Goal: Task Accomplishment & Management: Manage account settings

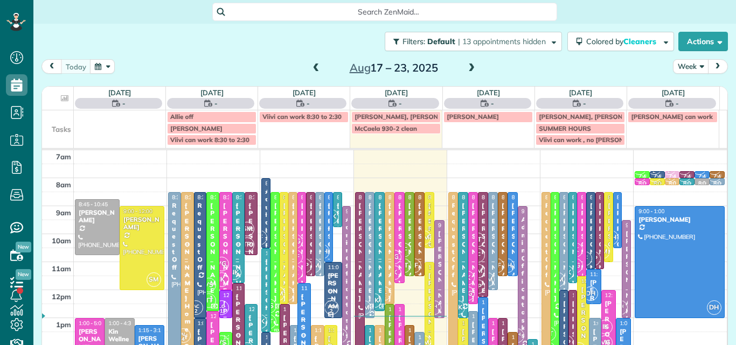
click at [679, 61] on button "Week" at bounding box center [691, 66] width 36 height 15
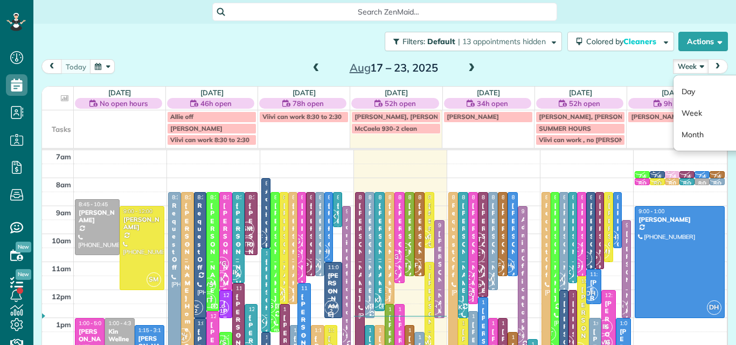
scroll to position [5, 5]
click at [681, 88] on link "Day" at bounding box center [715, 92] width 85 height 22
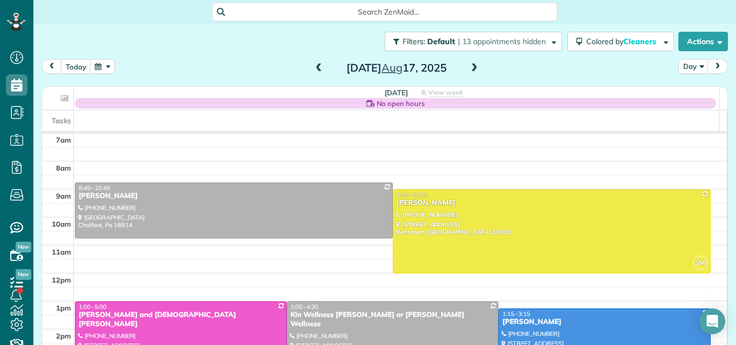
click at [469, 66] on span at bounding box center [474, 69] width 12 height 10
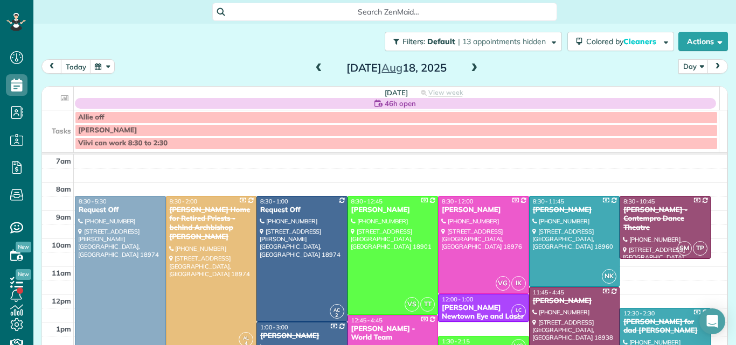
click at [469, 66] on span at bounding box center [474, 69] width 12 height 10
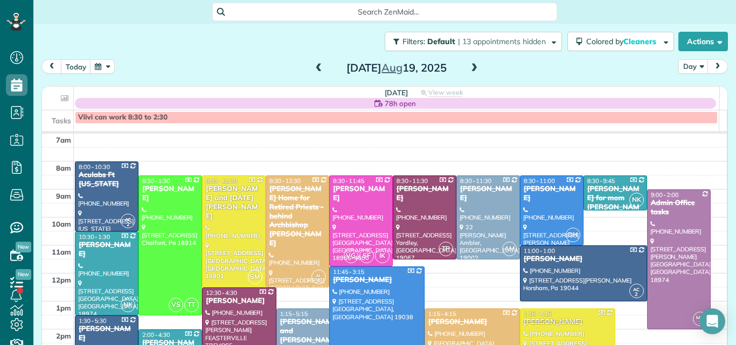
click at [469, 66] on span at bounding box center [474, 69] width 12 height 10
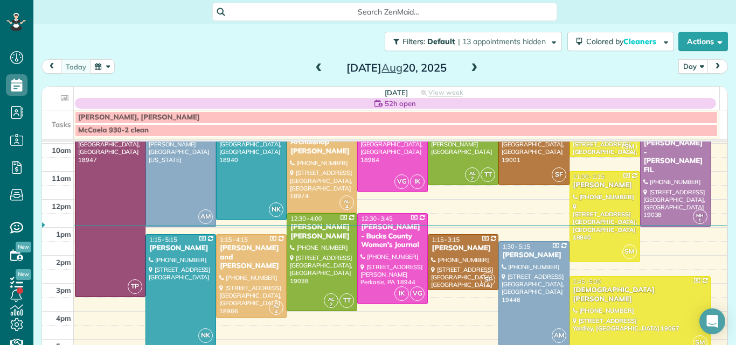
scroll to position [53, 0]
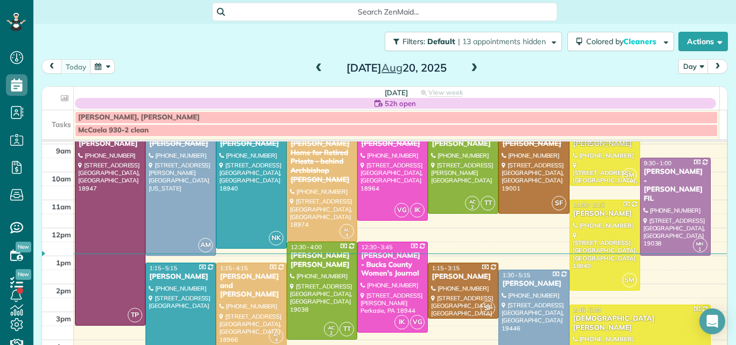
click at [470, 60] on div "Wednesday Aug 20, 2025" at bounding box center [396, 67] width 172 height 17
click at [469, 66] on span at bounding box center [474, 69] width 12 height 10
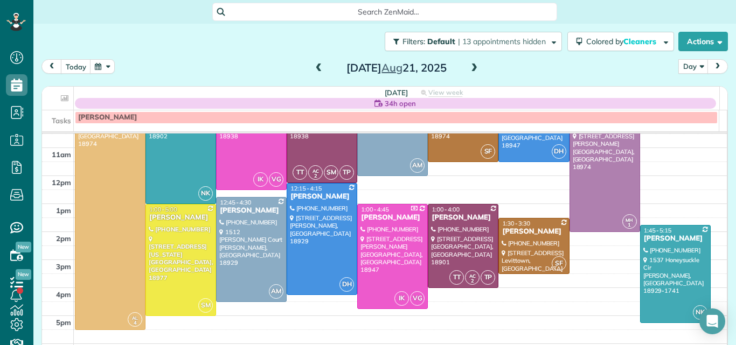
scroll to position [94, 0]
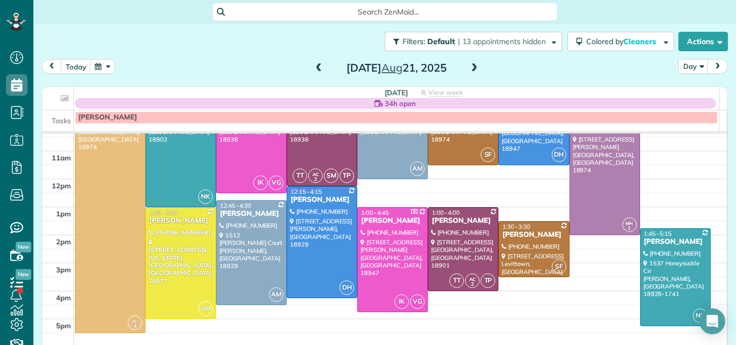
click at [316, 64] on span at bounding box center [319, 69] width 12 height 10
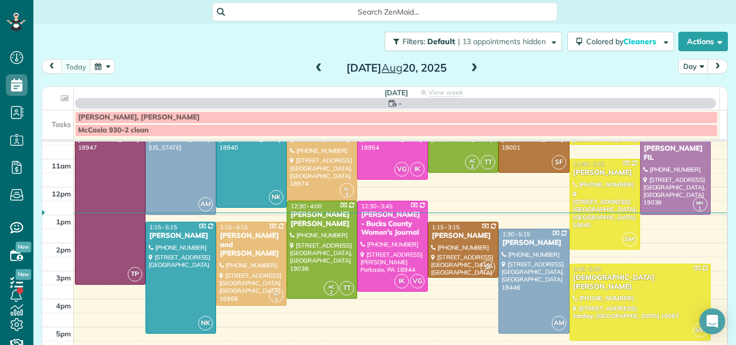
scroll to position [0, 0]
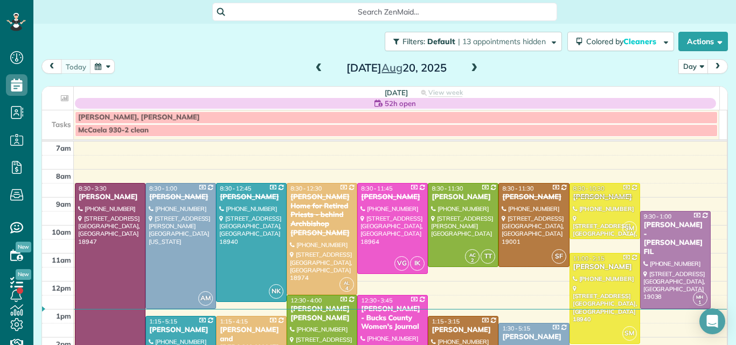
click at [469, 66] on span at bounding box center [474, 69] width 12 height 10
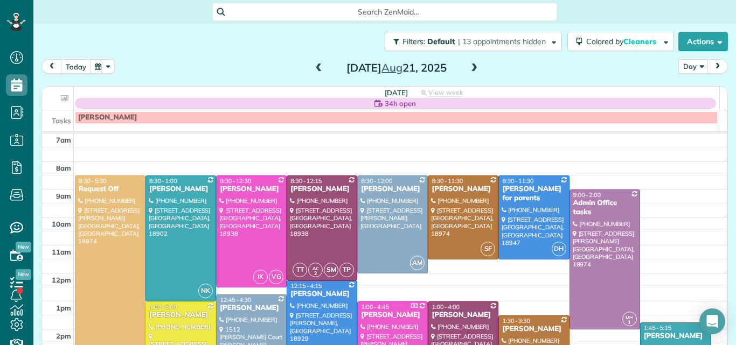
click at [469, 66] on span at bounding box center [474, 69] width 12 height 10
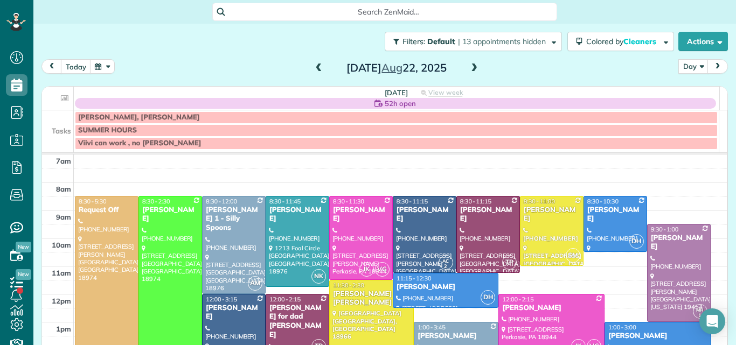
click at [469, 66] on span at bounding box center [474, 69] width 12 height 10
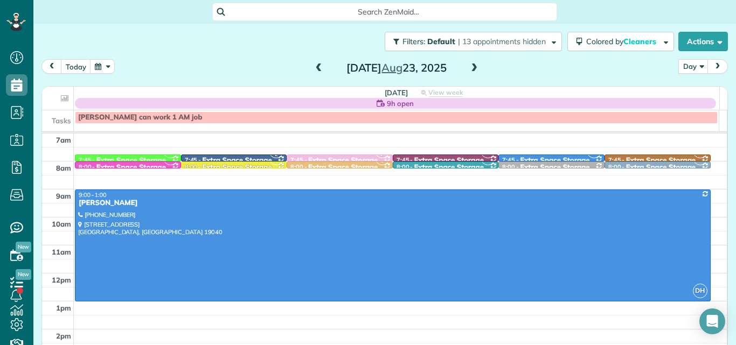
click at [469, 66] on span at bounding box center [474, 69] width 12 height 10
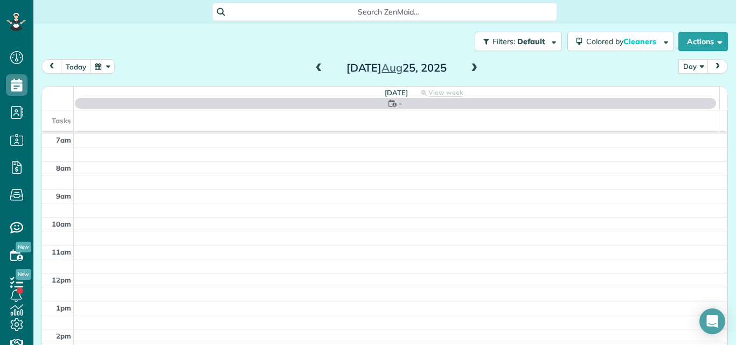
click at [469, 66] on span at bounding box center [474, 69] width 12 height 10
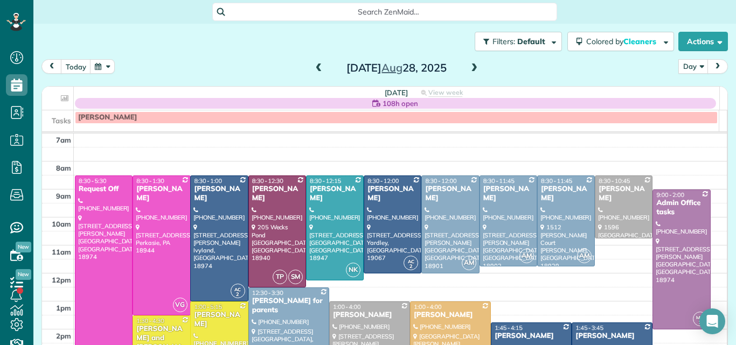
click at [469, 66] on span at bounding box center [474, 69] width 12 height 10
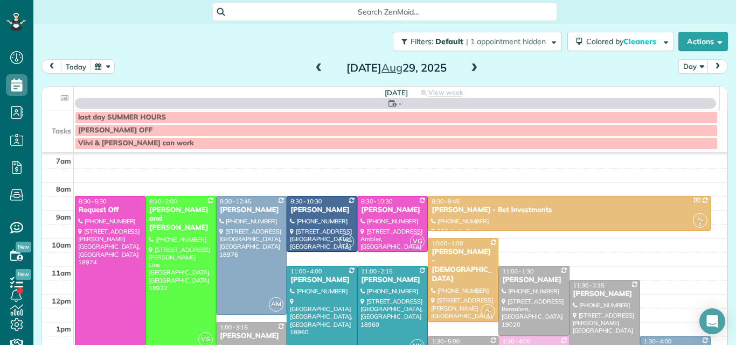
click at [469, 66] on span at bounding box center [474, 69] width 12 height 10
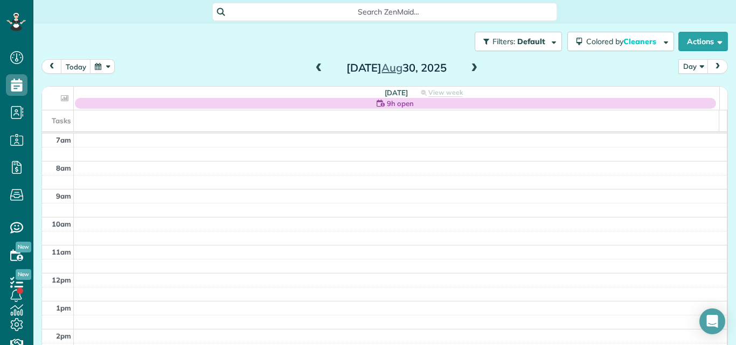
click at [469, 66] on span at bounding box center [474, 69] width 12 height 10
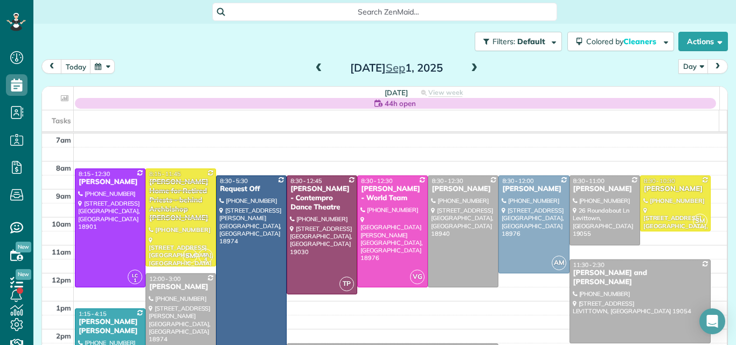
click at [469, 67] on span at bounding box center [474, 69] width 12 height 10
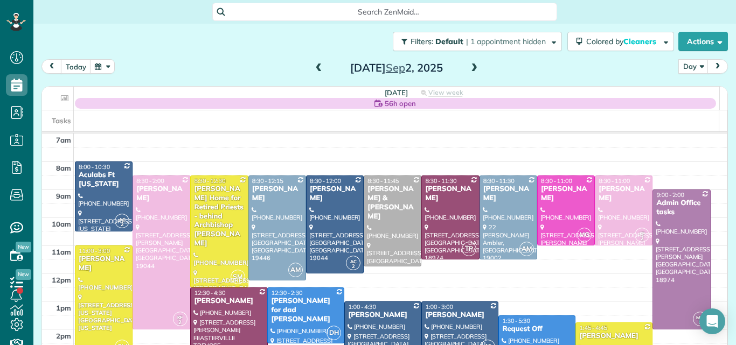
click at [469, 67] on span at bounding box center [474, 69] width 12 height 10
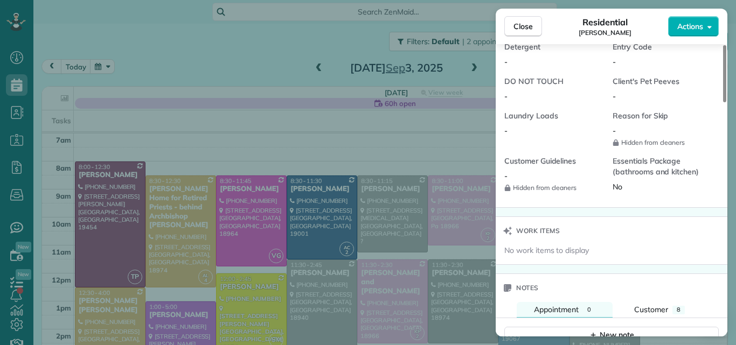
scroll to position [936, 0]
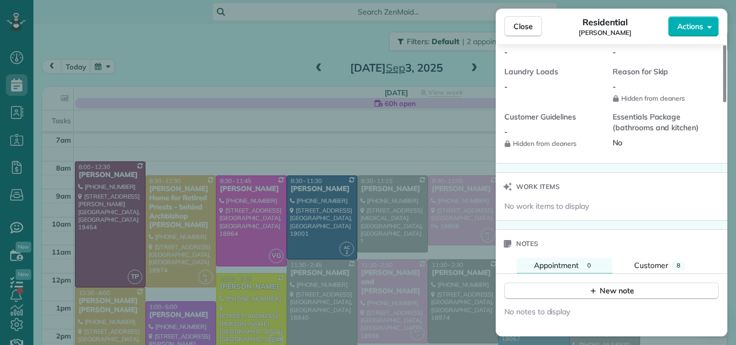
drag, startPoint x: 723, startPoint y: 91, endPoint x: 735, endPoint y: 264, distance: 173.4
click at [726, 102] on div at bounding box center [724, 73] width 3 height 57
click at [625, 288] on div "New note" at bounding box center [611, 291] width 45 height 11
click at [573, 298] on textarea at bounding box center [610, 307] width 194 height 31
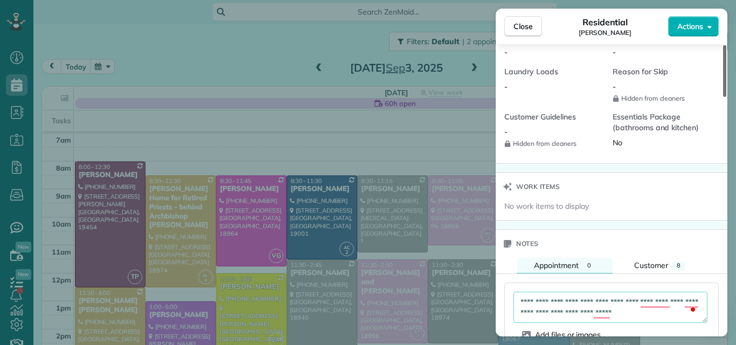
type textarea "**********"
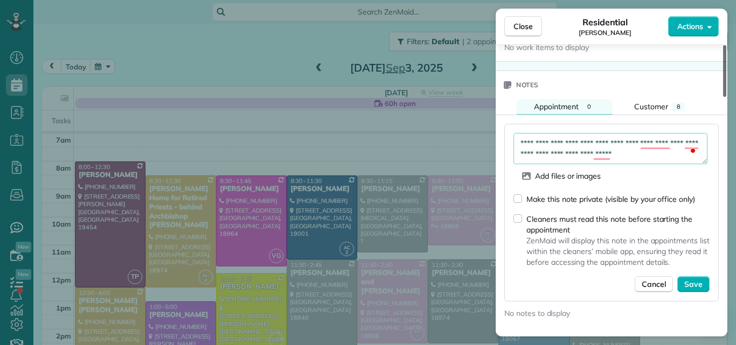
scroll to position [1147, 0]
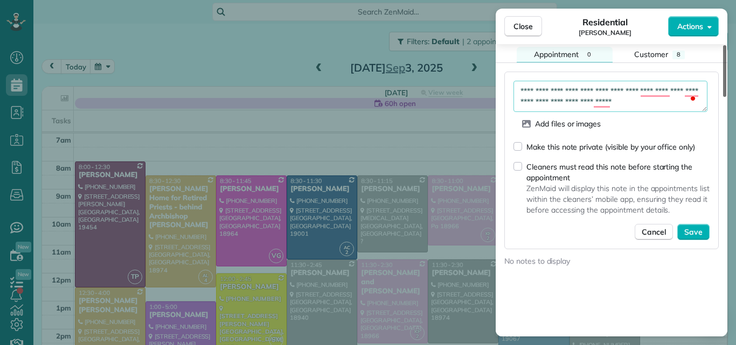
drag, startPoint x: 725, startPoint y: 219, endPoint x: 723, endPoint y: 256, distance: 37.2
click at [723, 97] on div at bounding box center [724, 71] width 3 height 52
click at [691, 229] on span "Save" at bounding box center [693, 232] width 18 height 11
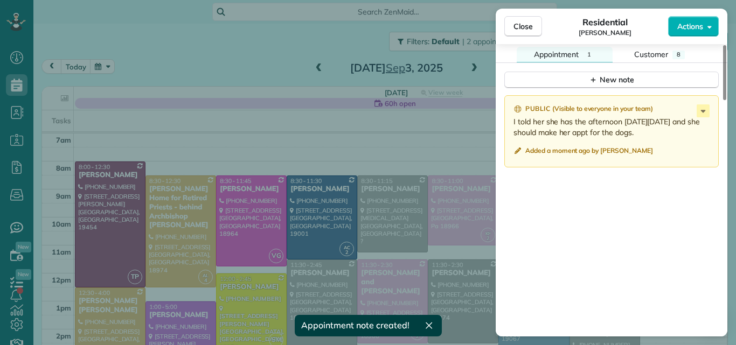
click at [576, 127] on p "I told her she has the afternoon on Tuesday 9/3 and she should make her appt fo…" at bounding box center [612, 127] width 198 height 22
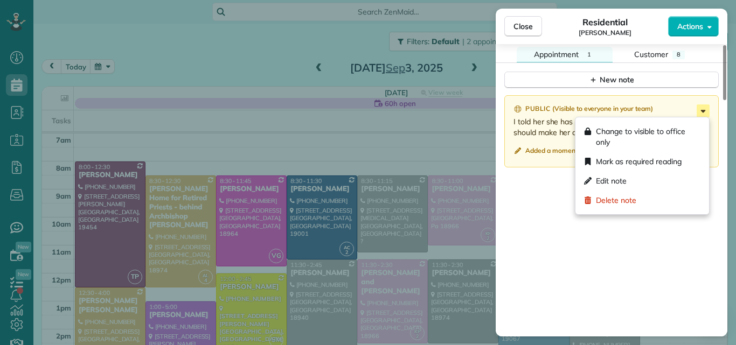
click at [702, 112] on icon at bounding box center [703, 111] width 5 height 3
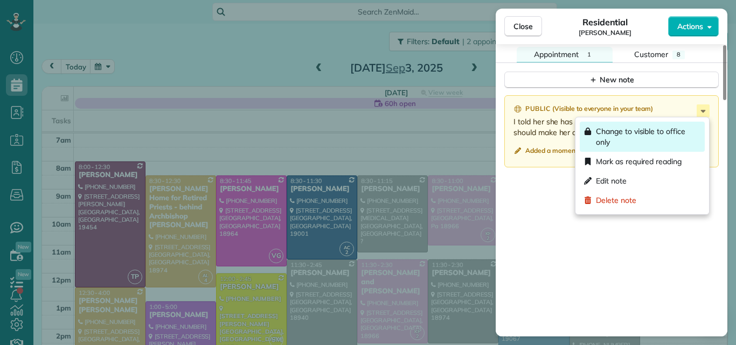
click at [602, 137] on span "Change to visible to office only" at bounding box center [648, 137] width 105 height 22
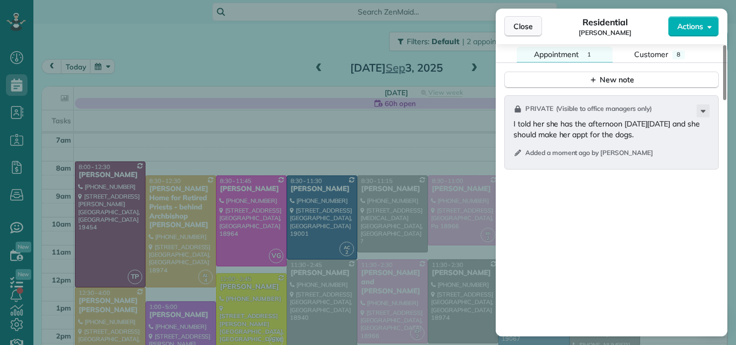
click at [533, 25] on button "Close" at bounding box center [523, 26] width 38 height 20
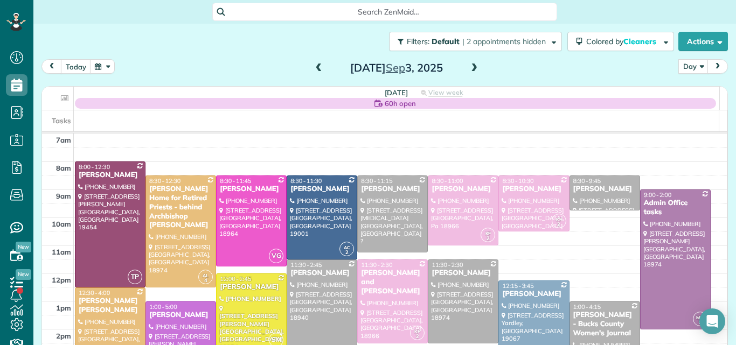
click at [313, 66] on span at bounding box center [319, 69] width 12 height 10
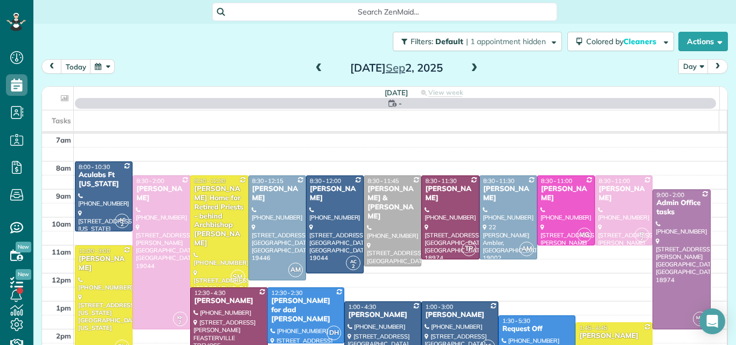
click at [313, 66] on span at bounding box center [319, 69] width 12 height 10
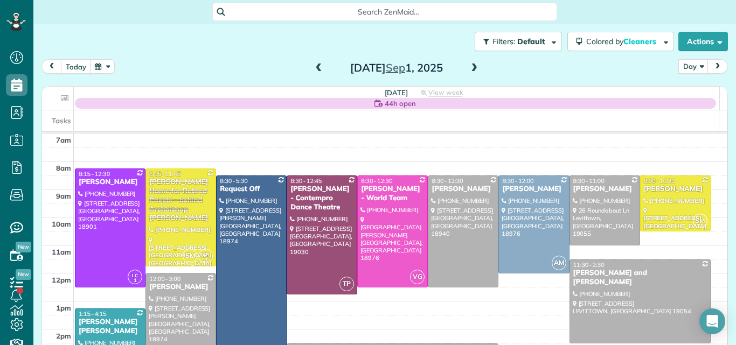
click at [313, 66] on span at bounding box center [319, 69] width 12 height 10
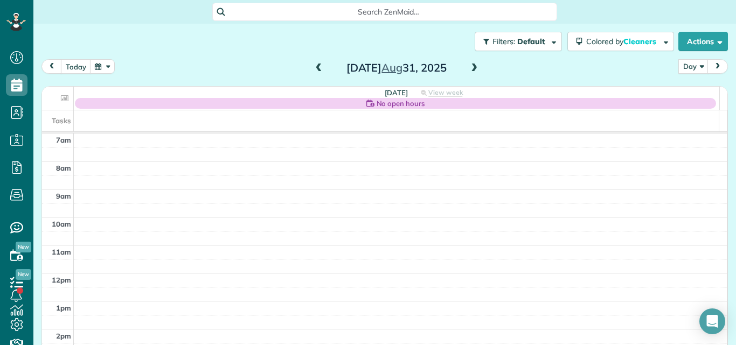
click at [313, 66] on span at bounding box center [319, 69] width 12 height 10
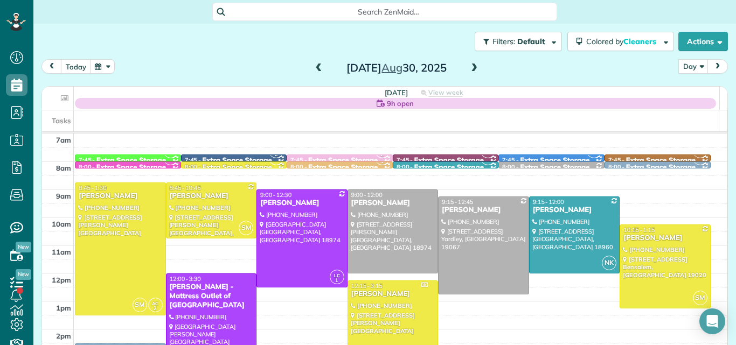
click at [313, 66] on span at bounding box center [319, 69] width 12 height 10
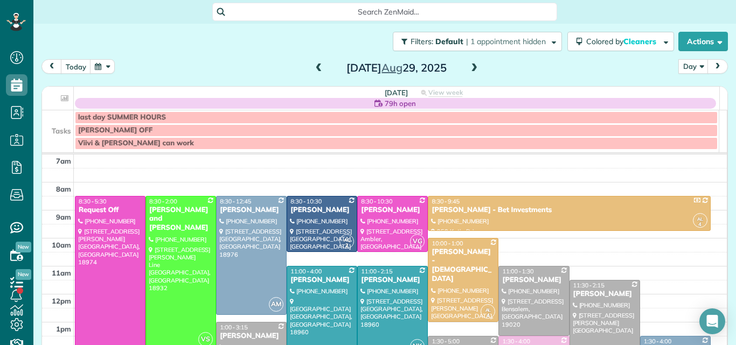
click at [313, 66] on span at bounding box center [319, 69] width 12 height 10
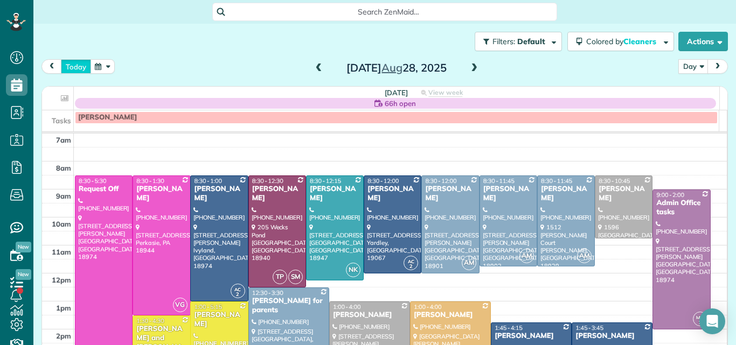
click at [78, 65] on button "today" at bounding box center [76, 66] width 30 height 15
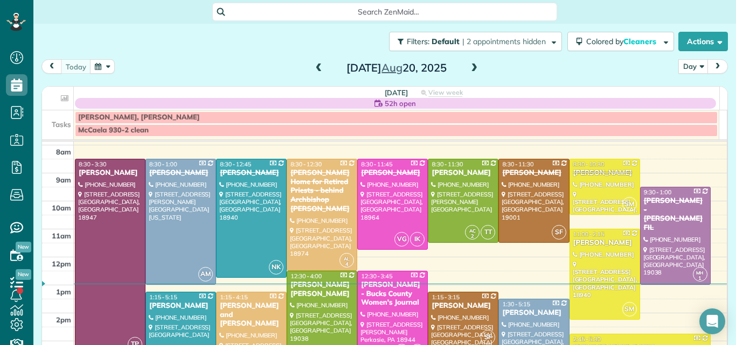
scroll to position [18, 0]
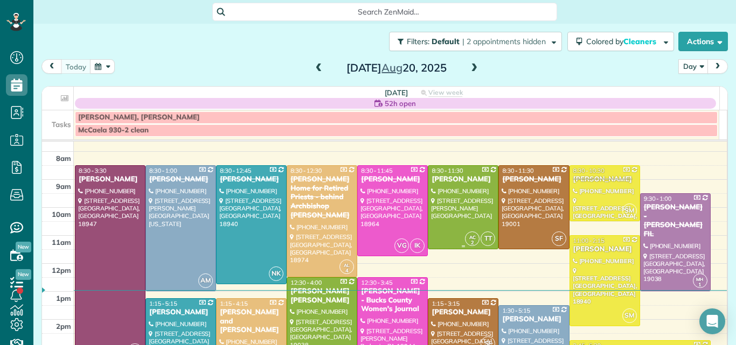
click at [455, 212] on div at bounding box center [462, 207] width 69 height 83
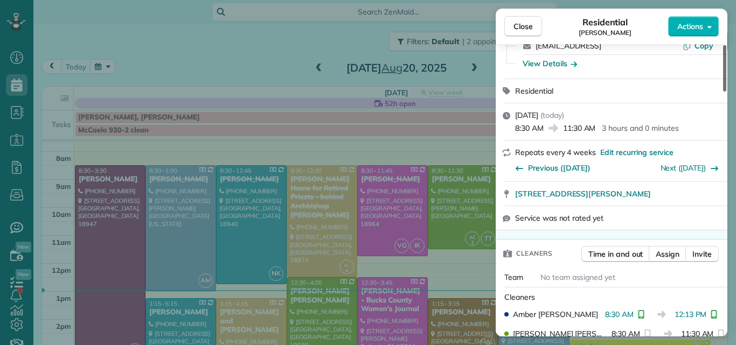
scroll to position [105, 0]
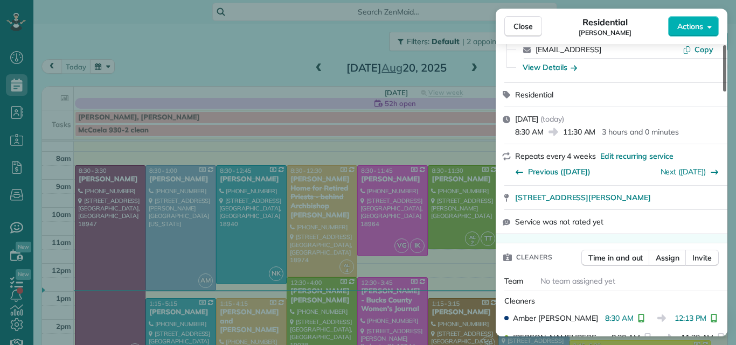
drag, startPoint x: 723, startPoint y: 60, endPoint x: 724, endPoint y: 76, distance: 16.7
click at [724, 76] on div at bounding box center [724, 68] width 3 height 46
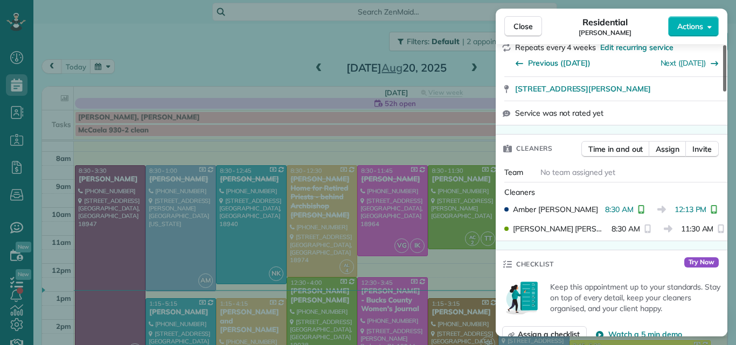
scroll to position [220, 0]
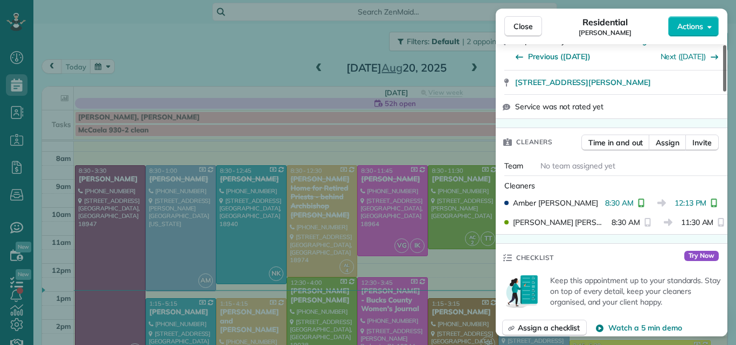
drag, startPoint x: 723, startPoint y: 95, endPoint x: 732, endPoint y: 114, distance: 20.0
click at [726, 92] on div at bounding box center [724, 68] width 3 height 46
click at [517, 22] on span "Close" at bounding box center [522, 26] width 19 height 11
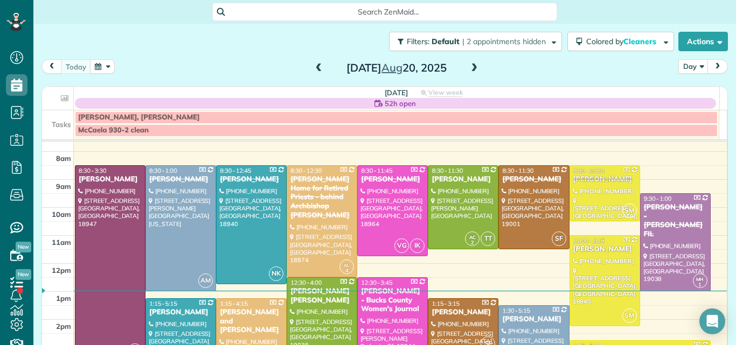
click at [321, 300] on div "Mary Kate Radomski" at bounding box center [322, 296] width 64 height 18
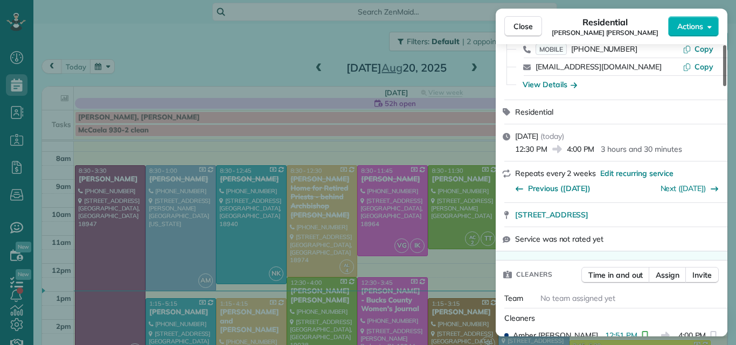
scroll to position [170, 0]
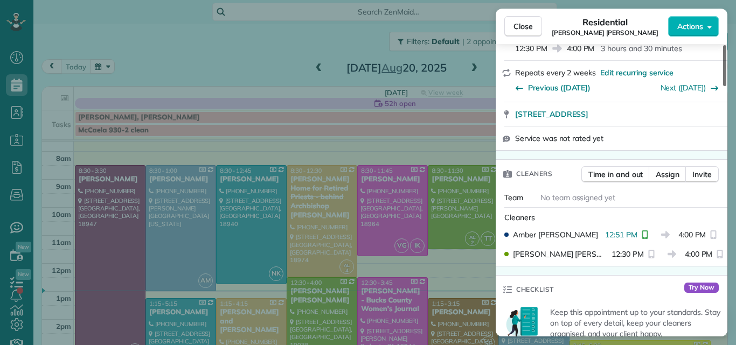
drag, startPoint x: 725, startPoint y: 64, endPoint x: 726, endPoint y: 87, distance: 23.7
click at [726, 86] on div at bounding box center [724, 65] width 3 height 41
click at [523, 18] on button "Close" at bounding box center [523, 26] width 38 height 20
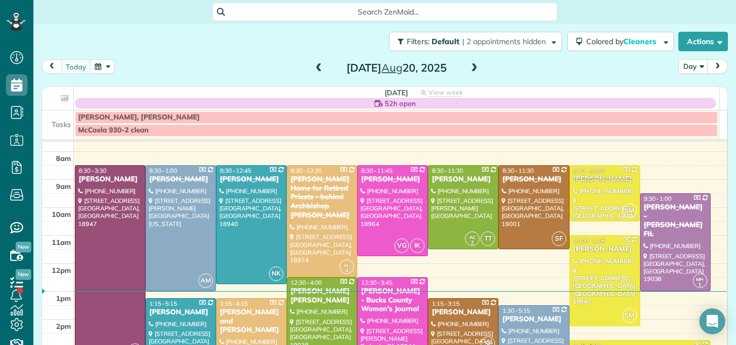
click at [469, 66] on span at bounding box center [474, 69] width 12 height 10
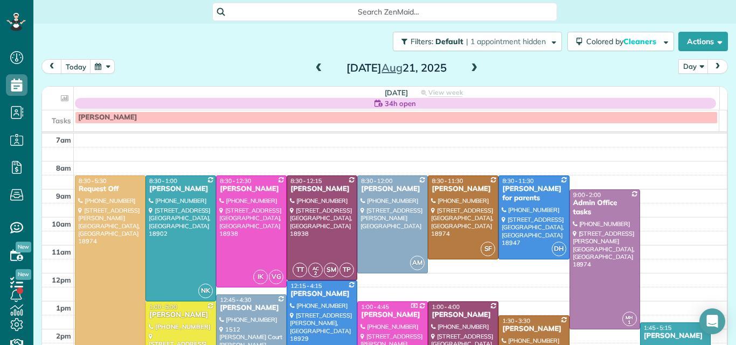
click at [469, 66] on span at bounding box center [474, 69] width 12 height 10
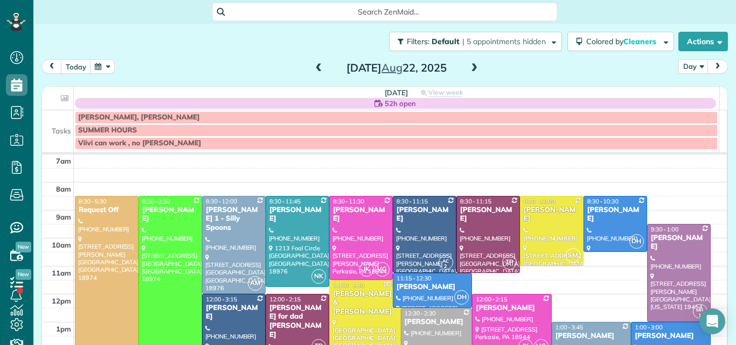
click at [315, 67] on span at bounding box center [319, 69] width 12 height 10
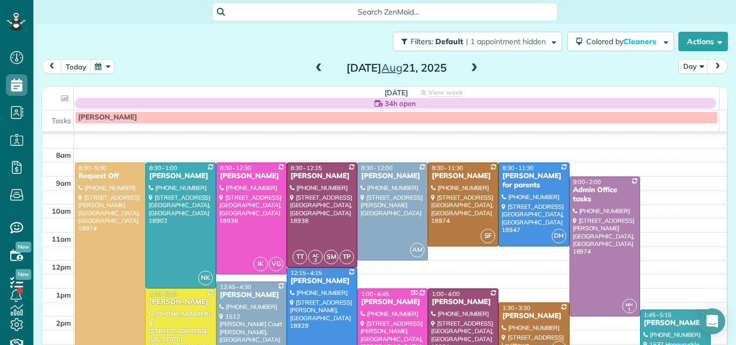
scroll to position [9, 0]
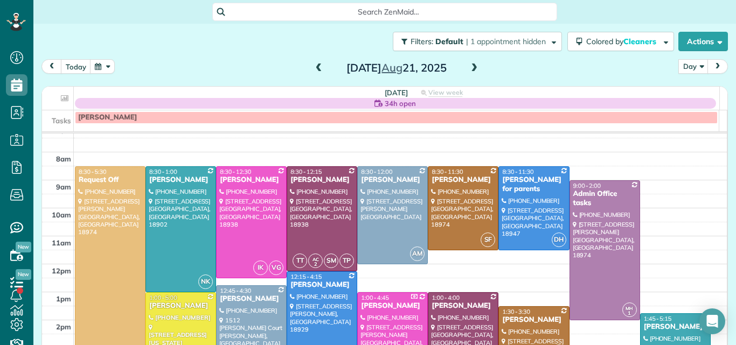
click at [471, 67] on span at bounding box center [474, 69] width 12 height 10
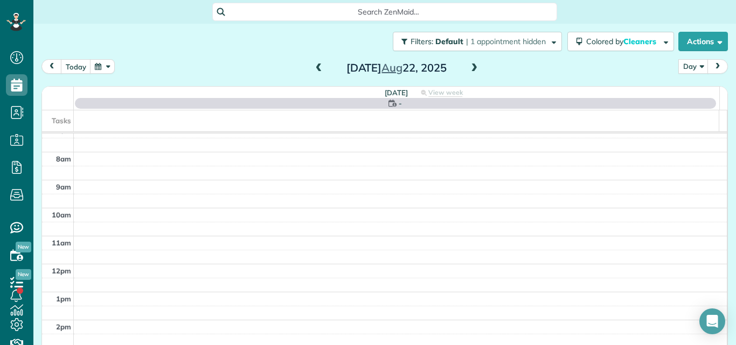
scroll to position [0, 0]
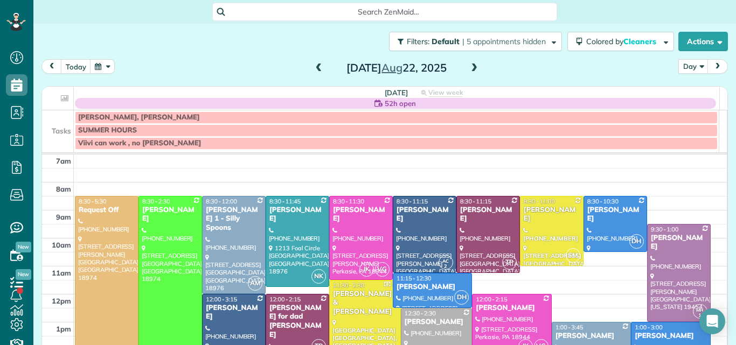
click at [314, 68] on span at bounding box center [319, 69] width 12 height 10
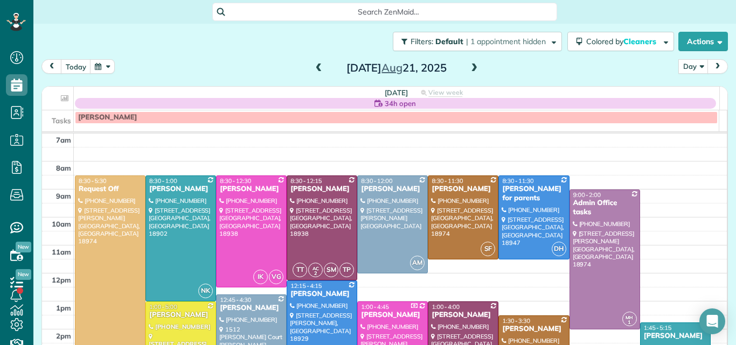
click at [314, 68] on span at bounding box center [319, 69] width 12 height 10
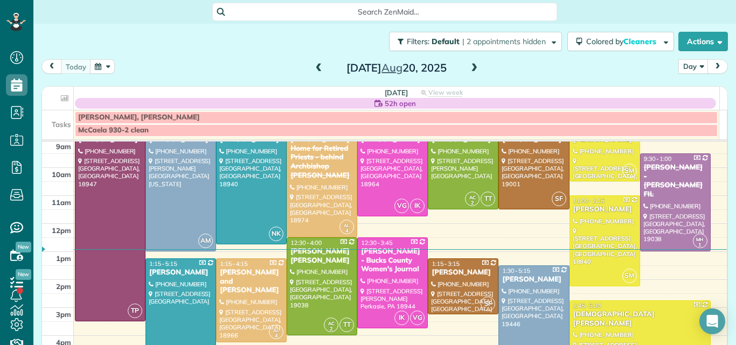
scroll to position [101, 0]
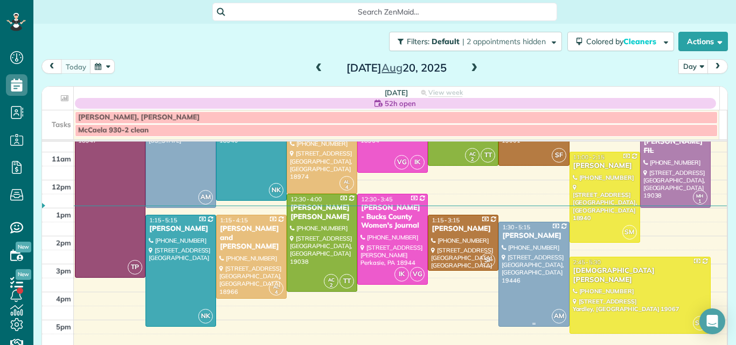
click at [514, 267] on div at bounding box center [533, 274] width 69 height 104
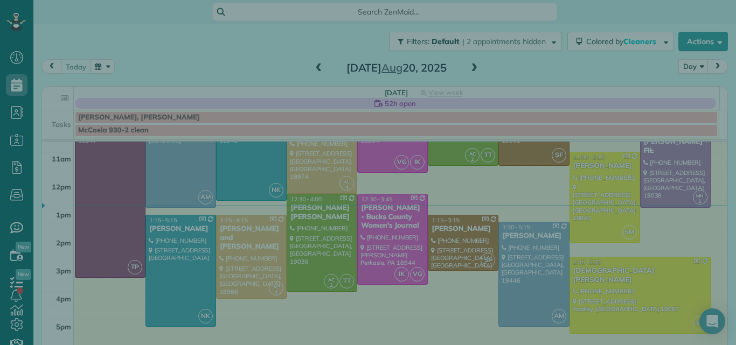
click at [514, 267] on div at bounding box center [368, 172] width 736 height 345
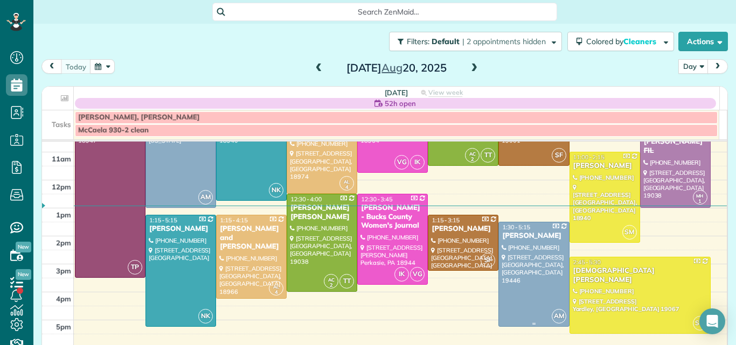
click at [514, 267] on div at bounding box center [533, 274] width 69 height 104
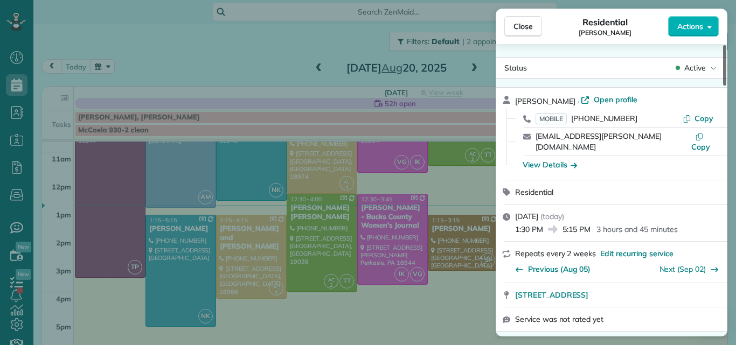
scroll to position [31, 0]
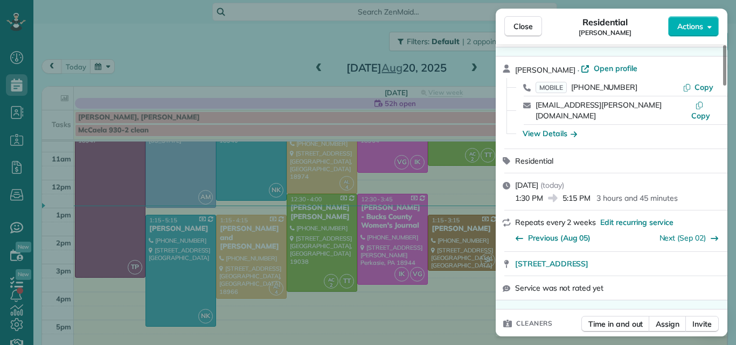
click at [644, 29] on div "Residential Philip Radomski Jr" at bounding box center [605, 27] width 126 height 22
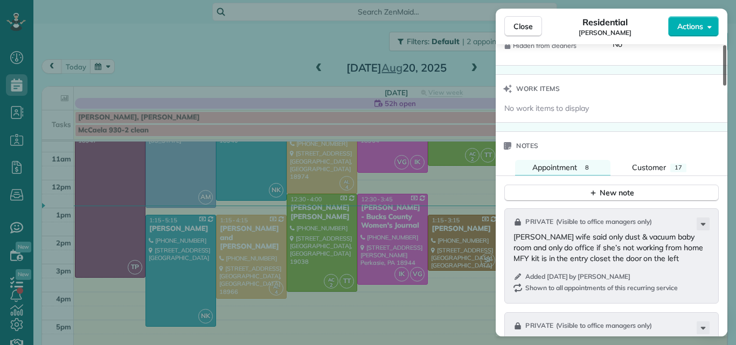
scroll to position [1073, 0]
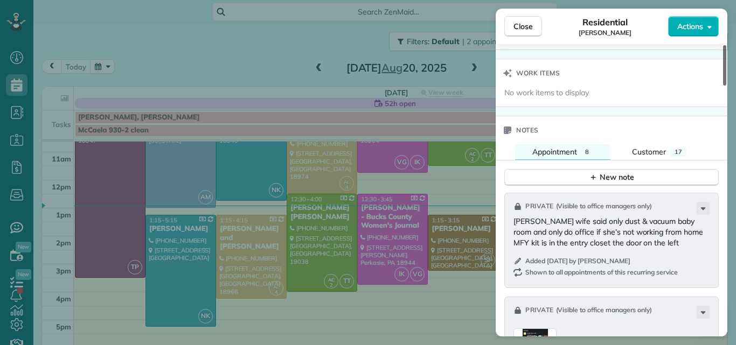
drag, startPoint x: 724, startPoint y: 71, endPoint x: 735, endPoint y: 214, distance: 143.7
click at [726, 86] on div at bounding box center [724, 65] width 3 height 40
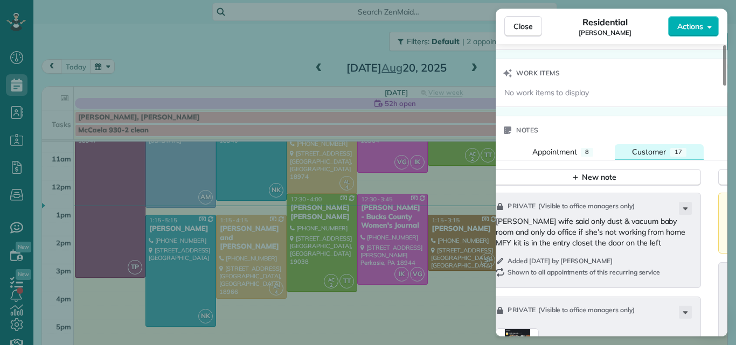
click at [646, 147] on span "Customer" at bounding box center [649, 152] width 34 height 10
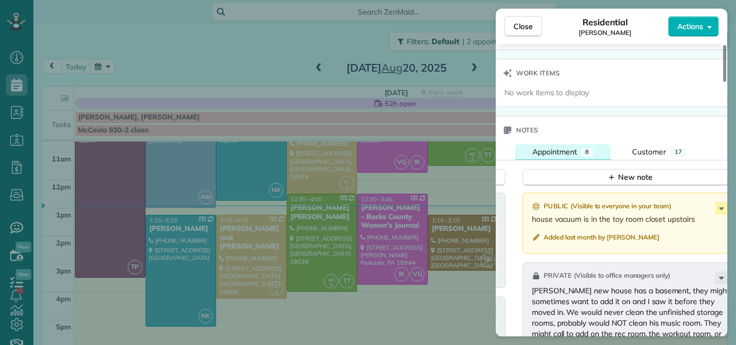
click at [562, 147] on span "Appointment" at bounding box center [554, 152] width 45 height 10
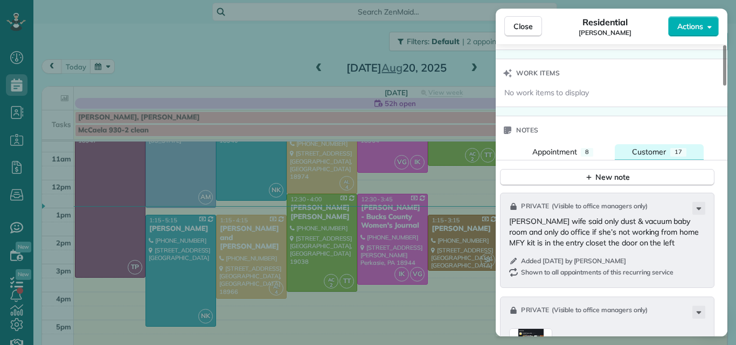
click at [653, 147] on span "Customer" at bounding box center [649, 152] width 34 height 10
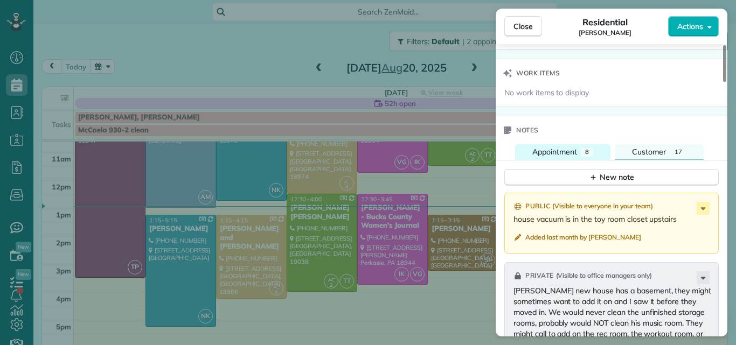
click at [565, 147] on span "Appointment" at bounding box center [554, 152] width 45 height 10
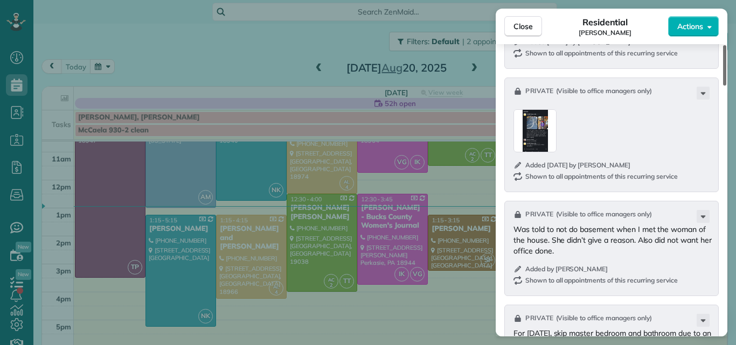
scroll to position [1300, 0]
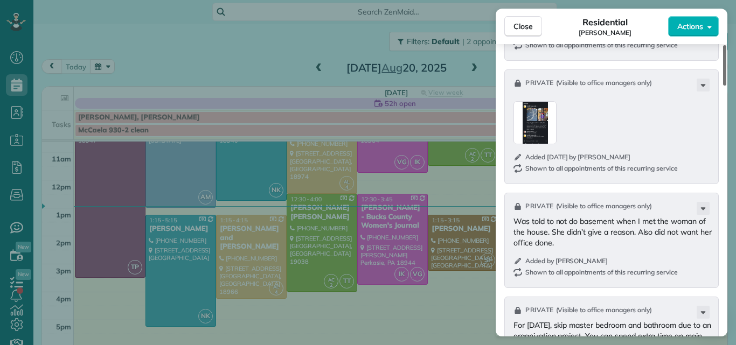
drag, startPoint x: 724, startPoint y: 197, endPoint x: 723, endPoint y: 228, distance: 31.2
click at [723, 86] on div at bounding box center [724, 65] width 3 height 40
click at [519, 21] on span "Close" at bounding box center [522, 26] width 19 height 11
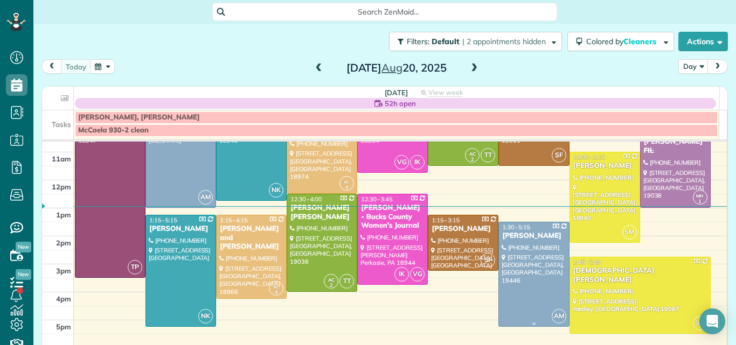
click at [528, 238] on div "Philip Radomski Jr" at bounding box center [534, 236] width 64 height 9
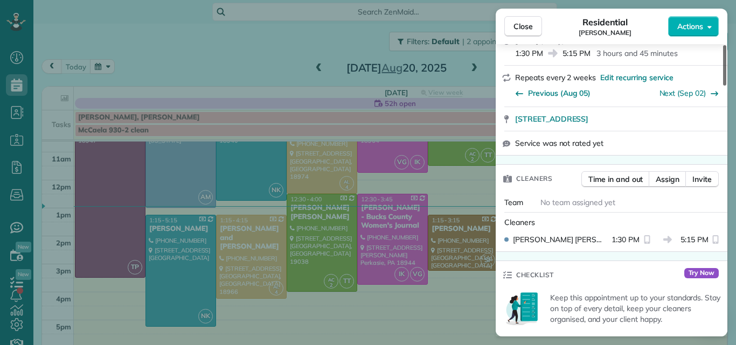
scroll to position [98, 0]
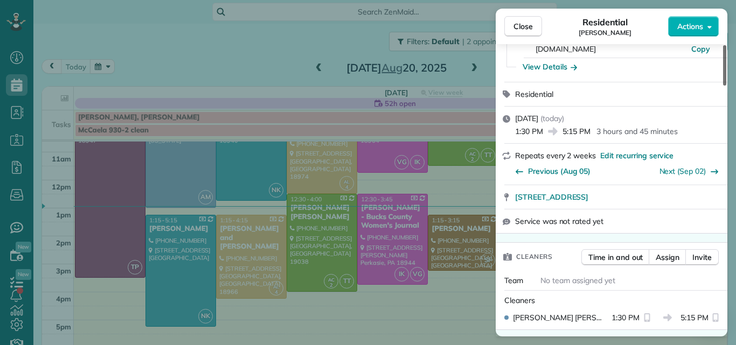
drag, startPoint x: 724, startPoint y: 58, endPoint x: 726, endPoint y: 72, distance: 13.6
click at [726, 72] on div at bounding box center [724, 65] width 3 height 40
click at [529, 21] on span "Close" at bounding box center [522, 26] width 19 height 11
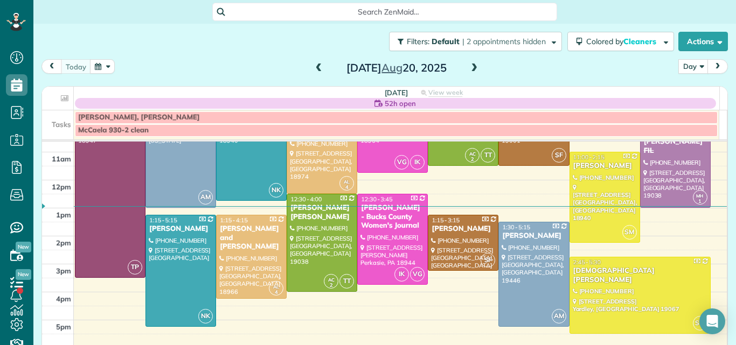
click at [468, 68] on span at bounding box center [474, 69] width 12 height 10
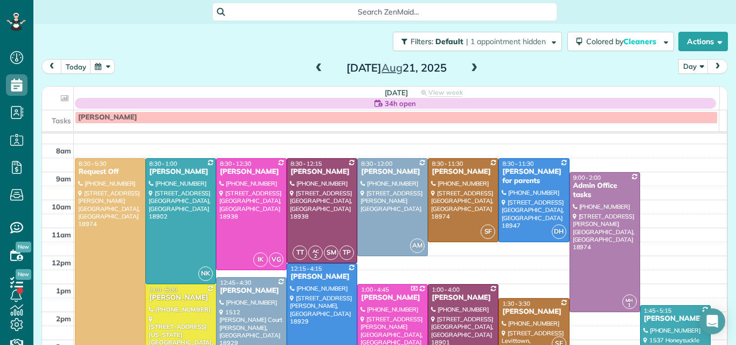
scroll to position [58, 0]
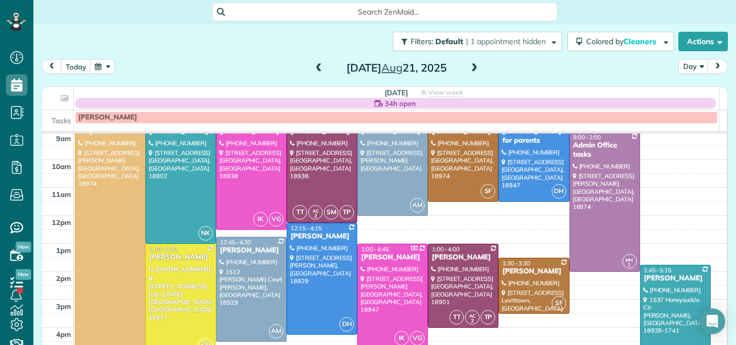
click at [314, 65] on span at bounding box center [319, 69] width 12 height 10
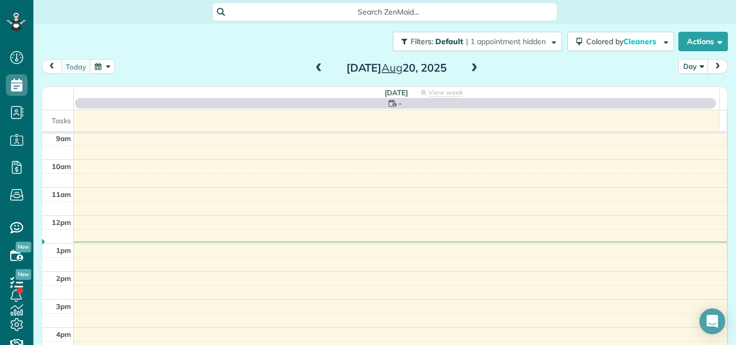
scroll to position [0, 0]
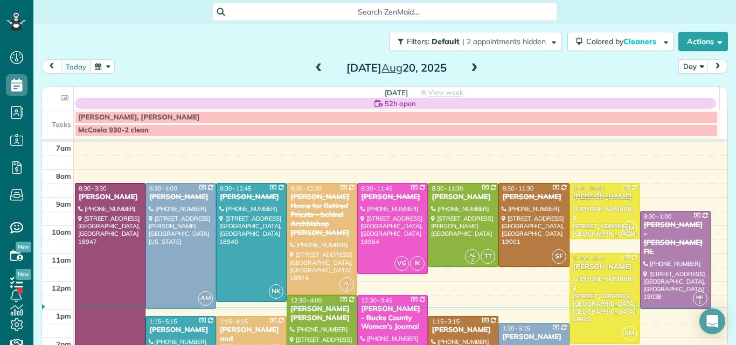
click at [99, 238] on div at bounding box center [109, 281] width 69 height 195
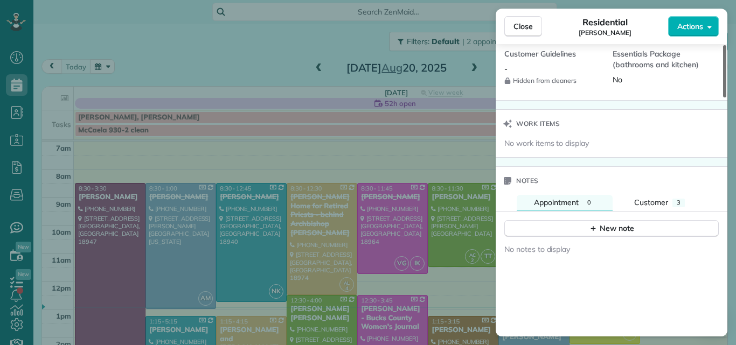
scroll to position [1040, 0]
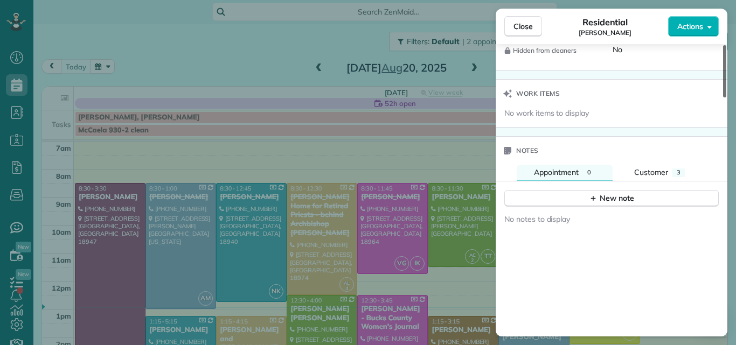
drag, startPoint x: 725, startPoint y: 75, endPoint x: 734, endPoint y: 261, distance: 186.1
click at [726, 98] on div at bounding box center [724, 71] width 3 height 52
click at [653, 168] on span "Customer" at bounding box center [651, 173] width 34 height 10
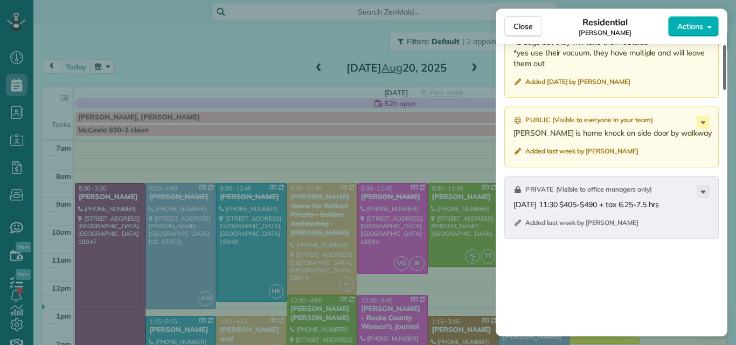
scroll to position [1306, 0]
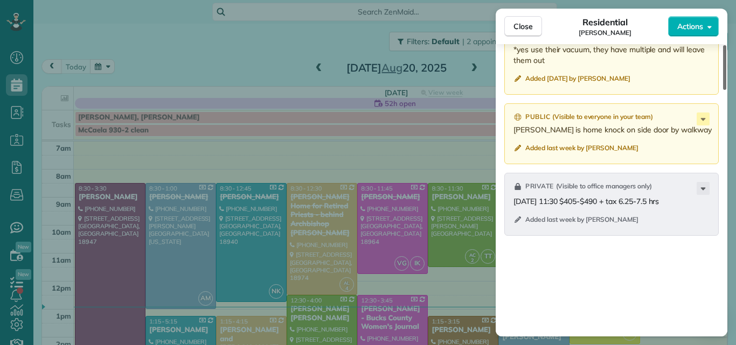
drag, startPoint x: 725, startPoint y: 231, endPoint x: 730, endPoint y: 272, distance: 41.4
click at [726, 90] on div at bounding box center [724, 67] width 3 height 45
click at [521, 24] on span "Close" at bounding box center [522, 26] width 19 height 11
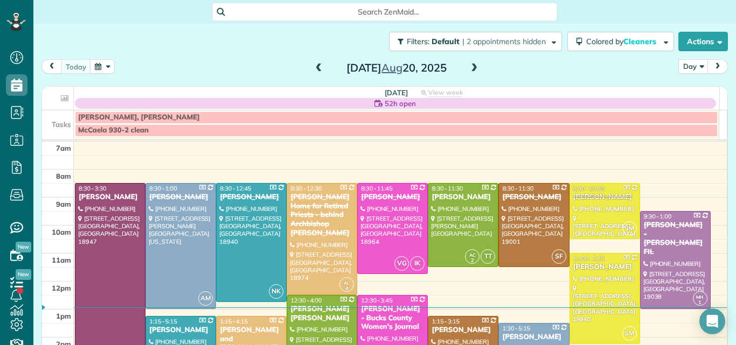
click at [471, 69] on span at bounding box center [474, 69] width 12 height 10
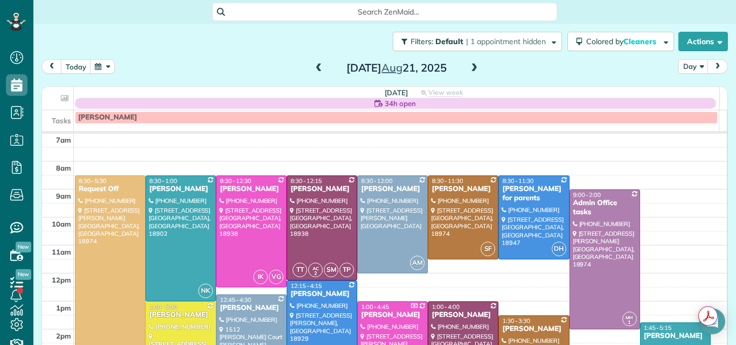
click at [377, 312] on div "Tracy Stunja" at bounding box center [392, 315] width 64 height 9
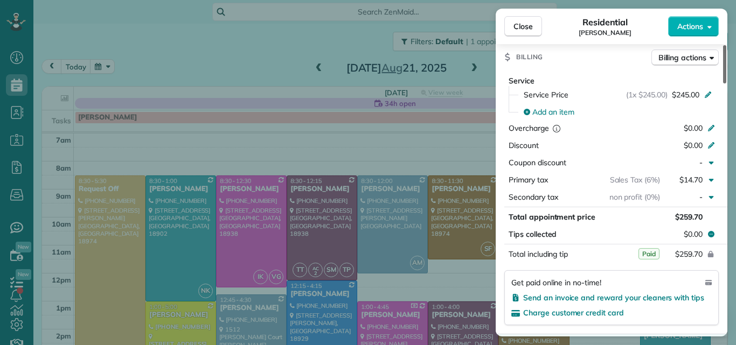
scroll to position [517, 0]
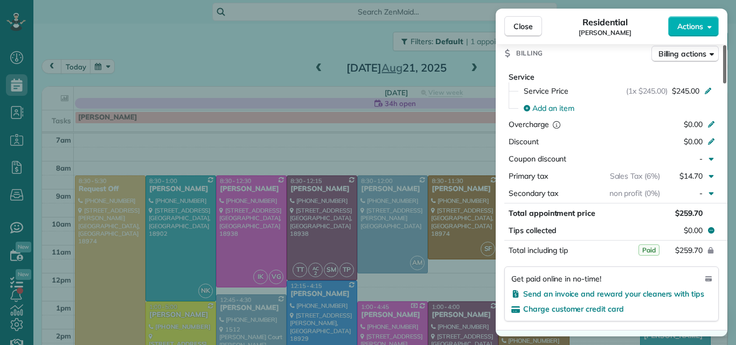
drag, startPoint x: 724, startPoint y: 74, endPoint x: 729, endPoint y: 142, distance: 68.0
click at [726, 83] on div at bounding box center [724, 64] width 3 height 38
click at [526, 25] on span "Close" at bounding box center [522, 26] width 19 height 11
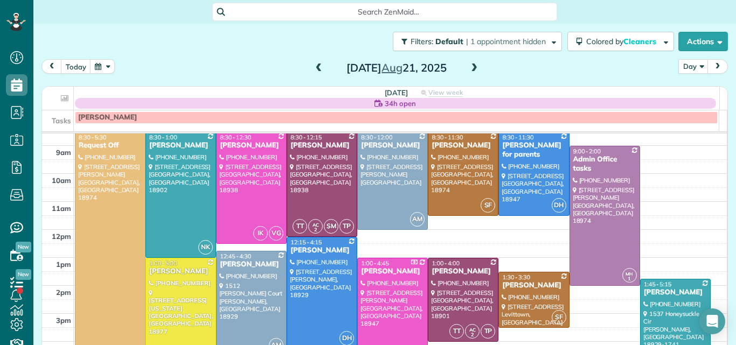
scroll to position [22, 0]
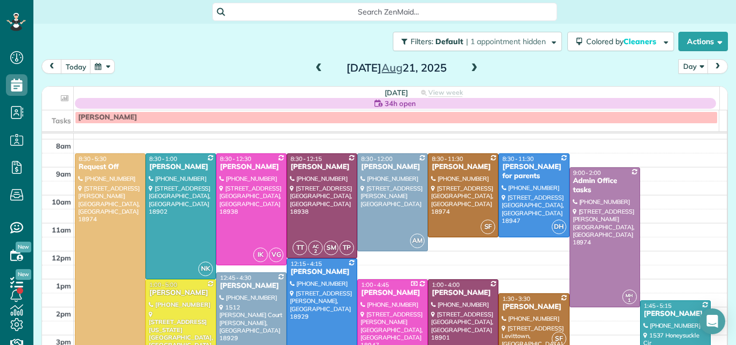
click at [468, 66] on span at bounding box center [474, 69] width 12 height 10
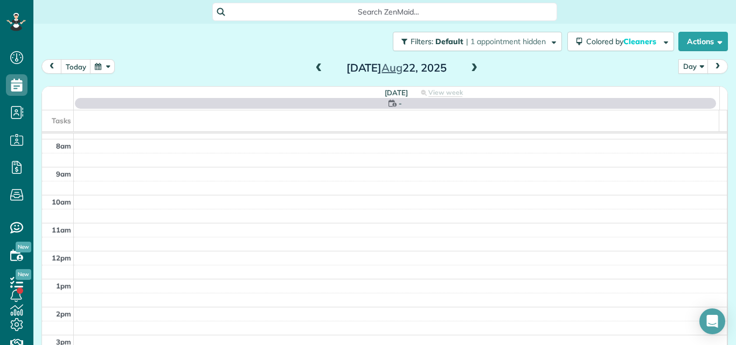
scroll to position [0, 0]
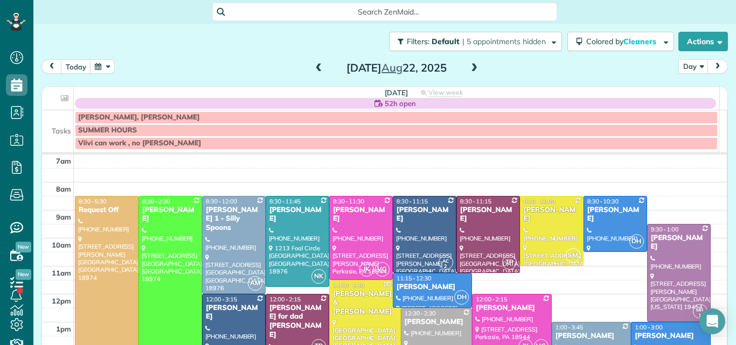
click at [468, 66] on span at bounding box center [474, 69] width 12 height 10
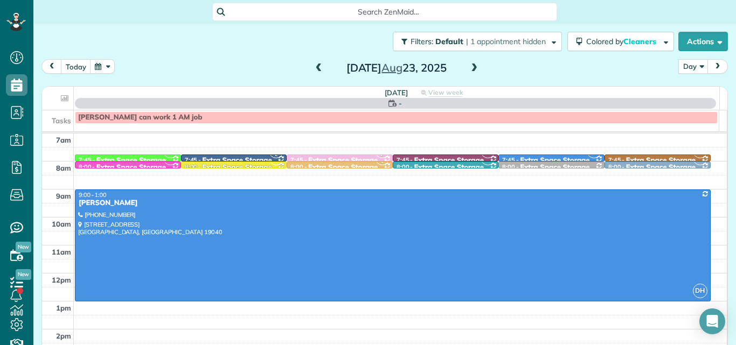
click at [468, 66] on span at bounding box center [474, 69] width 12 height 10
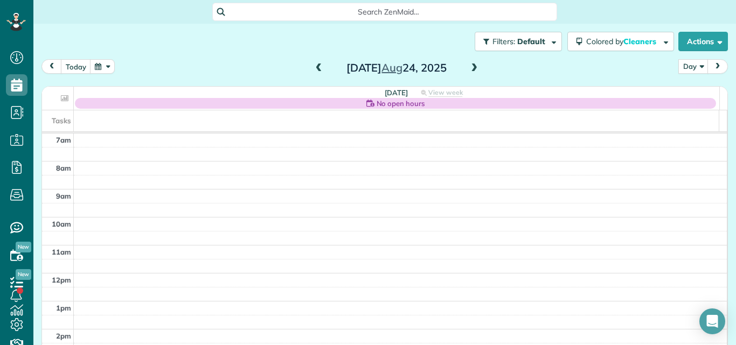
click at [468, 66] on span at bounding box center [474, 69] width 12 height 10
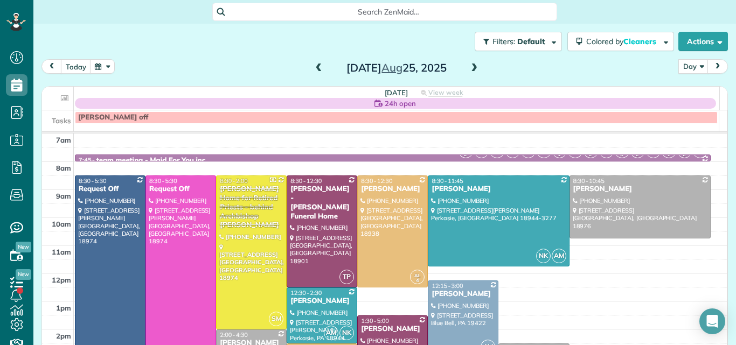
click at [468, 66] on span at bounding box center [474, 69] width 12 height 10
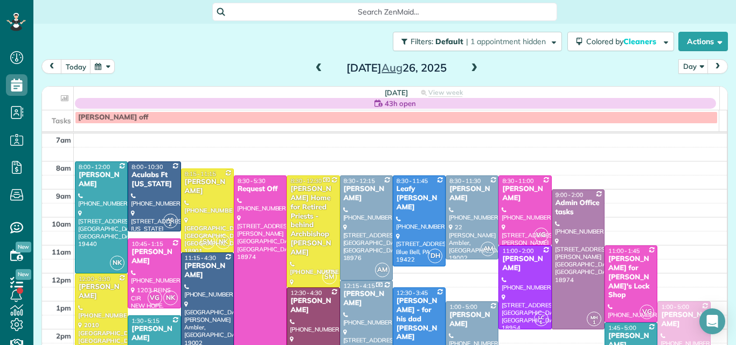
click at [468, 66] on span at bounding box center [474, 69] width 12 height 10
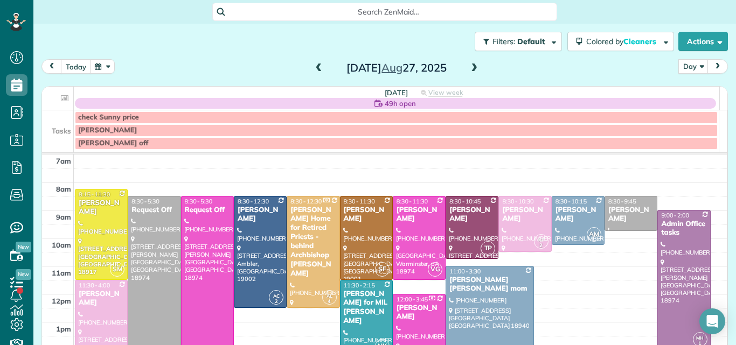
click at [313, 69] on span at bounding box center [319, 69] width 12 height 10
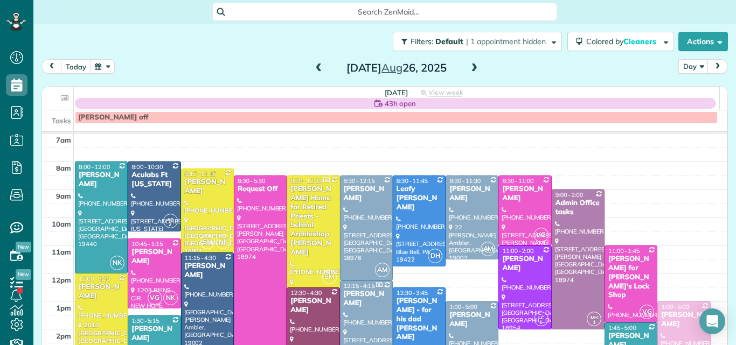
click at [713, 66] on span "next" at bounding box center [717, 66] width 9 height 7
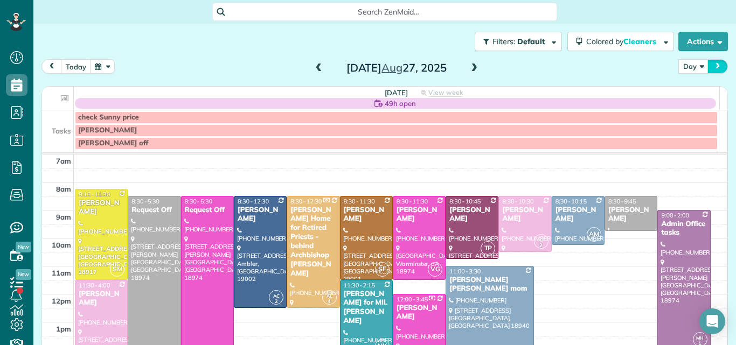
click at [713, 64] on span "next" at bounding box center [717, 66] width 9 height 7
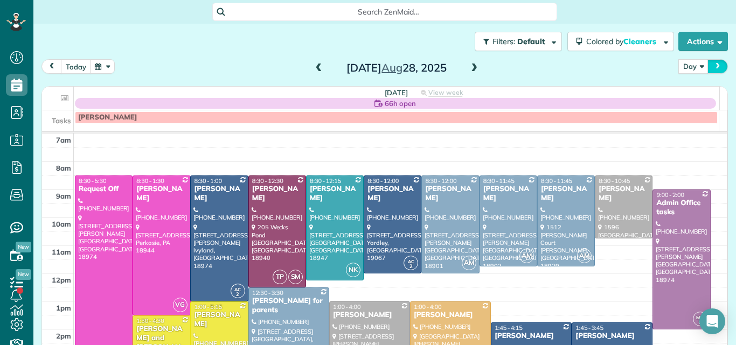
click at [713, 64] on span "next" at bounding box center [717, 66] width 9 height 7
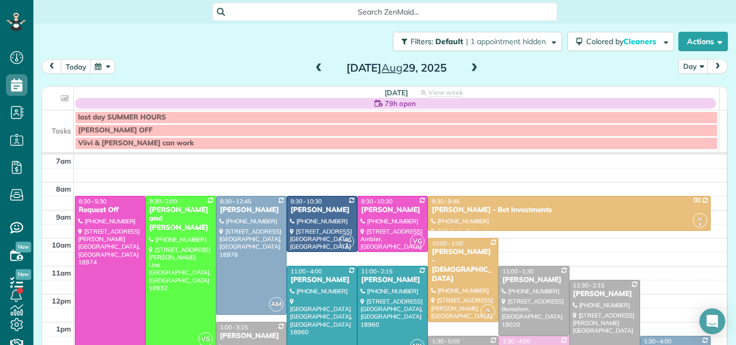
click at [713, 64] on span "next" at bounding box center [717, 66] width 9 height 7
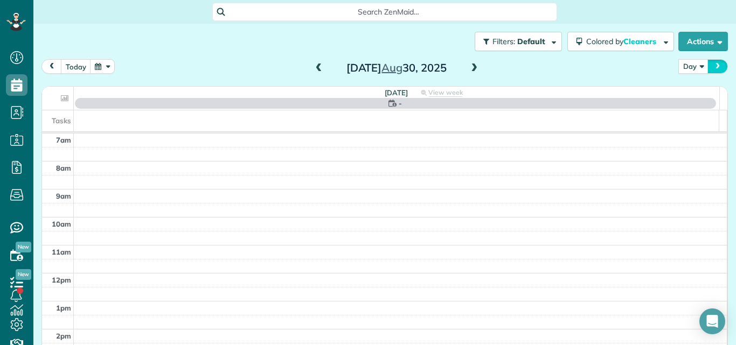
click at [713, 64] on span "next" at bounding box center [717, 66] width 9 height 7
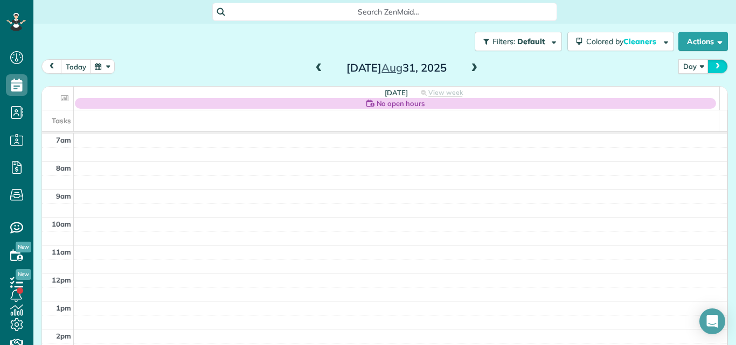
click at [713, 64] on span "next" at bounding box center [717, 66] width 9 height 7
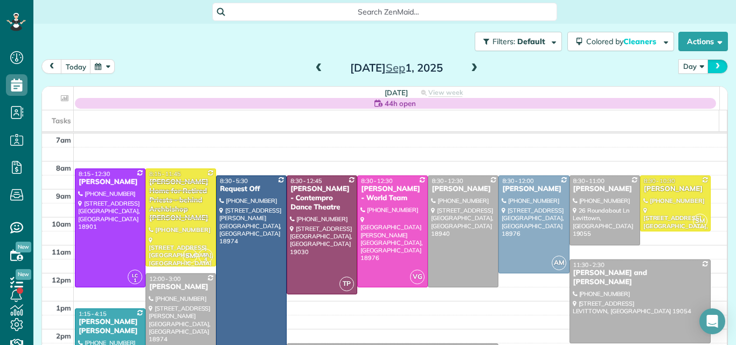
click at [713, 64] on span "next" at bounding box center [717, 66] width 9 height 7
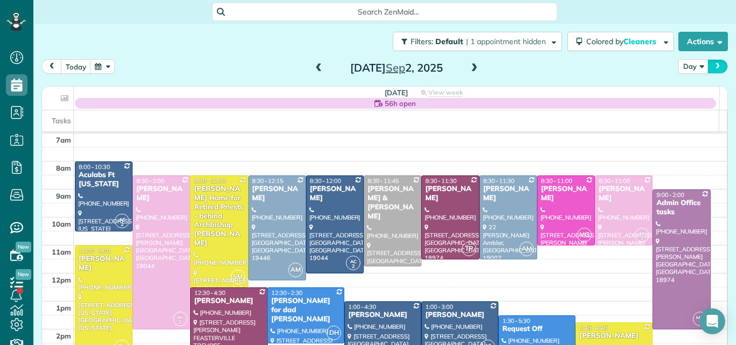
click at [713, 64] on span "next" at bounding box center [717, 66] width 9 height 7
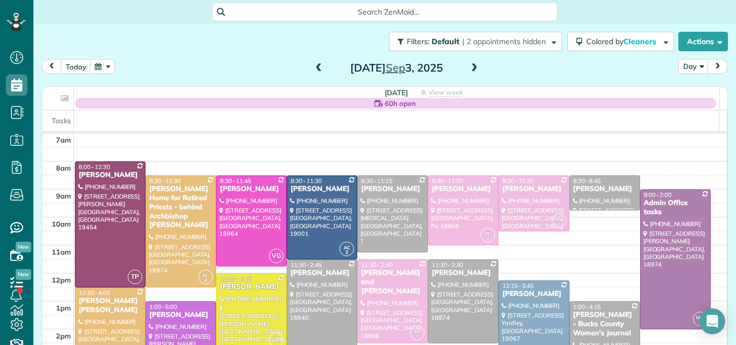
click at [313, 70] on span at bounding box center [319, 69] width 12 height 10
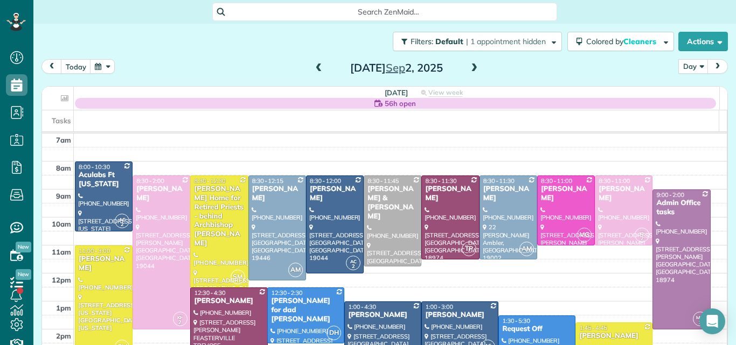
click at [313, 70] on span at bounding box center [319, 69] width 12 height 10
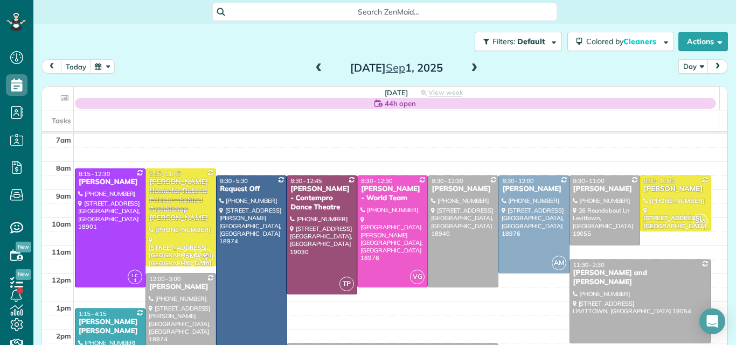
click at [313, 70] on span at bounding box center [319, 69] width 12 height 10
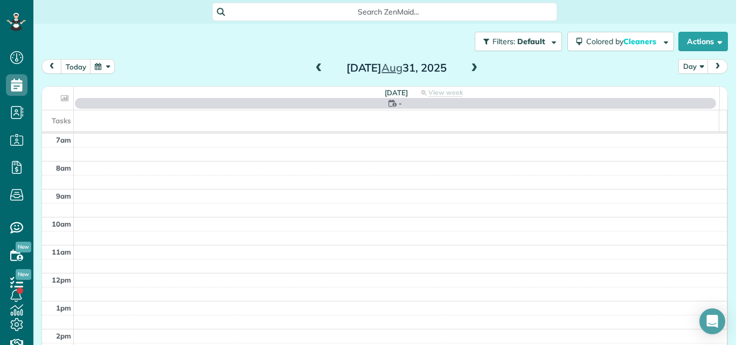
click at [313, 70] on span at bounding box center [319, 69] width 12 height 10
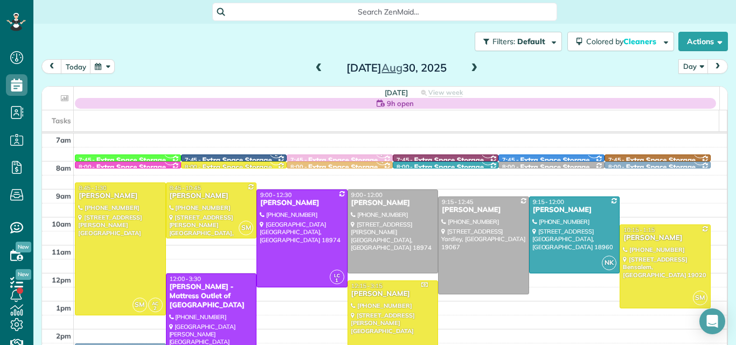
click at [313, 70] on span at bounding box center [319, 69] width 12 height 10
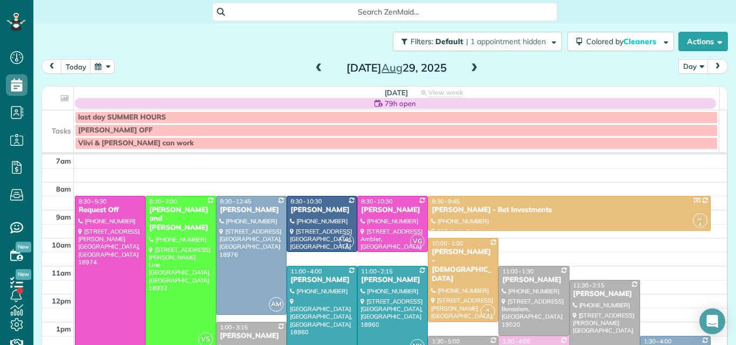
click at [313, 70] on span at bounding box center [319, 69] width 12 height 10
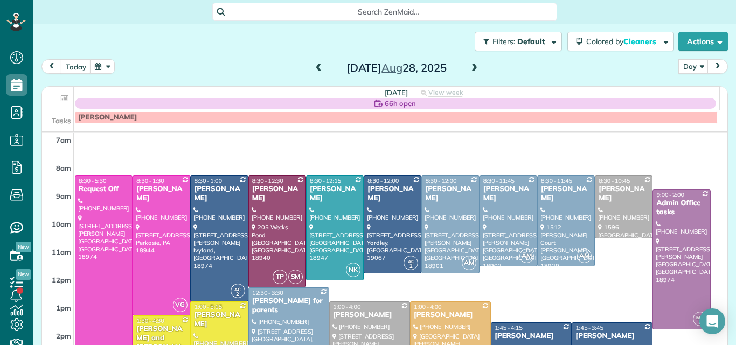
click at [313, 70] on span at bounding box center [319, 69] width 12 height 10
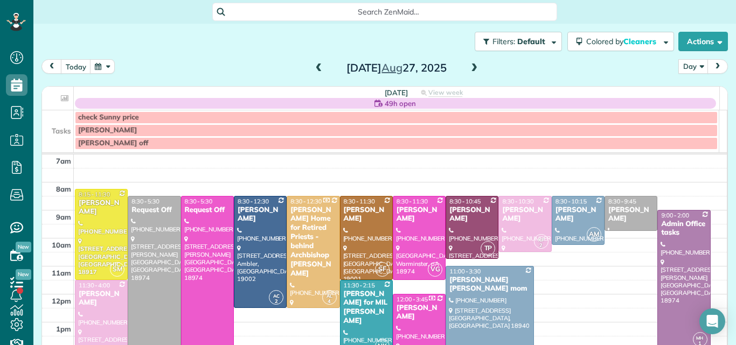
click at [313, 70] on span at bounding box center [319, 69] width 12 height 10
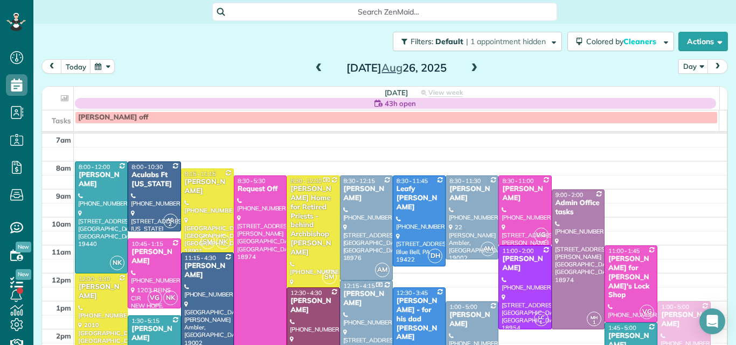
click at [313, 70] on span at bounding box center [319, 69] width 12 height 10
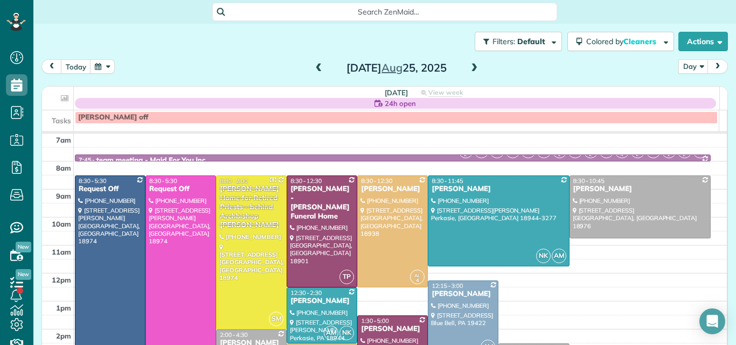
click at [313, 70] on span at bounding box center [319, 69] width 12 height 10
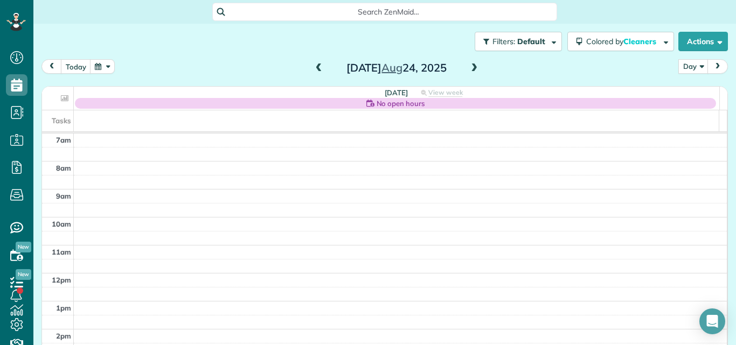
click at [313, 70] on span at bounding box center [319, 69] width 12 height 10
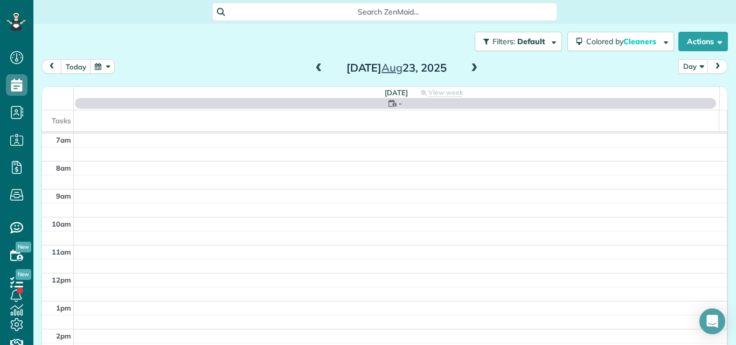
click at [313, 70] on span at bounding box center [319, 69] width 12 height 10
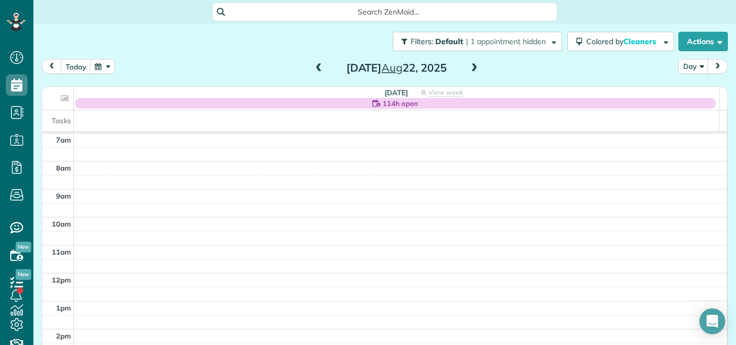
click at [471, 69] on span at bounding box center [474, 69] width 12 height 10
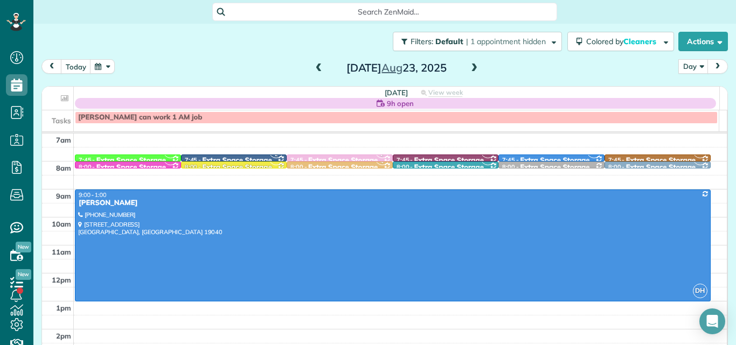
click at [471, 69] on span at bounding box center [474, 69] width 12 height 10
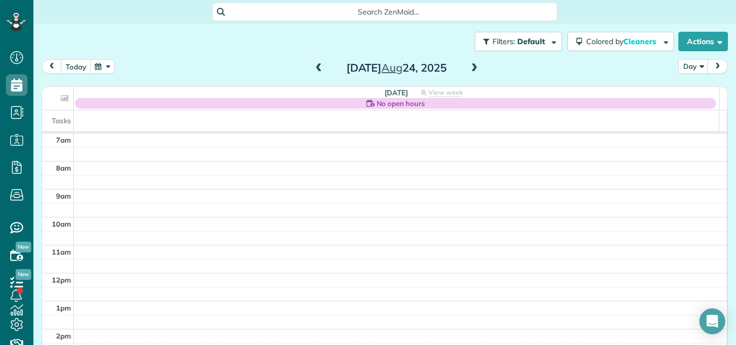
click at [471, 69] on span at bounding box center [474, 69] width 12 height 10
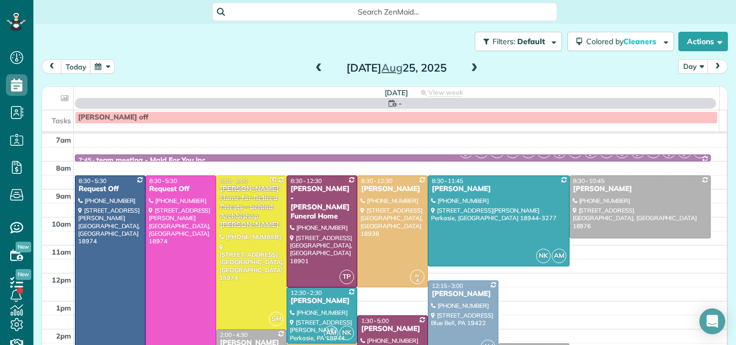
click at [471, 69] on span at bounding box center [474, 69] width 12 height 10
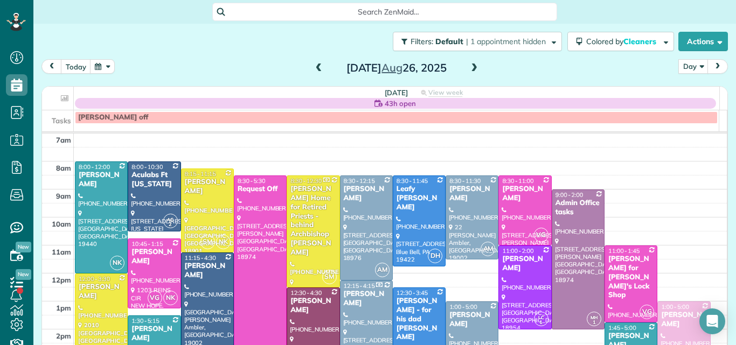
click at [474, 73] on span at bounding box center [474, 69] width 12 height 10
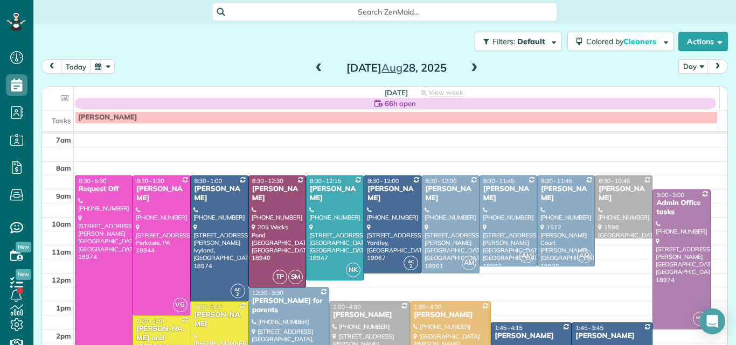
click at [313, 69] on span at bounding box center [319, 69] width 12 height 10
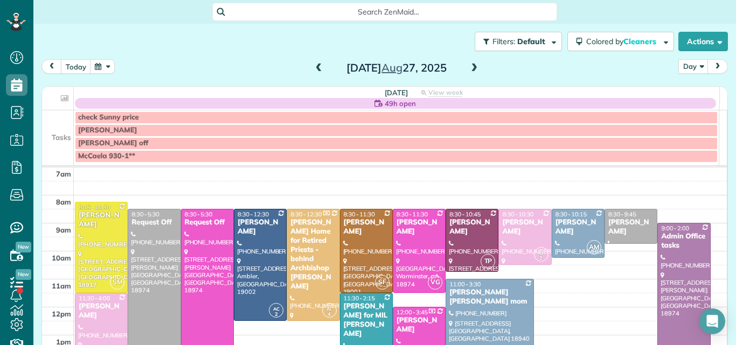
click at [313, 69] on span at bounding box center [319, 69] width 12 height 10
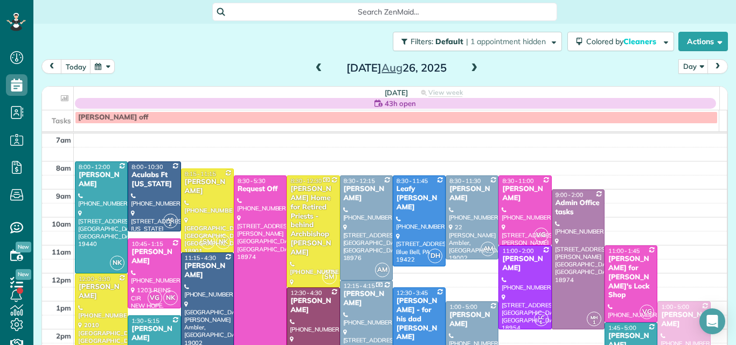
click at [313, 69] on span at bounding box center [319, 69] width 12 height 10
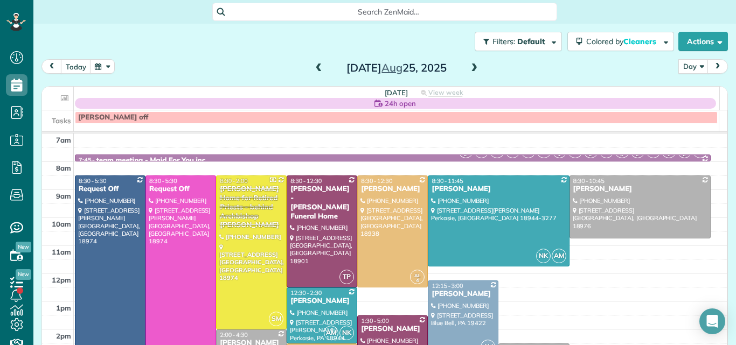
click at [313, 69] on span at bounding box center [319, 69] width 12 height 10
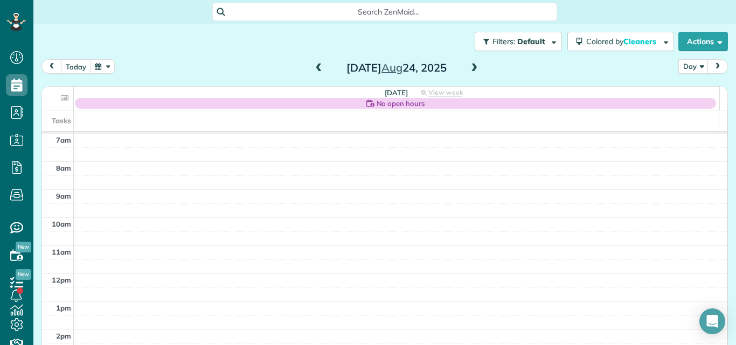
click at [313, 69] on span at bounding box center [319, 69] width 12 height 10
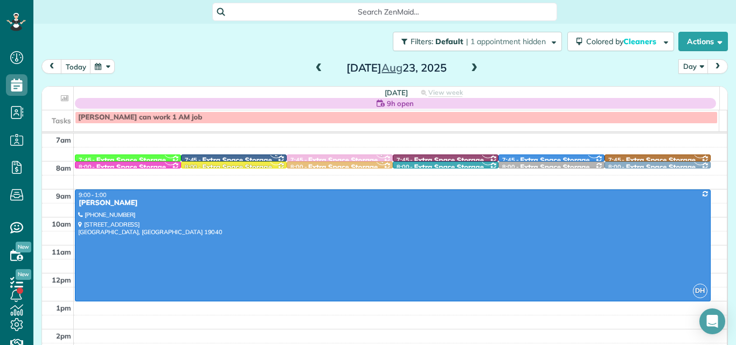
click at [313, 69] on span at bounding box center [319, 69] width 12 height 10
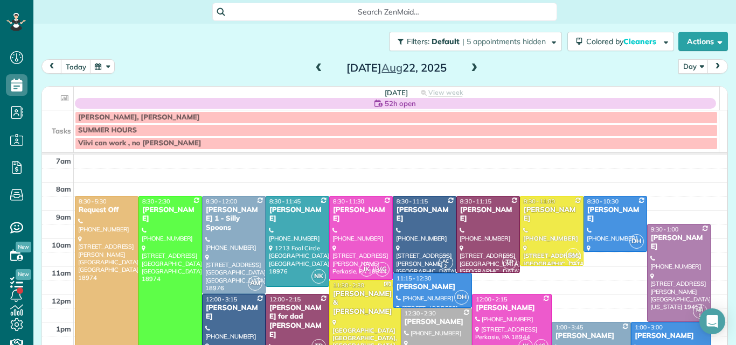
click at [313, 72] on span at bounding box center [319, 69] width 12 height 10
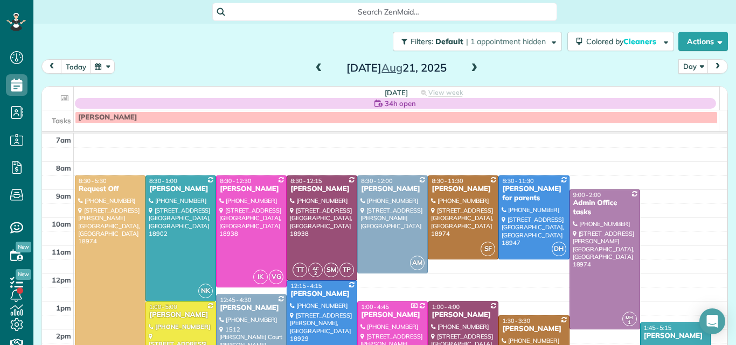
click at [313, 72] on span at bounding box center [319, 69] width 12 height 10
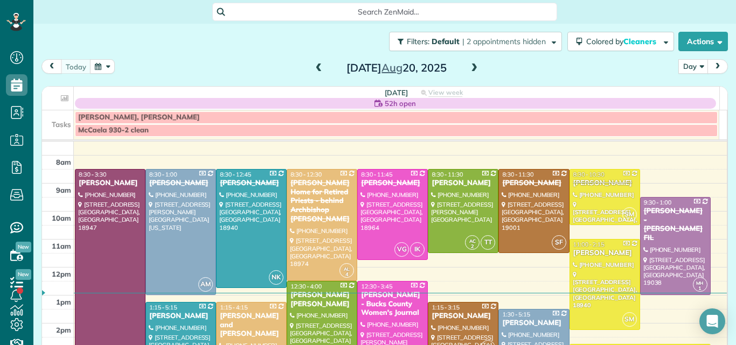
scroll to position [22, 0]
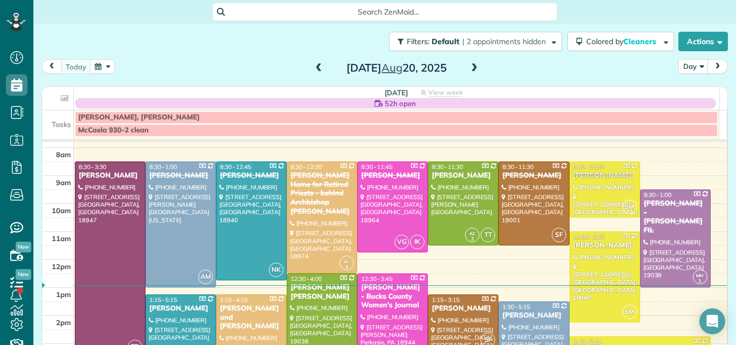
click at [337, 304] on div at bounding box center [321, 322] width 69 height 97
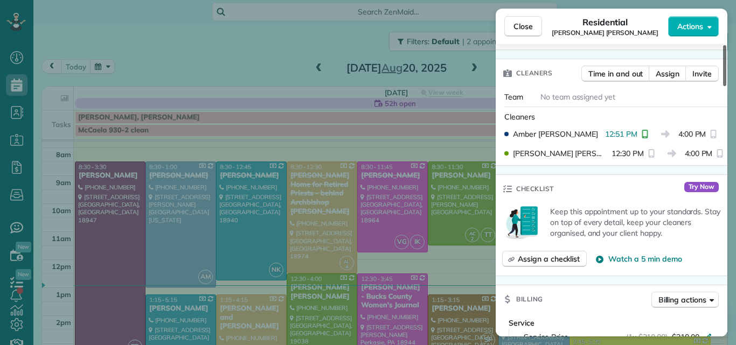
drag, startPoint x: 725, startPoint y: 77, endPoint x: 733, endPoint y: 116, distance: 39.6
click at [726, 86] on div at bounding box center [724, 65] width 3 height 41
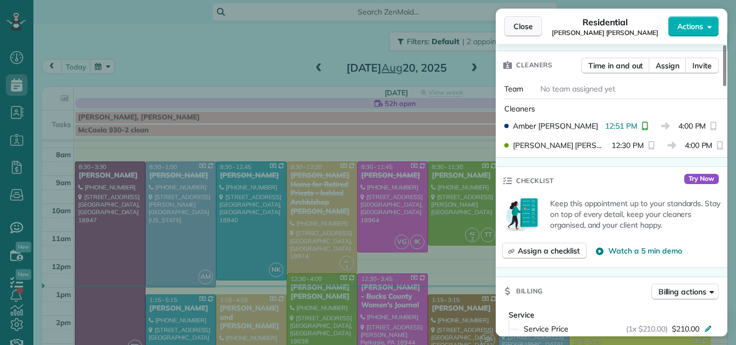
click at [530, 22] on span "Close" at bounding box center [522, 26] width 19 height 11
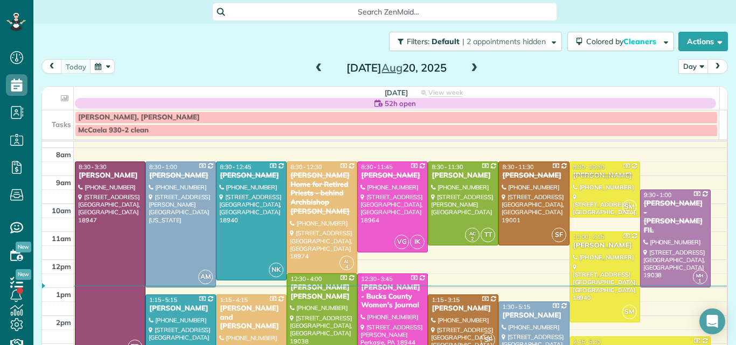
click at [468, 62] on span at bounding box center [474, 68] width 12 height 16
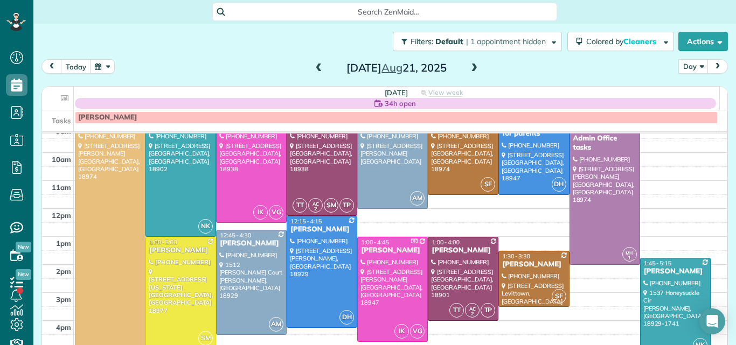
scroll to position [68, 0]
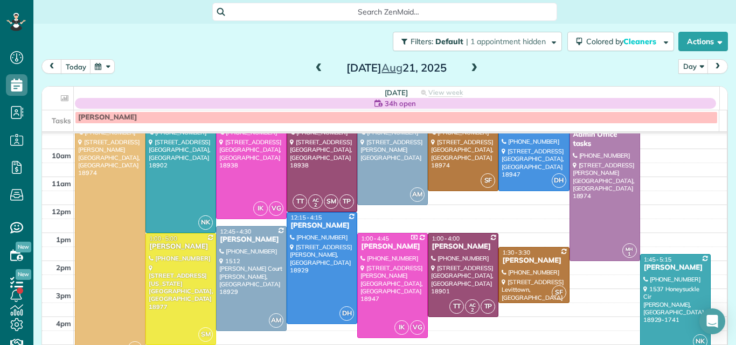
click at [472, 66] on span at bounding box center [474, 69] width 12 height 10
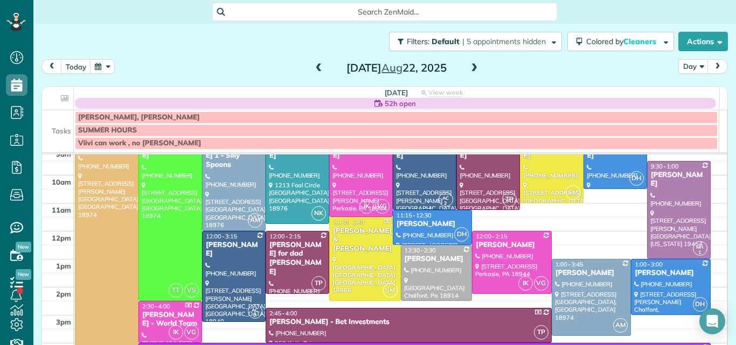
scroll to position [45, 0]
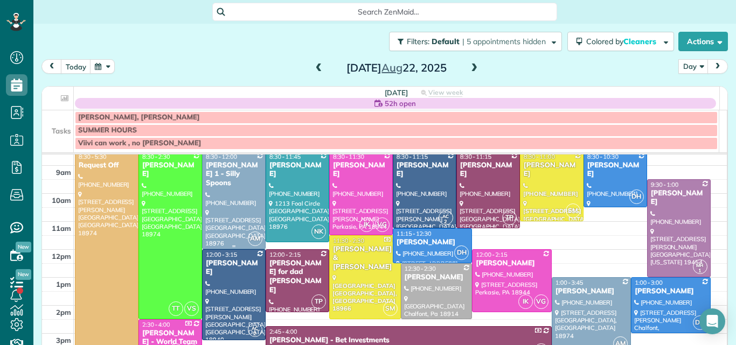
click at [218, 188] on div at bounding box center [234, 200] width 62 height 97
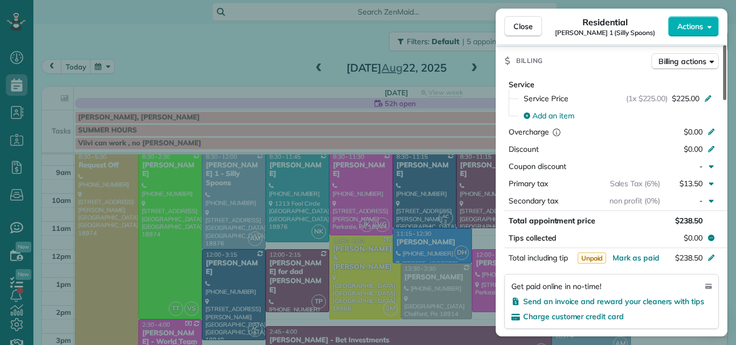
scroll to position [510, 0]
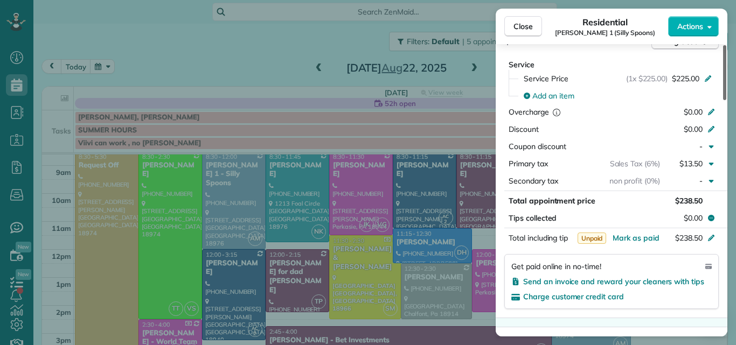
drag, startPoint x: 726, startPoint y: 69, endPoint x: 735, endPoint y: 164, distance: 95.8
click at [726, 100] on div at bounding box center [724, 72] width 3 height 55
click at [636, 238] on span "Mark as paid" at bounding box center [636, 238] width 47 height 10
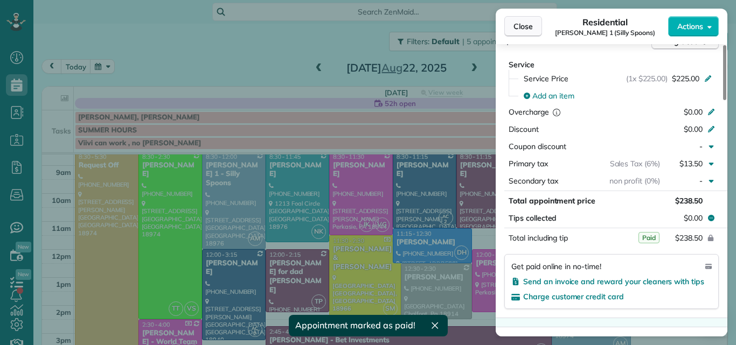
click at [527, 24] on span "Close" at bounding box center [522, 26] width 19 height 11
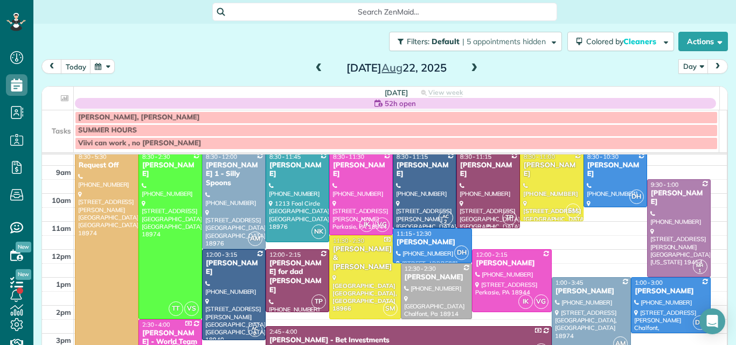
click at [488, 177] on div at bounding box center [488, 190] width 62 height 76
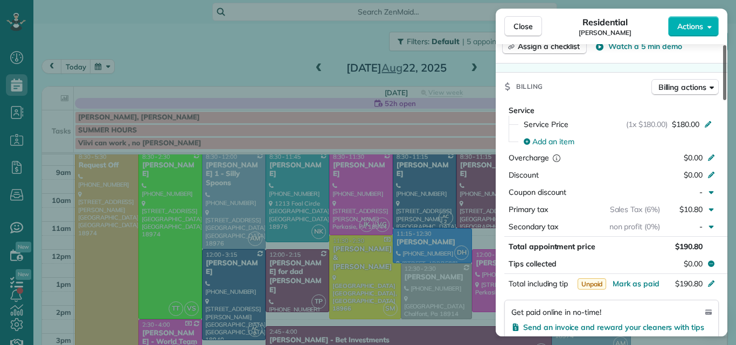
scroll to position [490, 0]
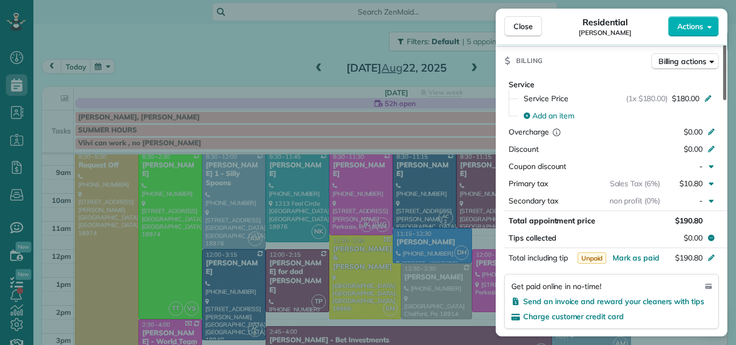
drag, startPoint x: 724, startPoint y: 79, endPoint x: 735, endPoint y: 171, distance: 92.3
click at [726, 100] on div at bounding box center [724, 72] width 3 height 55
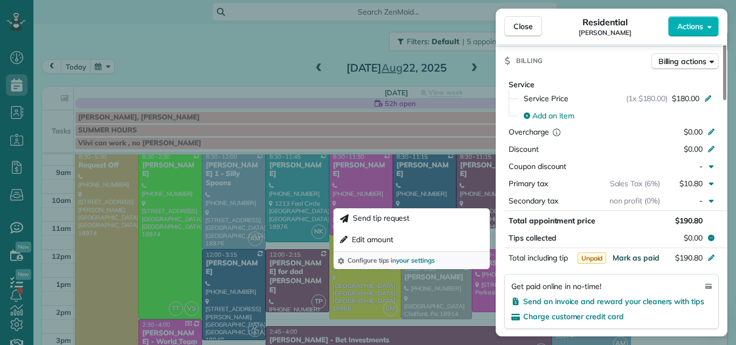
click at [645, 254] on span "Mark as paid" at bounding box center [636, 258] width 47 height 10
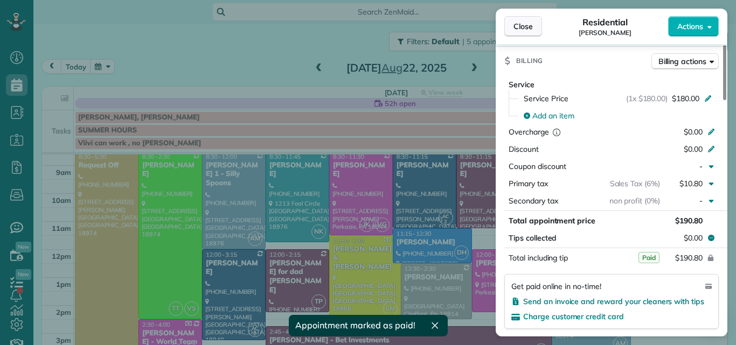
click at [520, 20] on button "Close" at bounding box center [523, 26] width 38 height 20
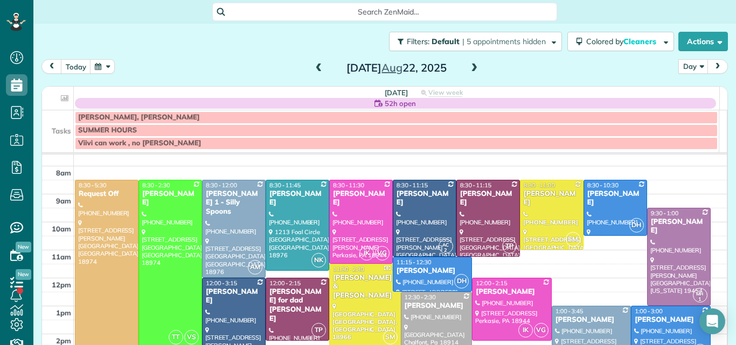
scroll to position [11, 0]
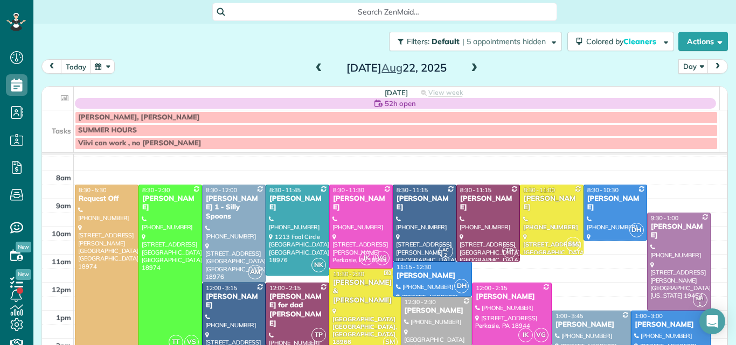
click at [316, 67] on span at bounding box center [319, 69] width 12 height 10
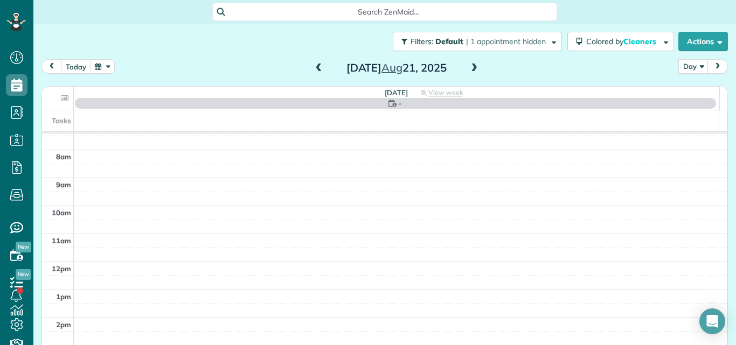
scroll to position [0, 0]
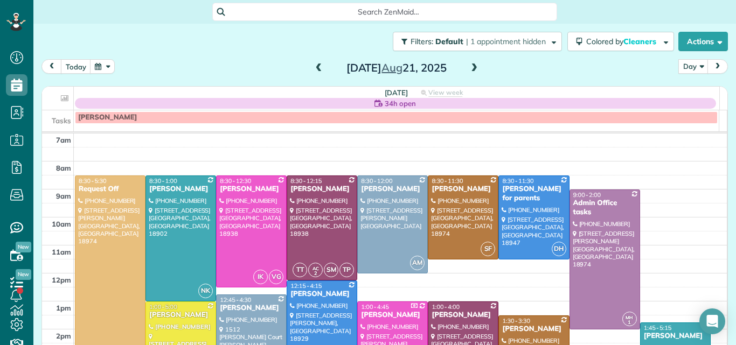
click at [316, 67] on span at bounding box center [319, 69] width 12 height 10
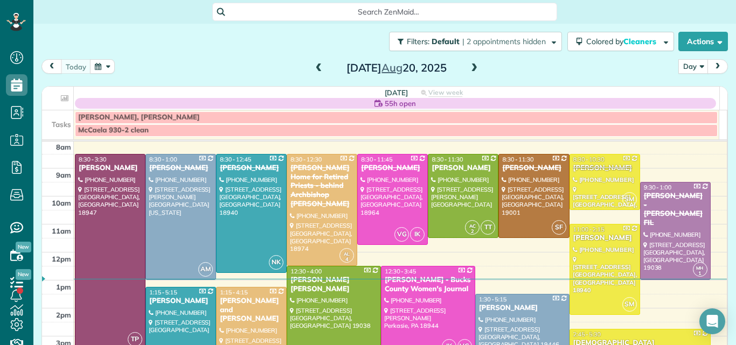
scroll to position [24, 0]
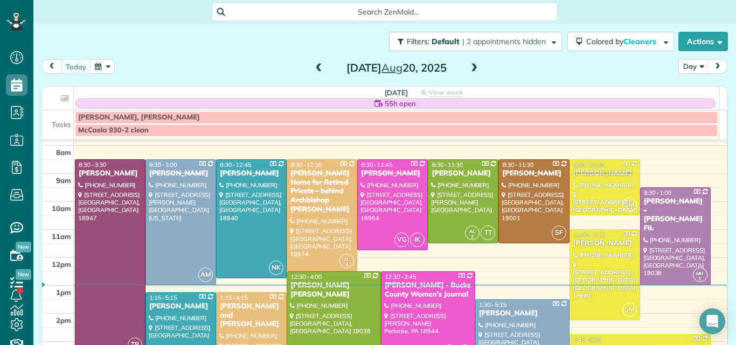
click at [468, 65] on span at bounding box center [474, 69] width 12 height 10
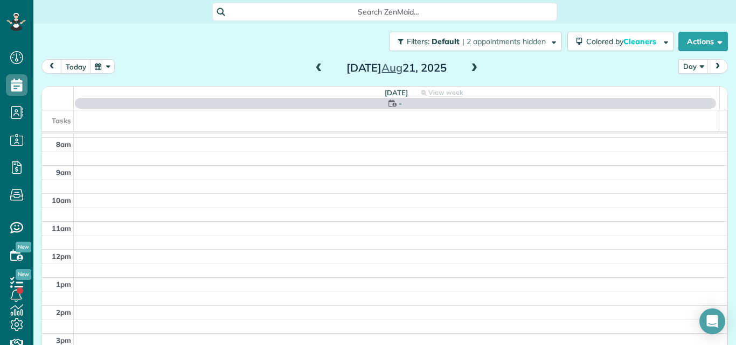
scroll to position [0, 0]
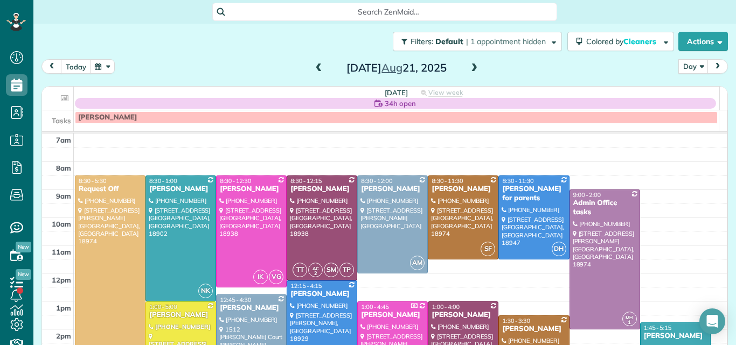
click at [468, 65] on span at bounding box center [474, 69] width 12 height 10
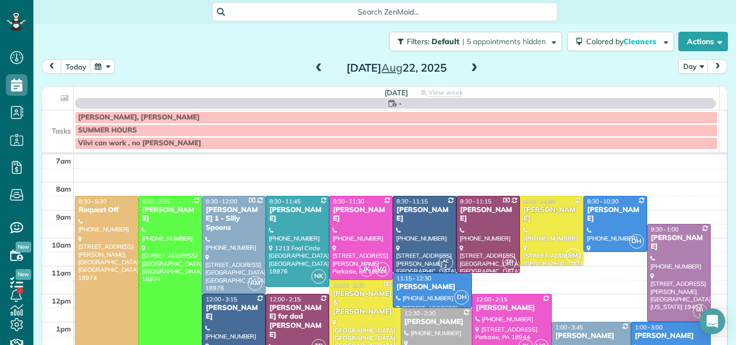
click at [468, 65] on span at bounding box center [474, 69] width 12 height 10
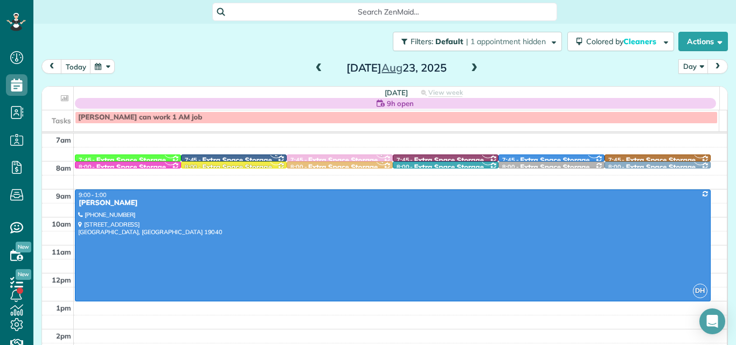
click at [468, 65] on span at bounding box center [474, 69] width 12 height 10
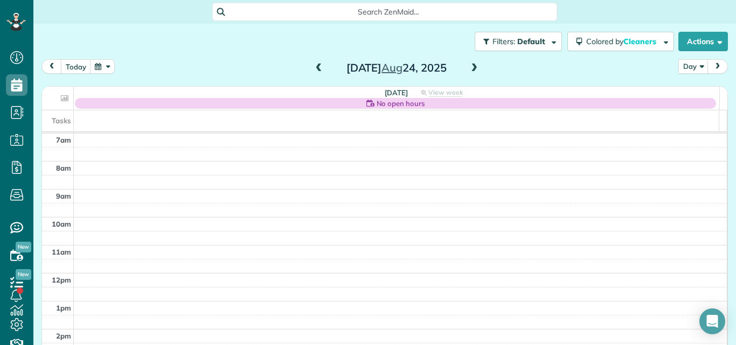
click at [468, 65] on span at bounding box center [474, 69] width 12 height 10
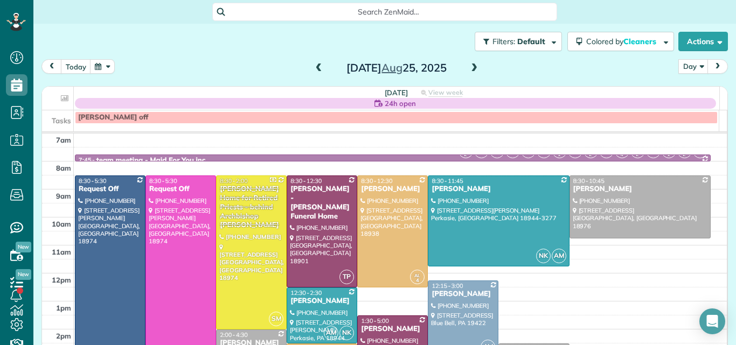
click at [468, 65] on span at bounding box center [474, 69] width 12 height 10
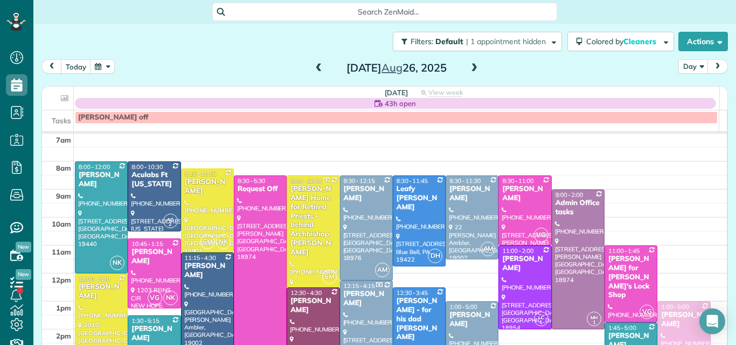
click at [468, 65] on span at bounding box center [474, 69] width 12 height 10
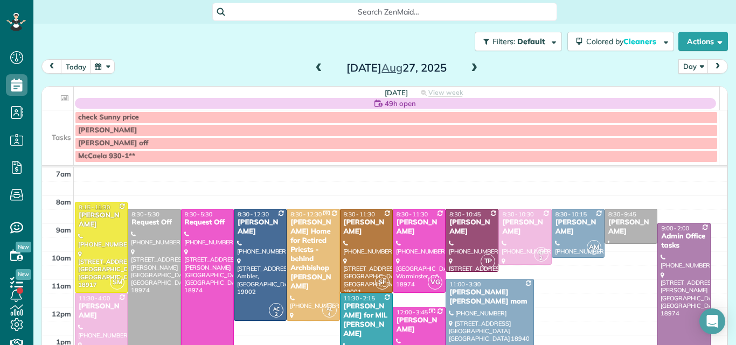
click at [468, 65] on span at bounding box center [474, 69] width 12 height 10
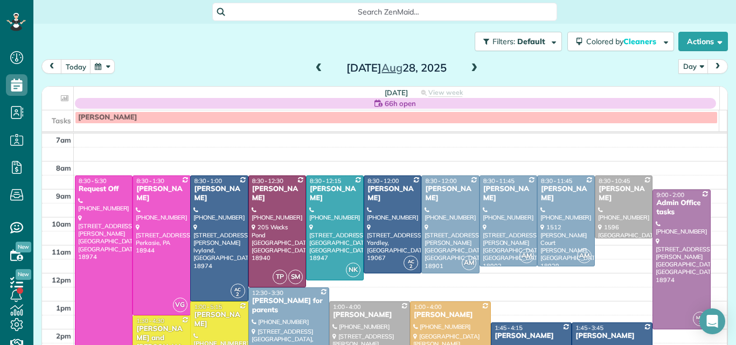
click at [468, 65] on span at bounding box center [474, 69] width 12 height 10
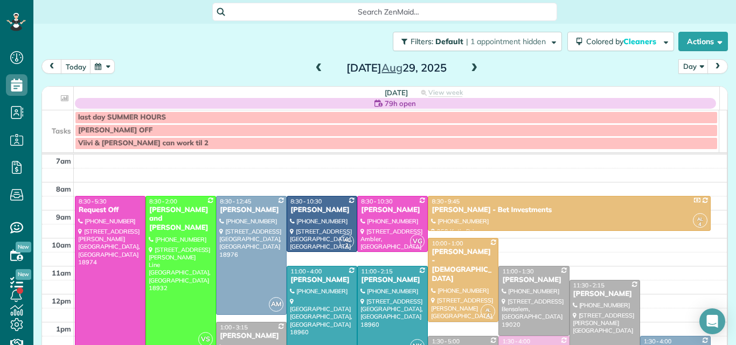
click at [314, 68] on span at bounding box center [319, 69] width 12 height 10
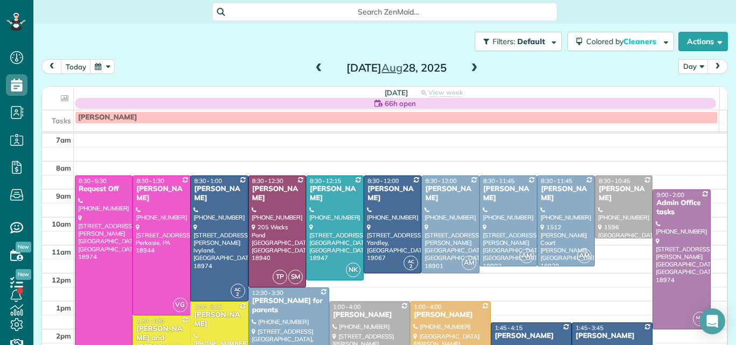
click at [471, 69] on span at bounding box center [474, 69] width 12 height 10
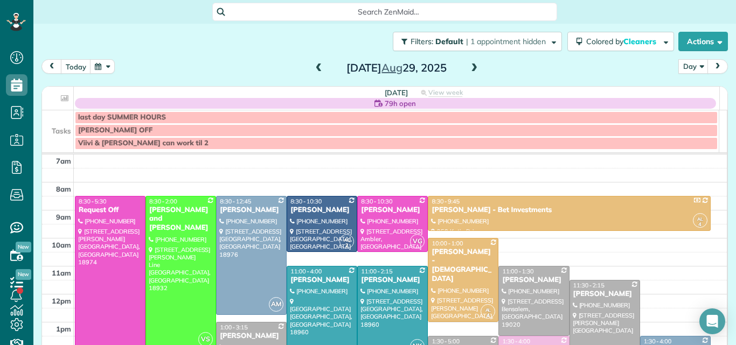
click at [316, 66] on span at bounding box center [319, 69] width 12 height 10
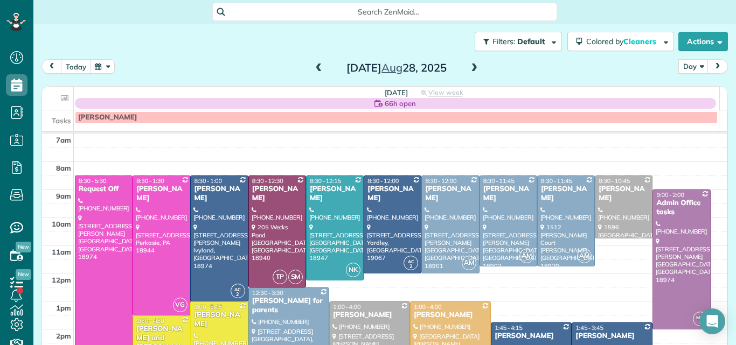
click at [316, 66] on span at bounding box center [319, 69] width 12 height 10
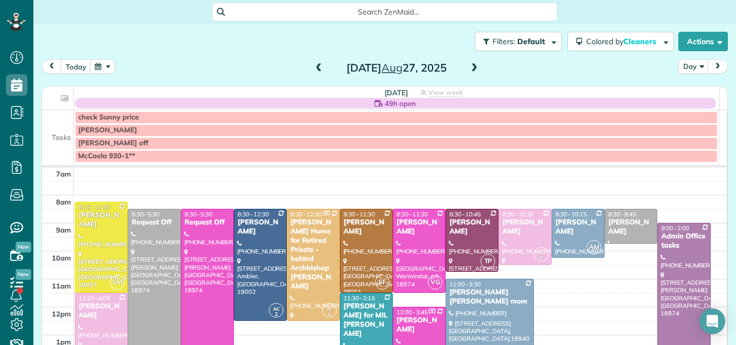
click at [316, 66] on span at bounding box center [319, 69] width 12 height 10
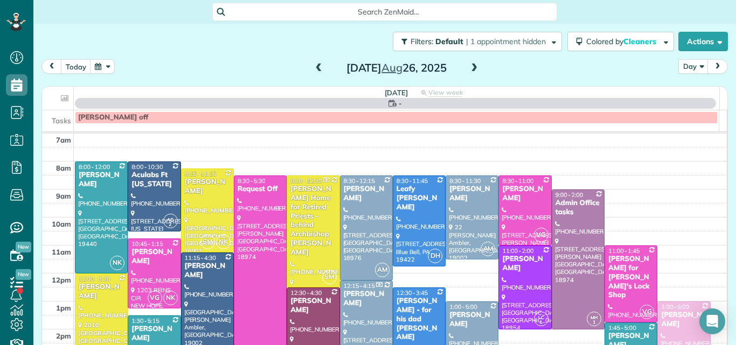
click at [316, 66] on span at bounding box center [319, 69] width 12 height 10
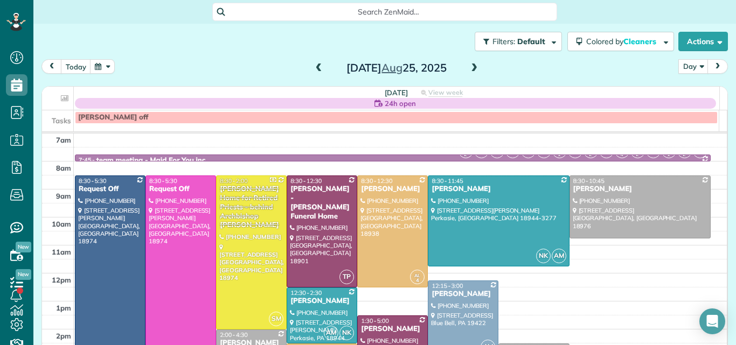
click at [316, 66] on span at bounding box center [319, 69] width 12 height 10
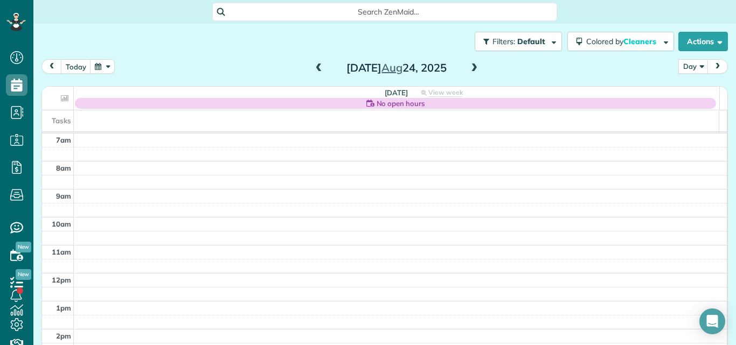
click at [316, 66] on span at bounding box center [319, 69] width 12 height 10
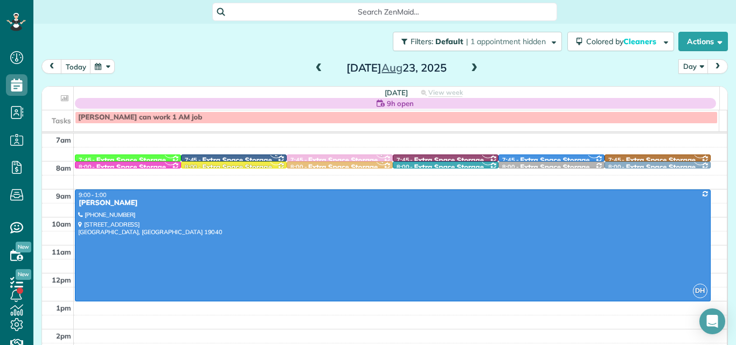
click at [316, 66] on span at bounding box center [319, 69] width 12 height 10
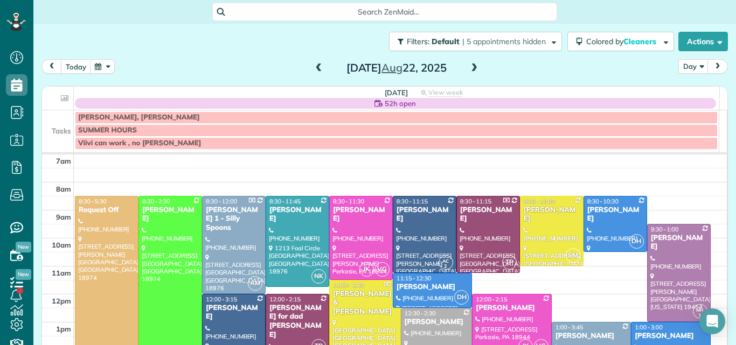
click at [316, 66] on span at bounding box center [319, 69] width 12 height 10
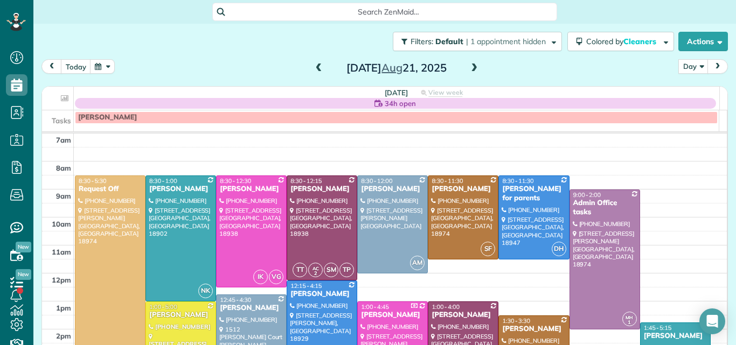
click at [316, 66] on span at bounding box center [319, 69] width 12 height 10
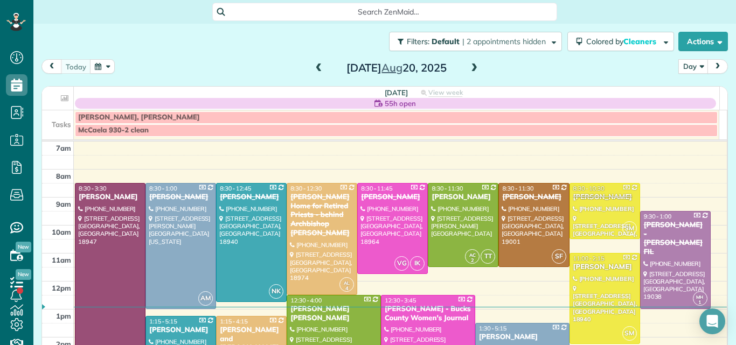
click at [316, 66] on span at bounding box center [319, 69] width 12 height 10
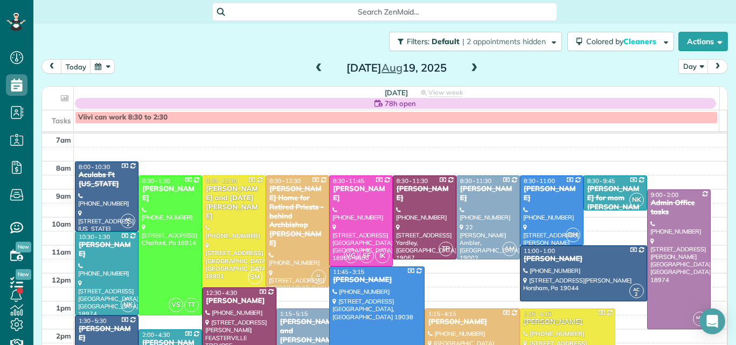
click at [316, 66] on span at bounding box center [319, 69] width 12 height 10
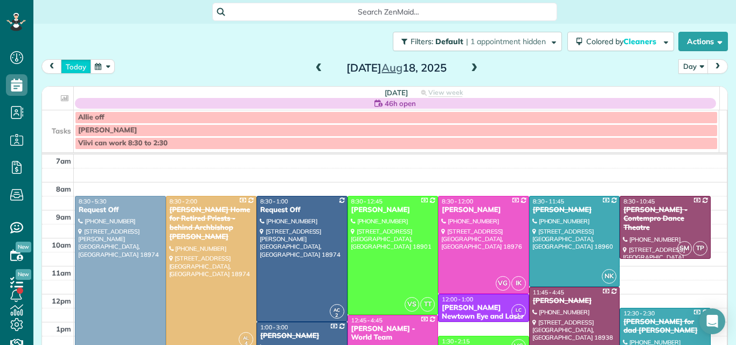
click at [79, 64] on button "today" at bounding box center [76, 66] width 30 height 15
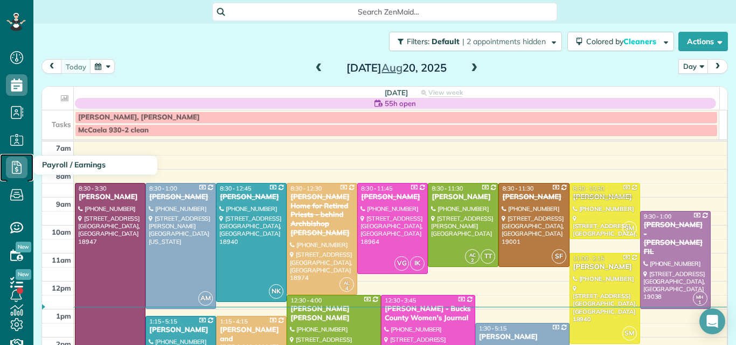
click at [16, 168] on icon at bounding box center [17, 168] width 22 height 22
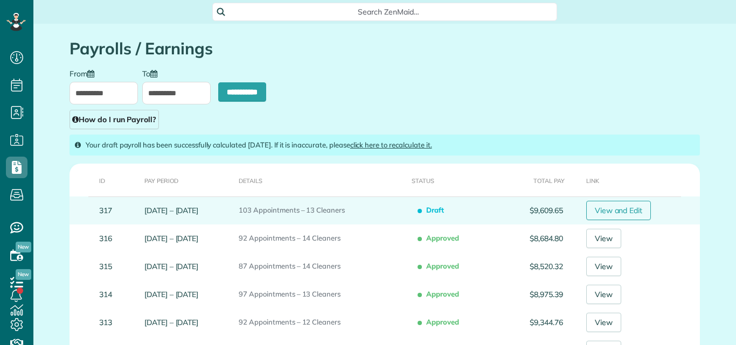
scroll to position [5, 5]
click at [610, 208] on link "View and Edit" at bounding box center [618, 210] width 65 height 19
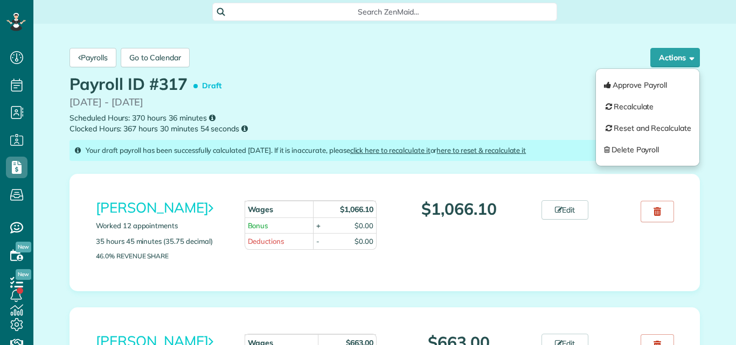
scroll to position [5, 5]
click at [618, 84] on button "Approve Payroll" at bounding box center [647, 85] width 103 height 22
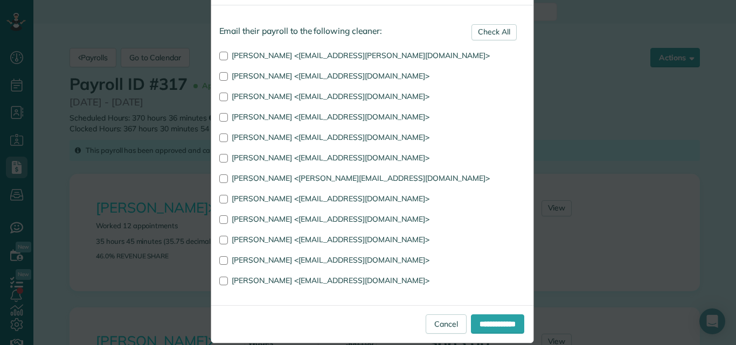
scroll to position [62, 0]
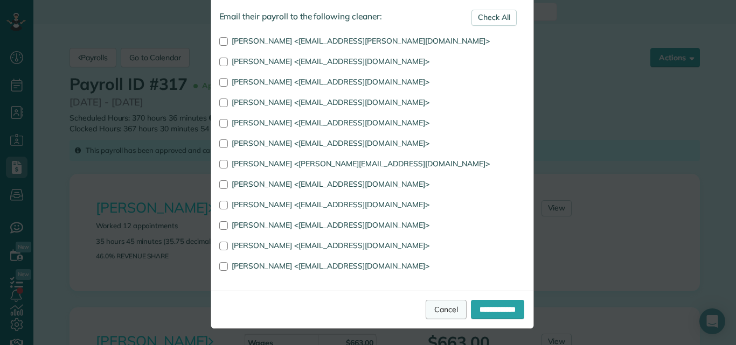
click at [426, 307] on link "Cancel" at bounding box center [446, 309] width 41 height 19
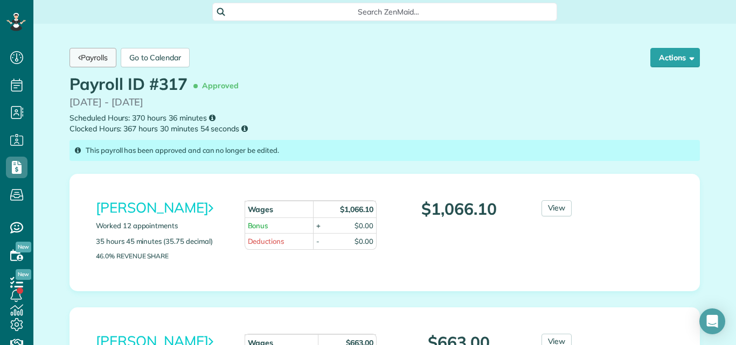
click at [95, 56] on link "Payrolls" at bounding box center [92, 57] width 47 height 19
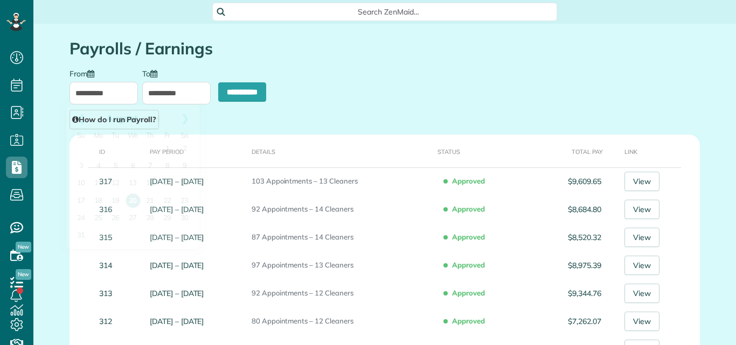
click at [117, 91] on input "**********" at bounding box center [103, 93] width 68 height 23
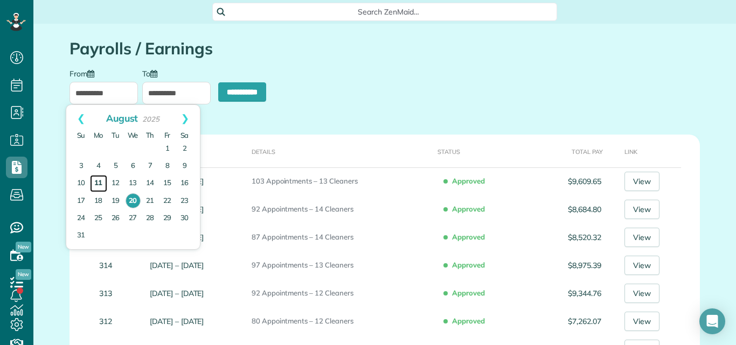
click at [98, 178] on link "11" at bounding box center [98, 183] width 17 height 17
type input "**********"
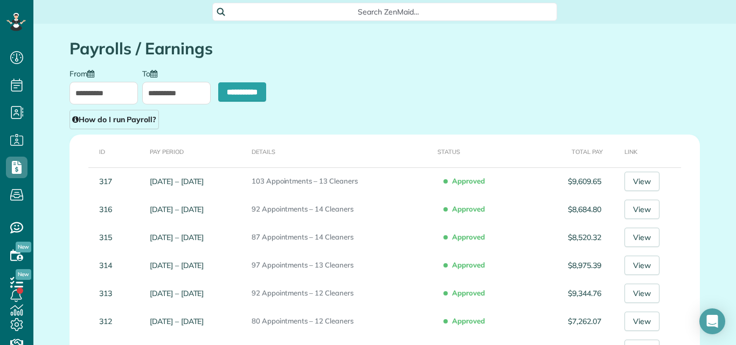
click at [160, 98] on input "**********" at bounding box center [176, 93] width 68 height 23
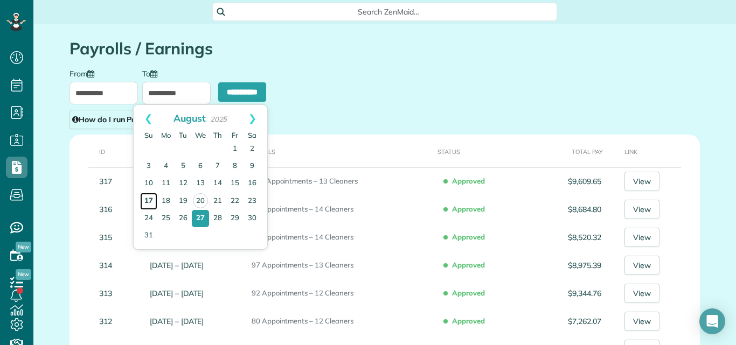
click at [149, 199] on link "17" at bounding box center [148, 201] width 17 height 17
type input "**********"
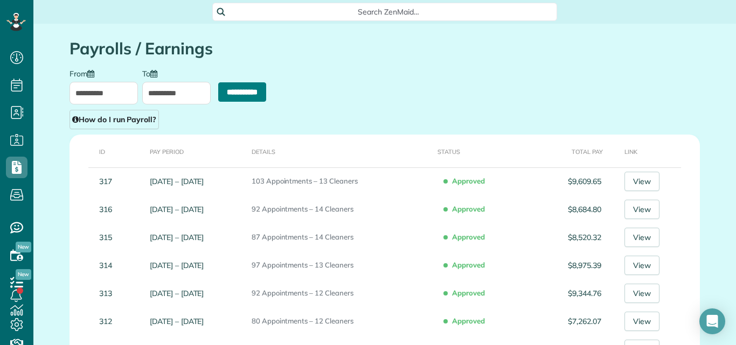
click at [247, 87] on input "**********" at bounding box center [242, 91] width 48 height 19
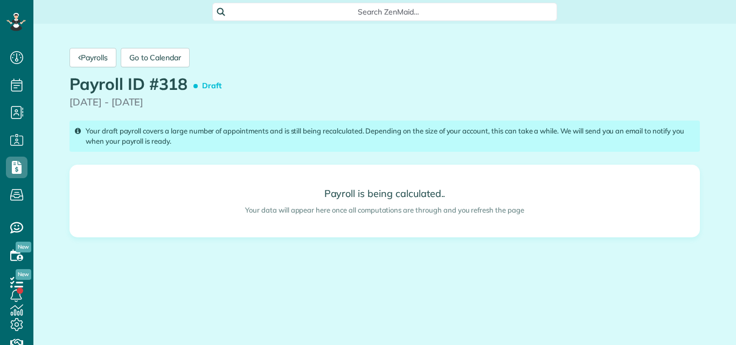
scroll to position [5, 5]
click at [104, 53] on link "Payrolls" at bounding box center [92, 57] width 47 height 19
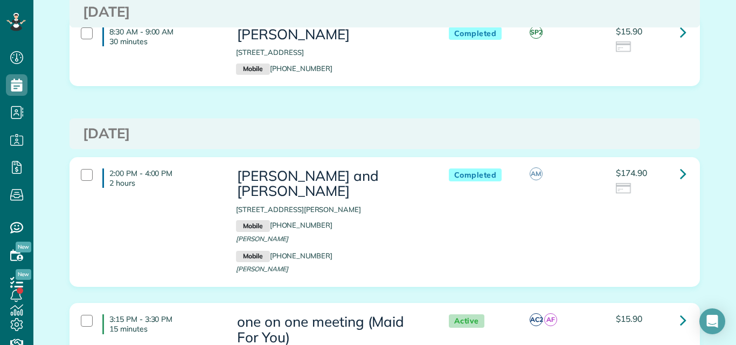
scroll to position [427, 0]
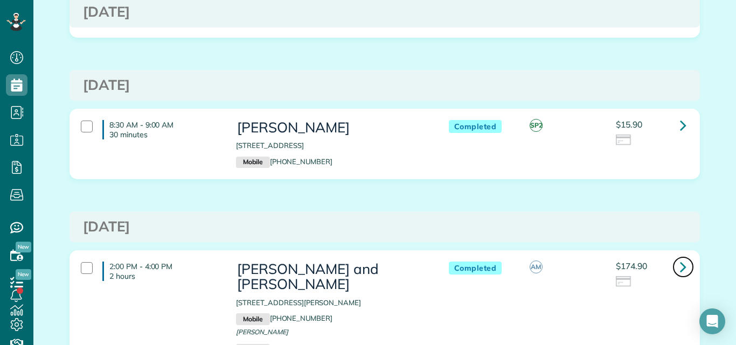
click at [680, 276] on icon at bounding box center [683, 266] width 6 height 19
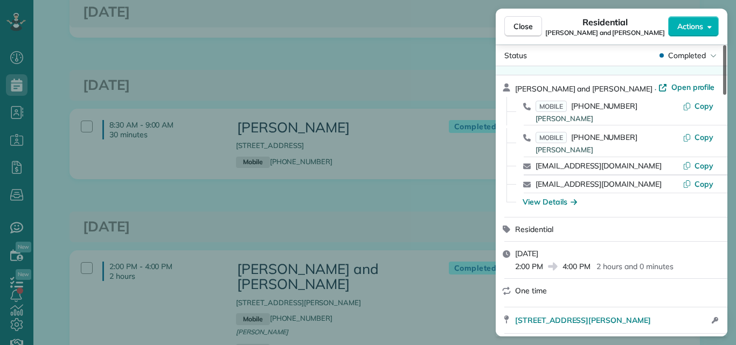
scroll to position [86, 0]
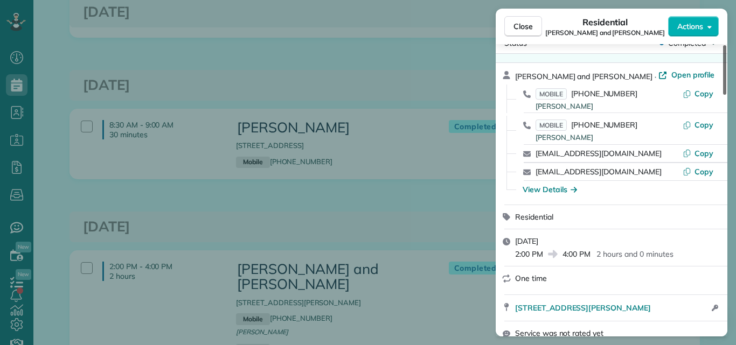
drag, startPoint x: 726, startPoint y: 59, endPoint x: 732, endPoint y: 73, distance: 15.7
click at [726, 73] on div at bounding box center [724, 70] width 3 height 50
click at [512, 25] on button "Close" at bounding box center [523, 26] width 38 height 20
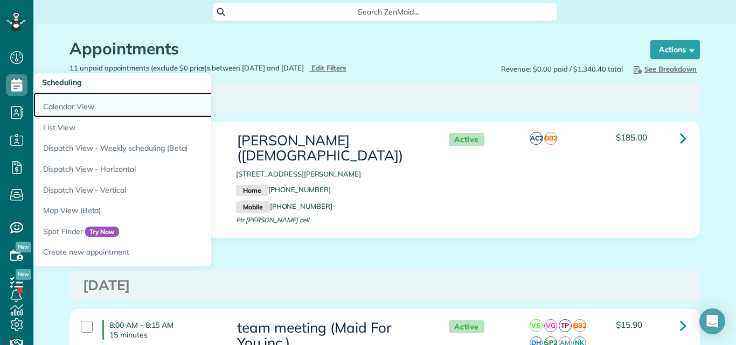
click at [50, 106] on link "Calendar View" at bounding box center [167, 105] width 269 height 25
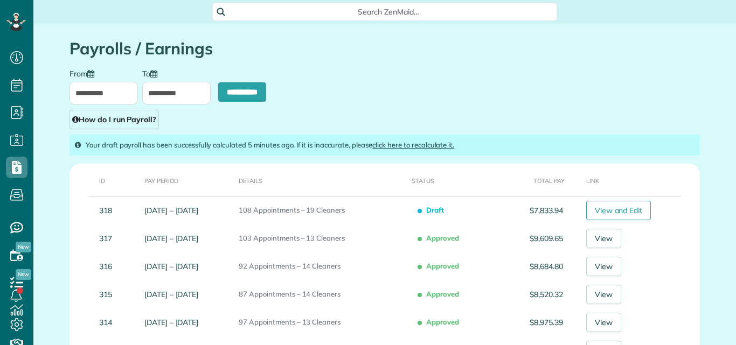
scroll to position [5, 5]
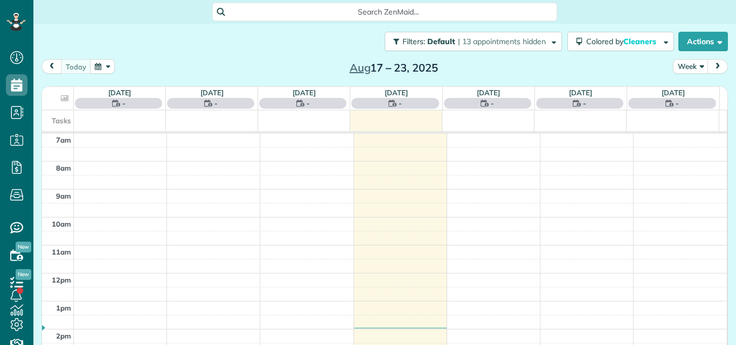
scroll to position [5, 5]
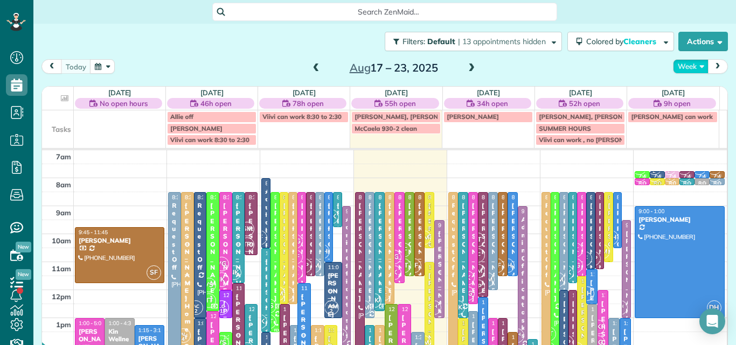
click at [686, 64] on button "Week" at bounding box center [691, 66] width 36 height 15
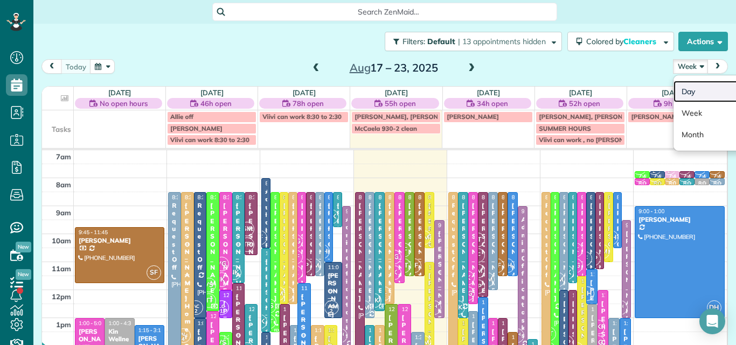
click at [686, 88] on link "Day" at bounding box center [715, 92] width 85 height 22
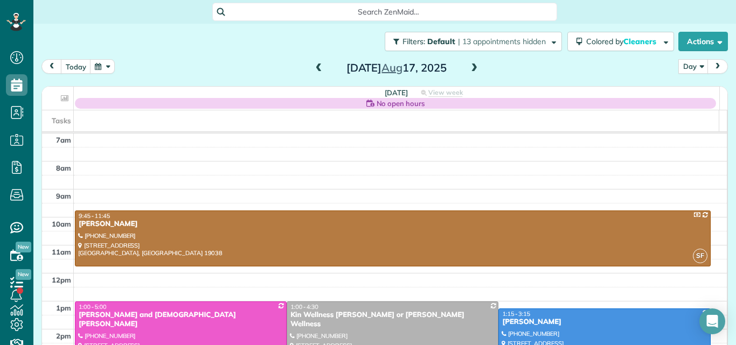
click at [470, 69] on span at bounding box center [474, 69] width 12 height 10
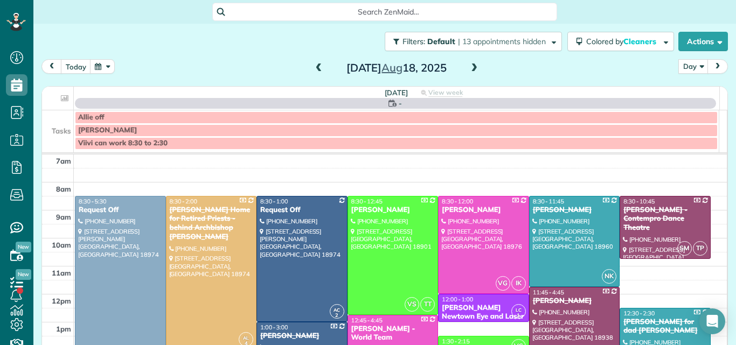
click at [470, 69] on span at bounding box center [474, 69] width 12 height 10
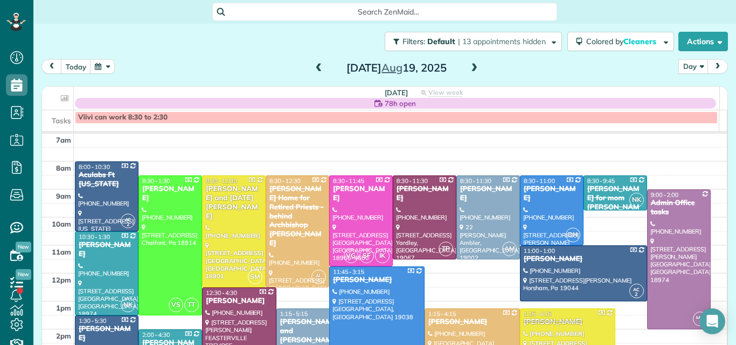
click at [470, 69] on span at bounding box center [474, 69] width 12 height 10
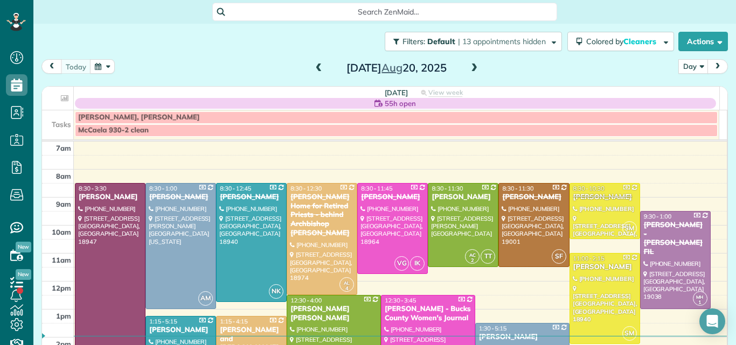
click at [470, 69] on span at bounding box center [474, 69] width 12 height 10
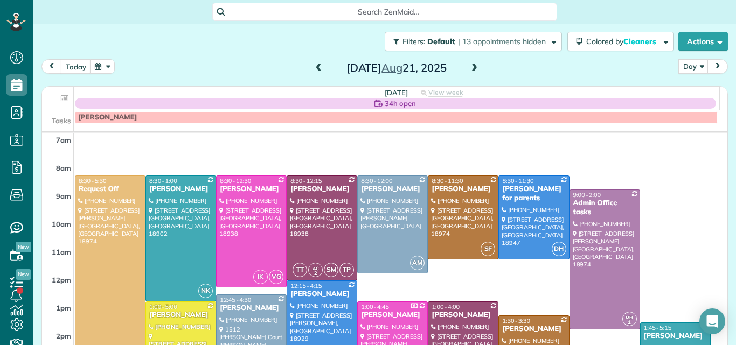
click at [470, 69] on span at bounding box center [474, 69] width 12 height 10
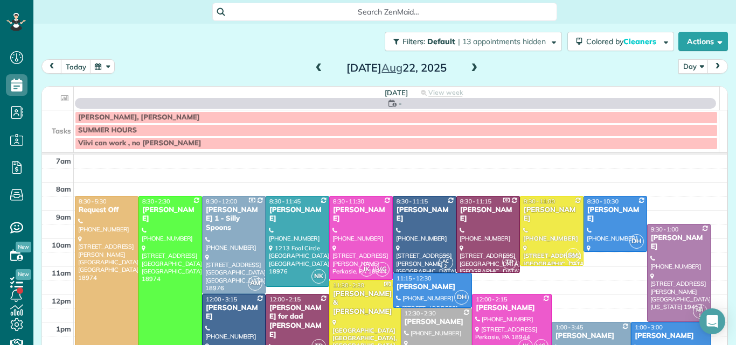
click at [470, 69] on span at bounding box center [474, 69] width 12 height 10
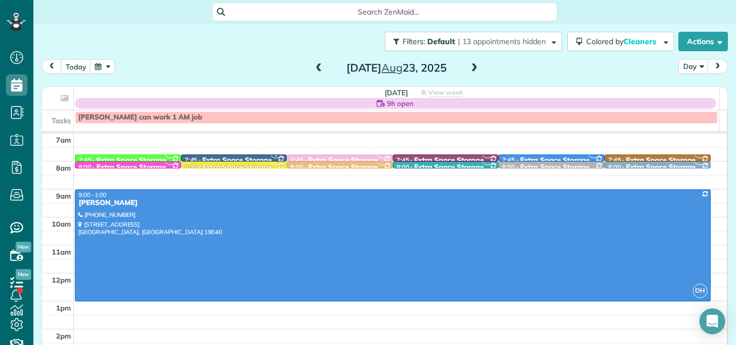
click at [316, 68] on span at bounding box center [319, 69] width 12 height 10
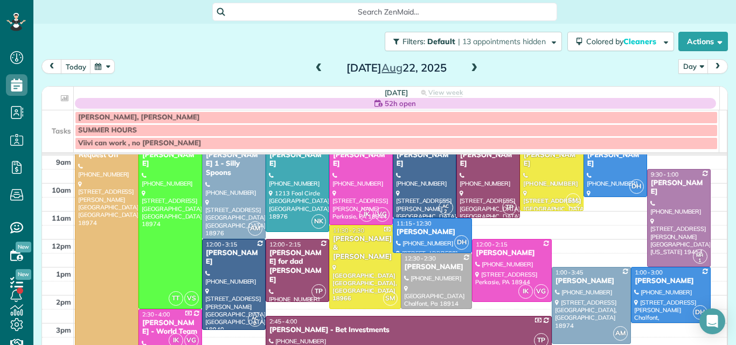
scroll to position [48, 0]
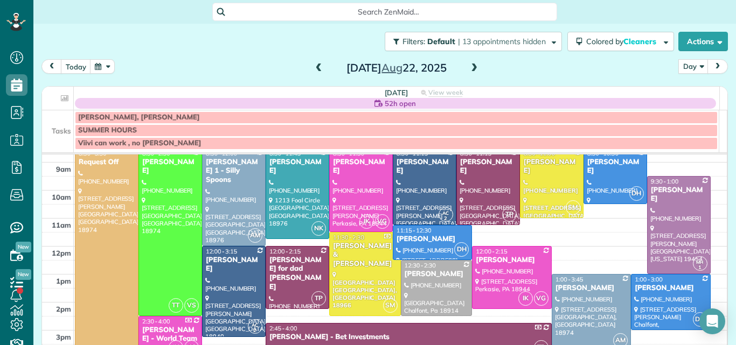
click at [469, 68] on span at bounding box center [474, 69] width 12 height 10
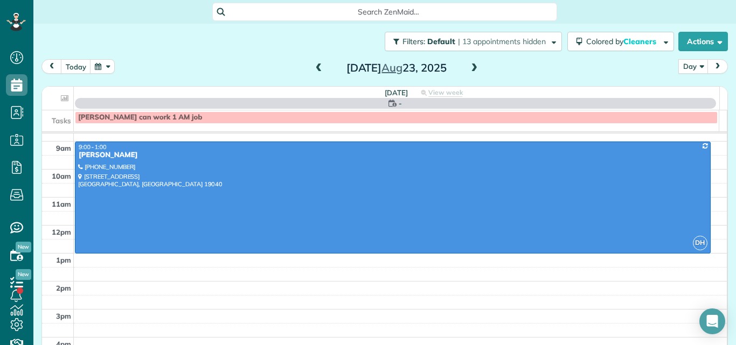
scroll to position [0, 0]
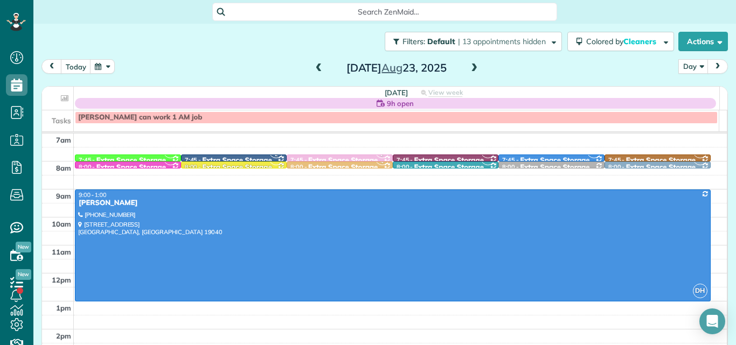
click at [469, 68] on span at bounding box center [474, 69] width 12 height 10
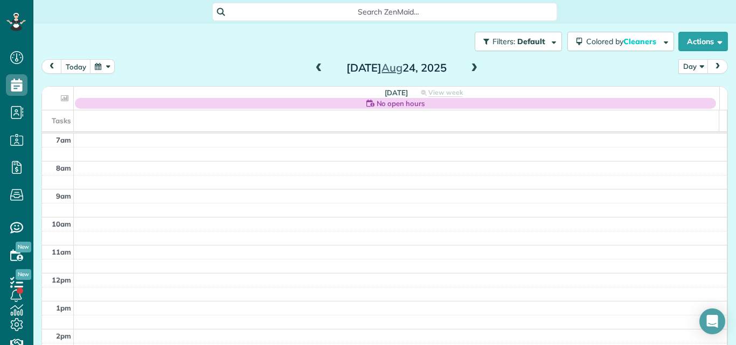
click at [469, 68] on span at bounding box center [474, 69] width 12 height 10
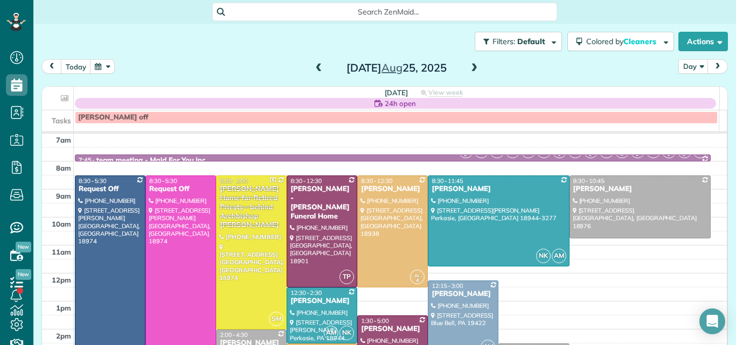
click at [469, 68] on span at bounding box center [474, 69] width 12 height 10
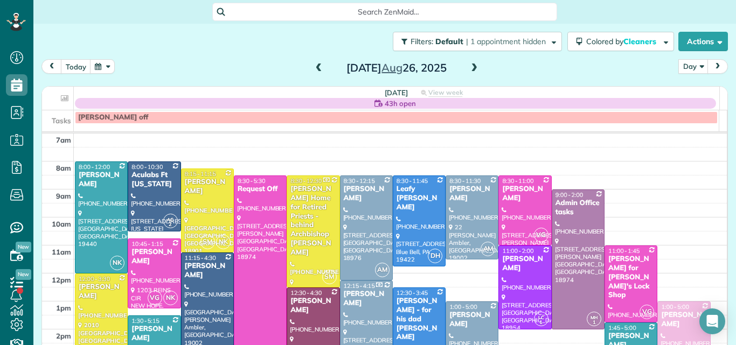
click at [313, 69] on span at bounding box center [319, 69] width 12 height 10
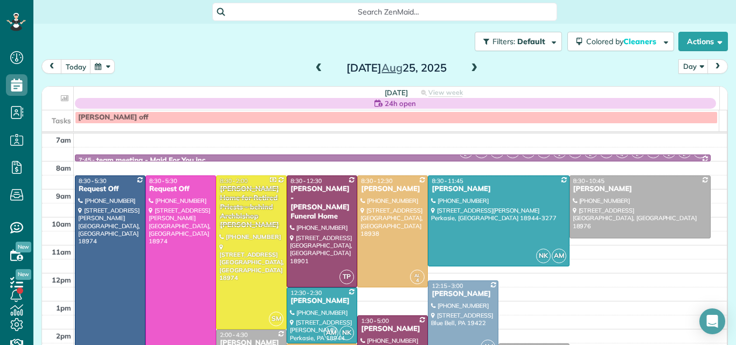
click at [313, 69] on span at bounding box center [319, 69] width 12 height 10
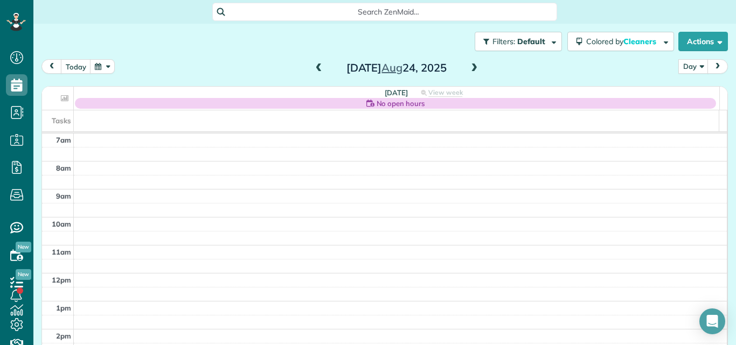
click at [313, 69] on span at bounding box center [319, 69] width 12 height 10
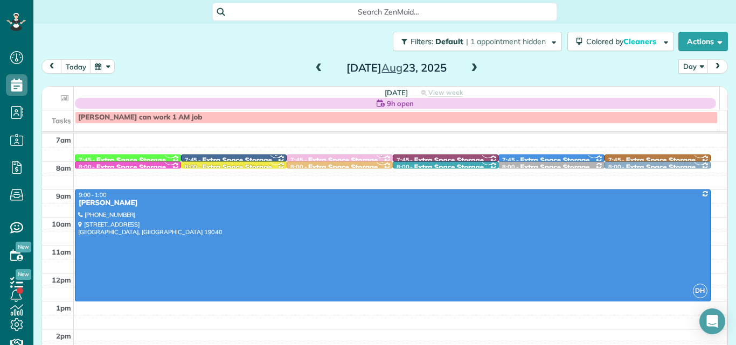
click at [313, 69] on span at bounding box center [319, 69] width 12 height 10
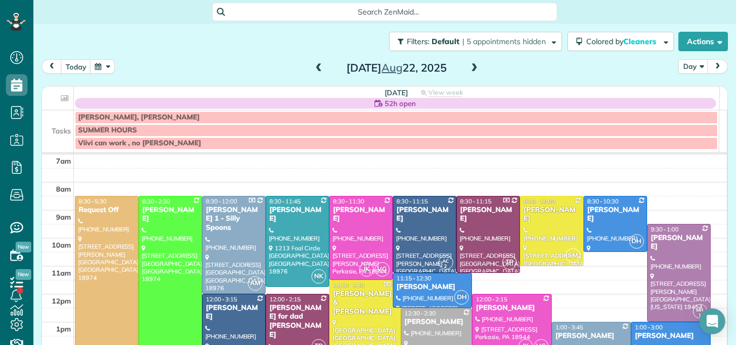
click at [313, 69] on span at bounding box center [319, 69] width 12 height 10
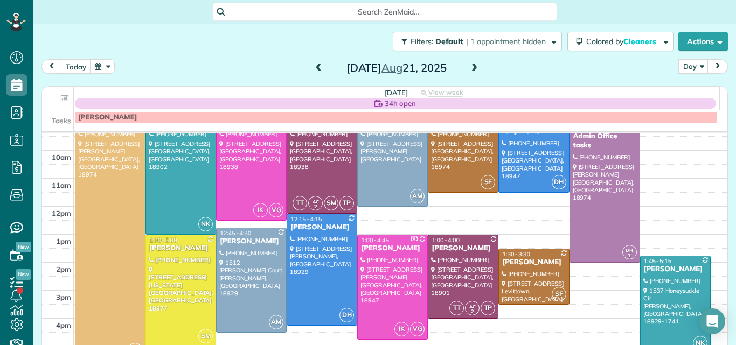
scroll to position [68, 0]
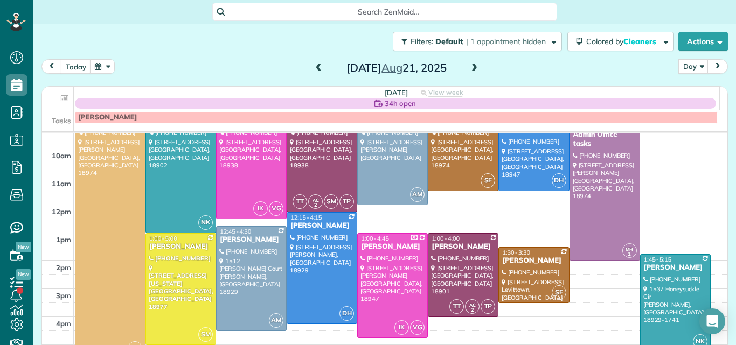
click at [726, 277] on div "Filters: Default | 1 appointment hidden Colored by Cleaners Color by Cleaner Co…" at bounding box center [384, 174] width 702 height 300
drag, startPoint x: 723, startPoint y: 259, endPoint x: 723, endPoint y: 250, distance: 9.2
click at [723, 250] on div "Filters: Default | 1 appointment hidden Colored by Cleaners Color by Cleaner Co…" at bounding box center [384, 174] width 702 height 300
click at [722, 249] on div "Filters: Default | 1 appointment hidden Colored by Cleaners Color by Cleaner Co…" at bounding box center [384, 174] width 702 height 300
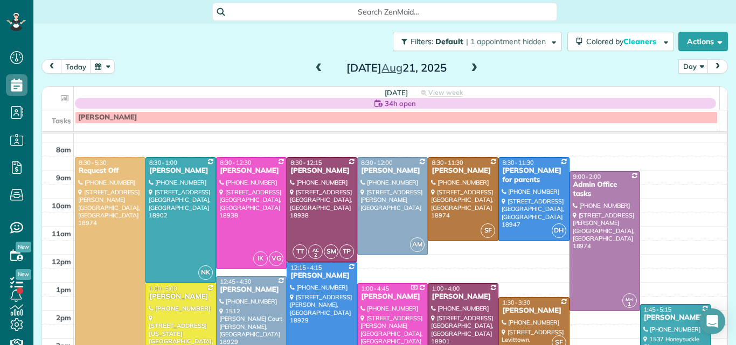
scroll to position [16, 0]
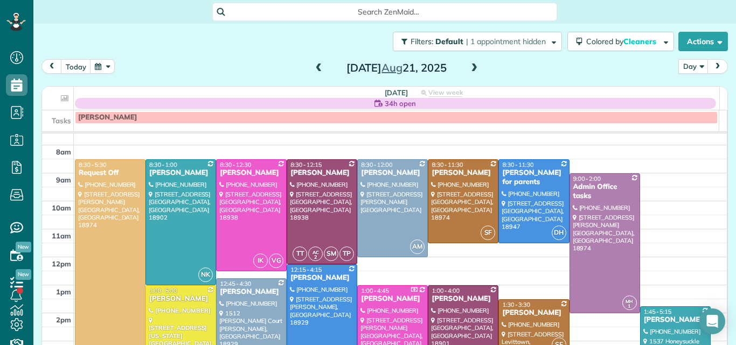
click at [469, 67] on span at bounding box center [474, 69] width 12 height 10
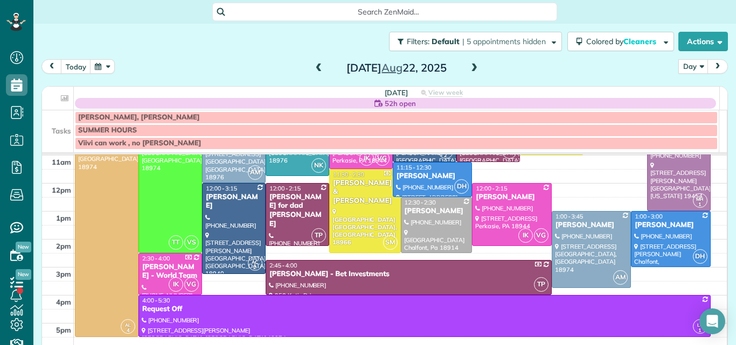
scroll to position [113, 0]
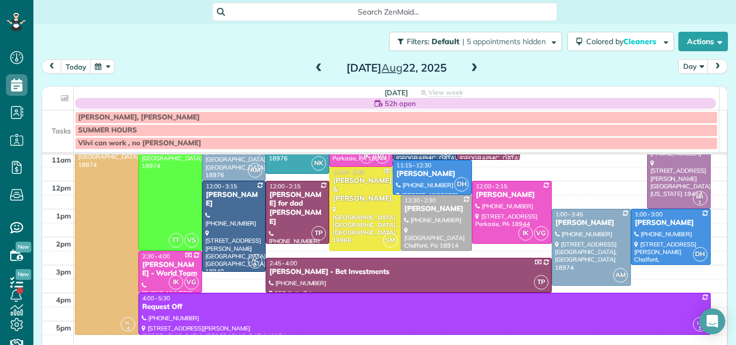
drag, startPoint x: 727, startPoint y: 250, endPoint x: 726, endPoint y: 225, distance: 24.8
click at [726, 228] on div "Filters: Default | 5 appointments hidden Colored by Cleaners Color by Cleaner C…" at bounding box center [384, 174] width 702 height 300
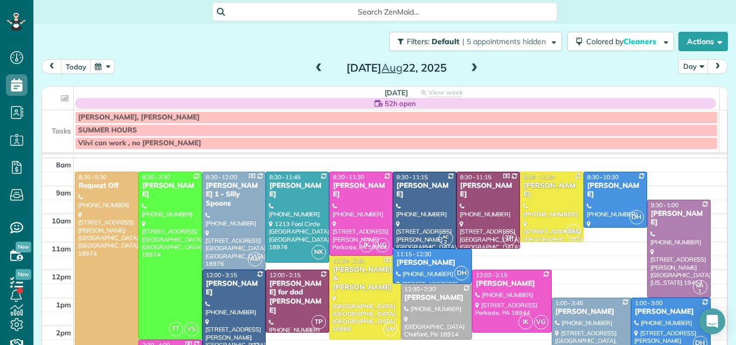
scroll to position [18, 0]
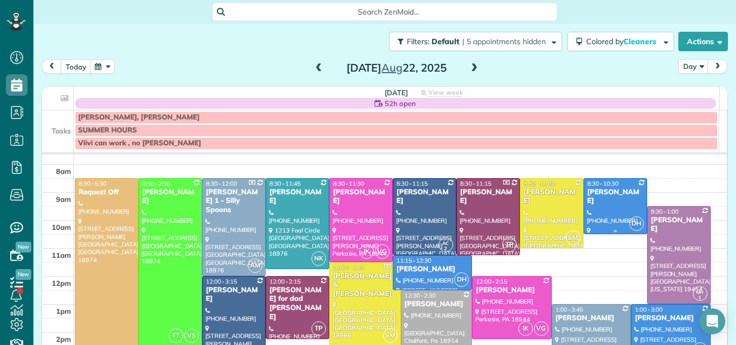
click at [598, 200] on div at bounding box center [615, 206] width 62 height 55
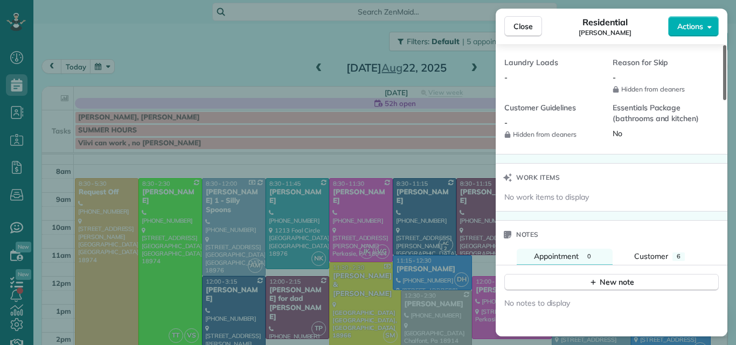
scroll to position [977, 0]
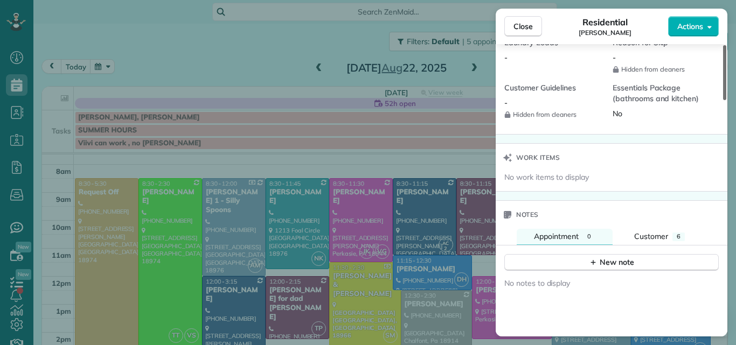
drag, startPoint x: 723, startPoint y: 81, endPoint x: 735, endPoint y: 263, distance: 183.0
click at [726, 100] on div at bounding box center [724, 72] width 3 height 55
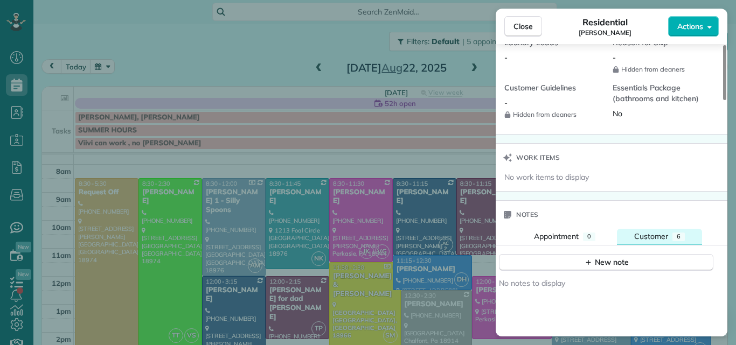
click at [653, 236] on span "Customer" at bounding box center [651, 237] width 34 height 10
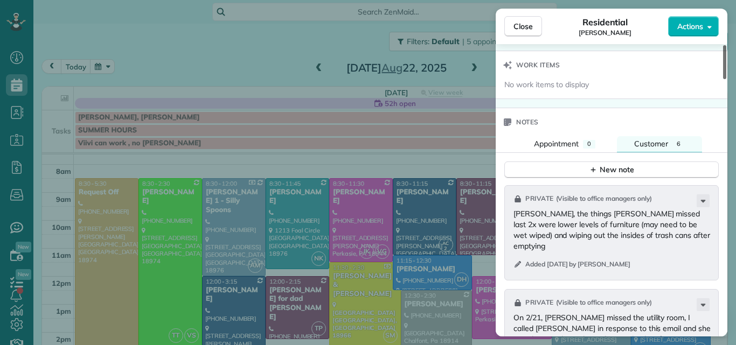
scroll to position [1083, 0]
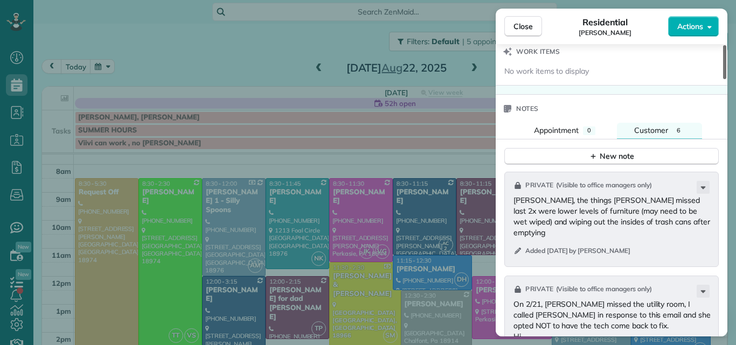
drag, startPoint x: 723, startPoint y: 182, endPoint x: 725, endPoint y: 194, distance: 12.5
click at [725, 79] on div at bounding box center [724, 62] width 3 height 34
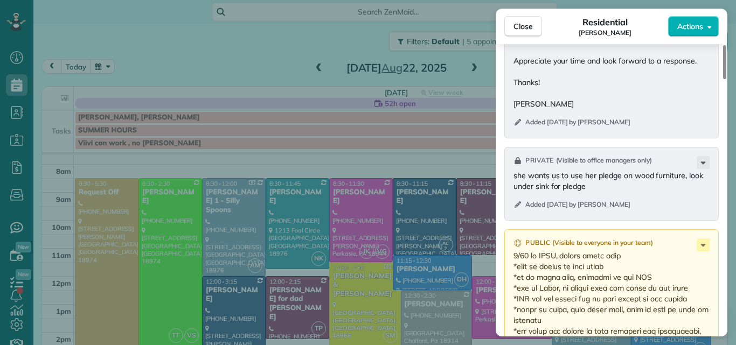
drag, startPoint x: 725, startPoint y: 194, endPoint x: 731, endPoint y: 231, distance: 37.2
click at [726, 79] on div at bounding box center [724, 62] width 3 height 34
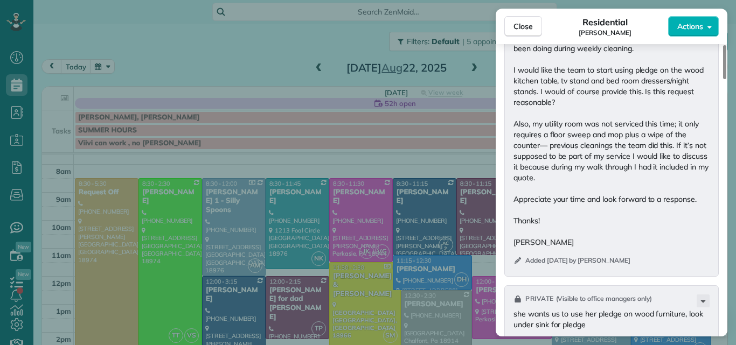
click at [532, 16] on div "Close Residential Allie Wagner Actions" at bounding box center [612, 27] width 232 height 36
click at [527, 29] on span "Close" at bounding box center [522, 26] width 19 height 11
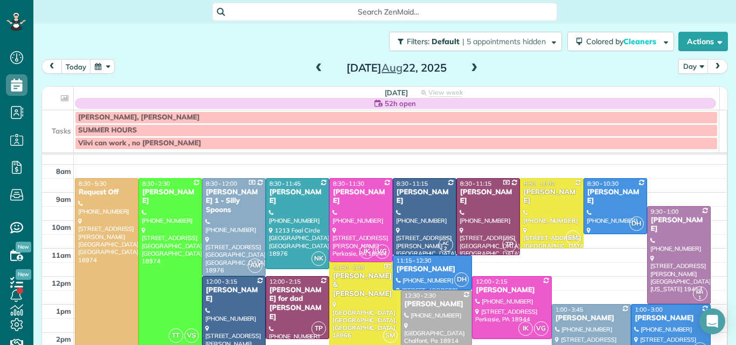
click at [46, 65] on button "prev" at bounding box center [51, 66] width 20 height 15
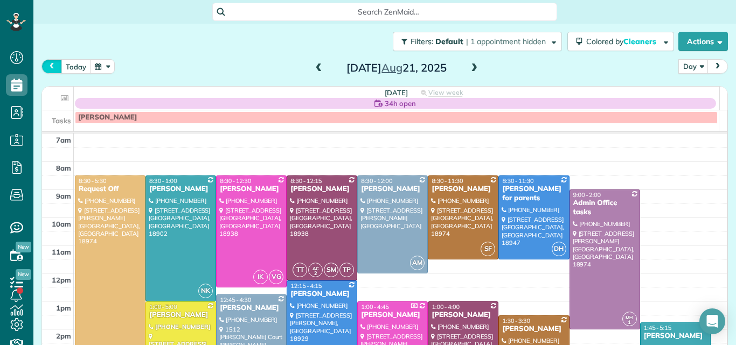
click at [46, 65] on button "prev" at bounding box center [51, 66] width 20 height 15
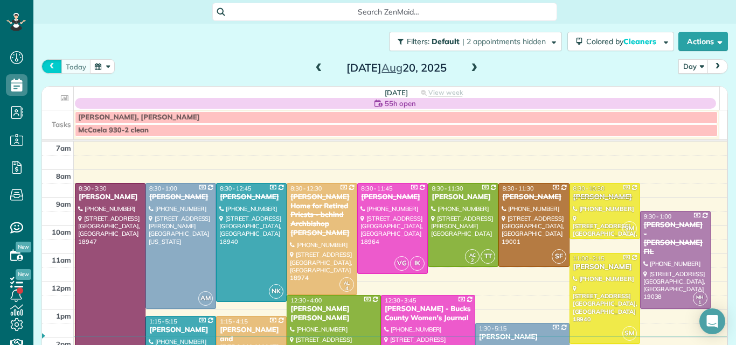
click at [46, 65] on button "prev" at bounding box center [51, 66] width 20 height 15
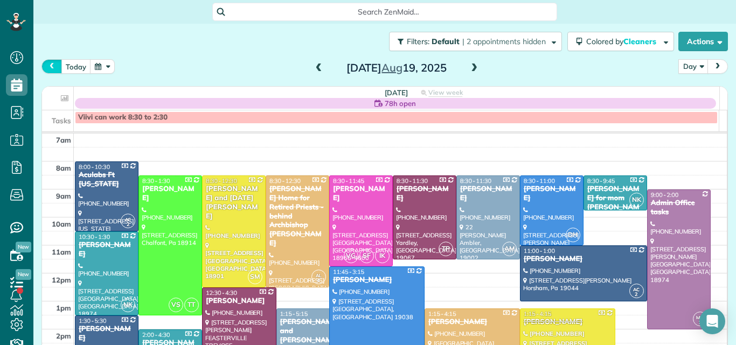
click at [46, 65] on button "prev" at bounding box center [51, 66] width 20 height 15
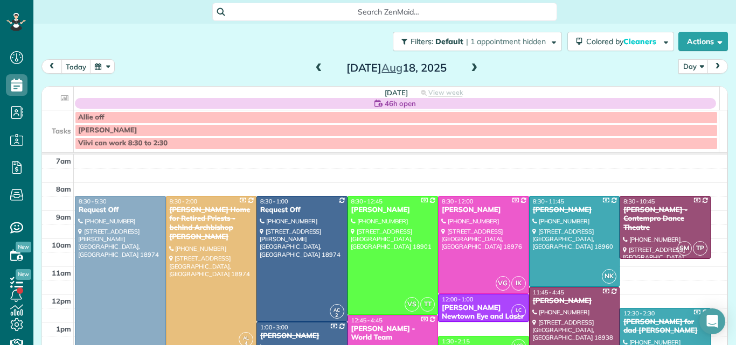
click at [46, 65] on button "prev" at bounding box center [51, 66] width 20 height 15
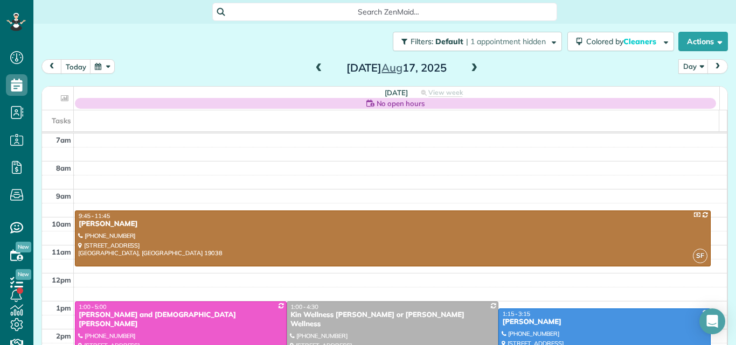
click at [315, 66] on span at bounding box center [319, 69] width 12 height 10
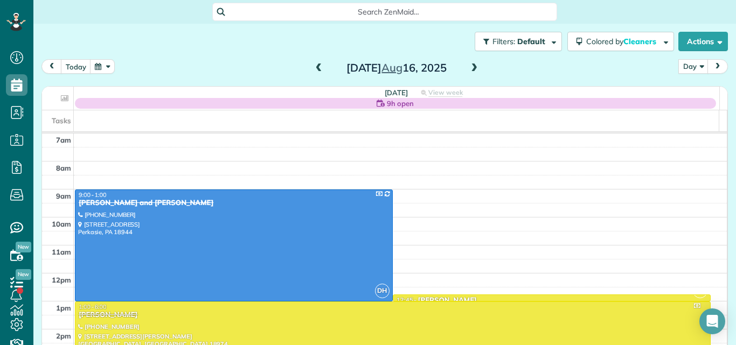
click at [315, 66] on span at bounding box center [319, 69] width 12 height 10
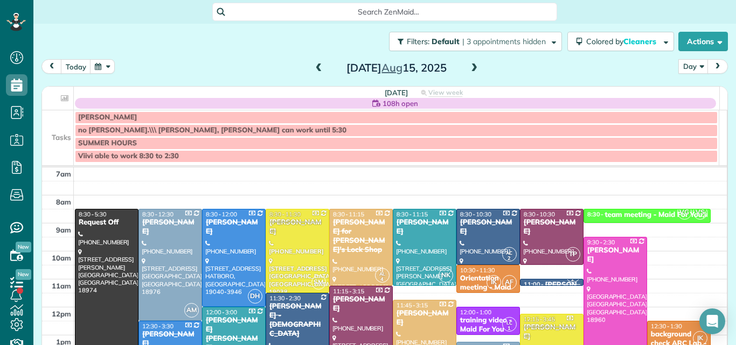
click at [314, 65] on span at bounding box center [319, 69] width 12 height 10
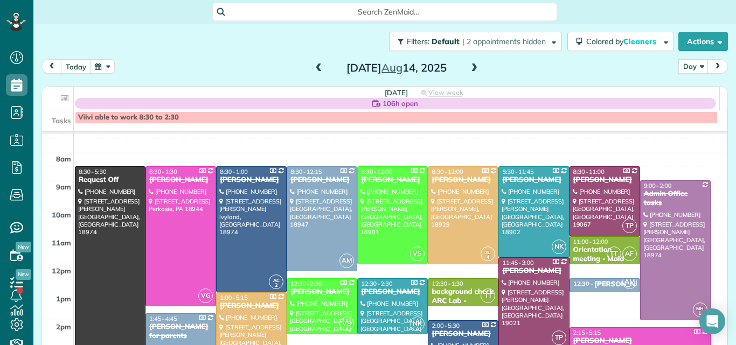
scroll to position [7, 0]
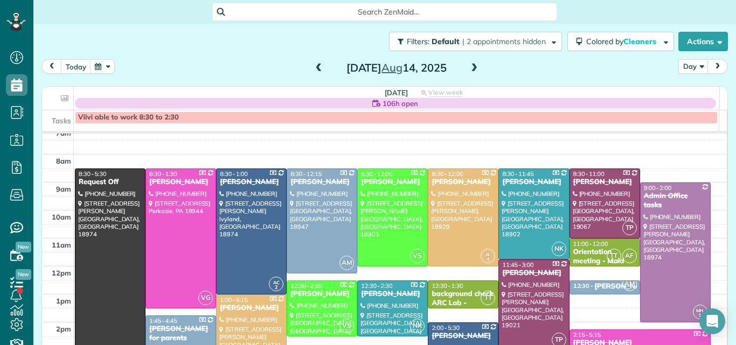
click at [318, 68] on span at bounding box center [319, 69] width 12 height 10
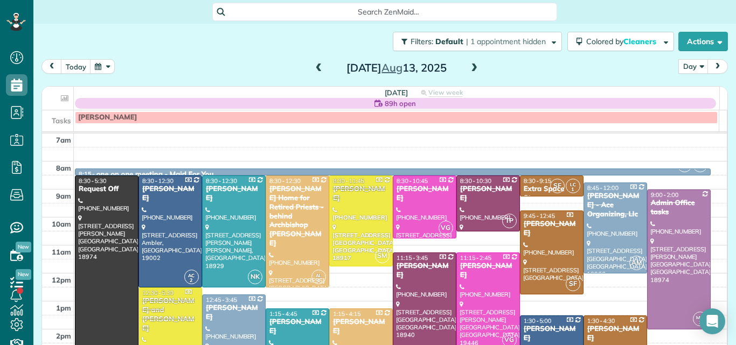
click at [169, 310] on div "Paul and Sarah Rauch" at bounding box center [170, 315] width 57 height 37
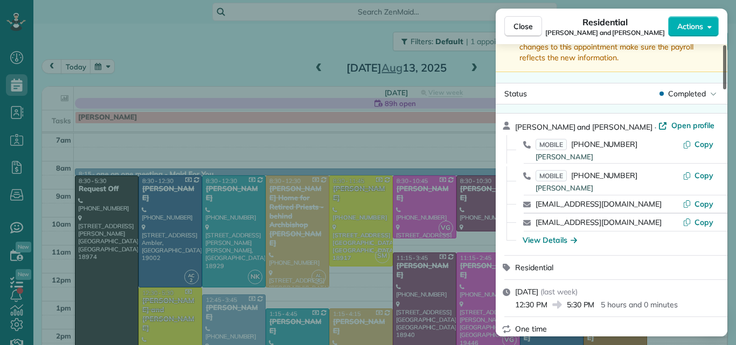
scroll to position [50, 0]
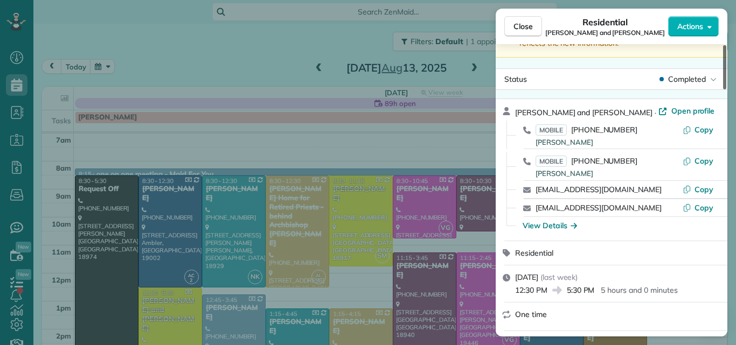
drag, startPoint x: 722, startPoint y: 80, endPoint x: 722, endPoint y: 87, distance: 7.6
click at [723, 87] on div at bounding box center [724, 67] width 3 height 44
click at [523, 20] on button "Close" at bounding box center [523, 26] width 38 height 20
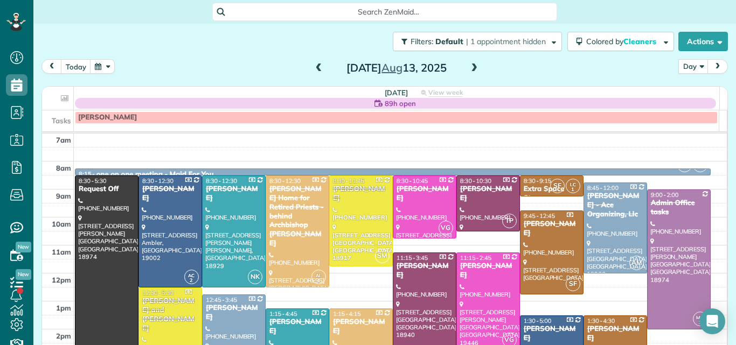
click at [471, 66] on span at bounding box center [474, 69] width 12 height 10
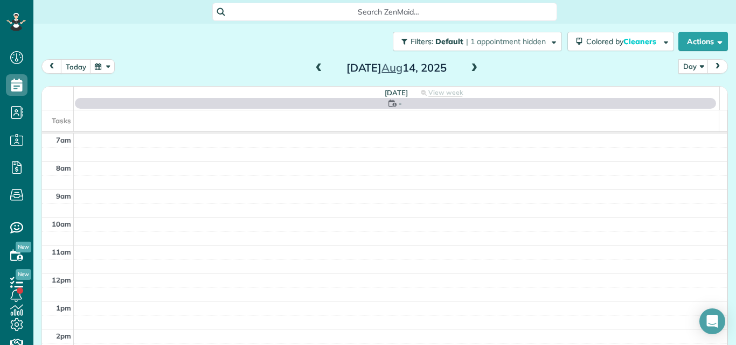
click at [471, 66] on span at bounding box center [474, 69] width 12 height 10
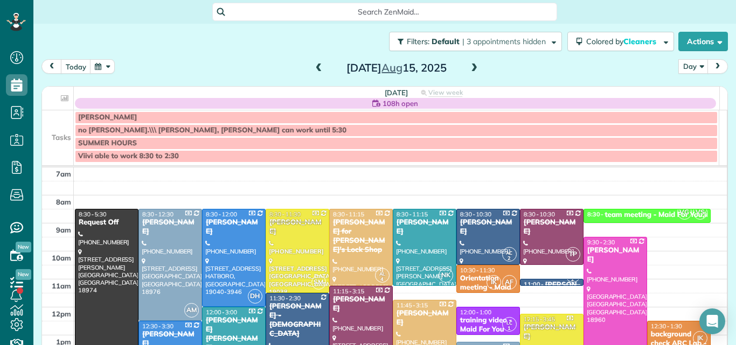
click at [471, 66] on span at bounding box center [474, 69] width 12 height 10
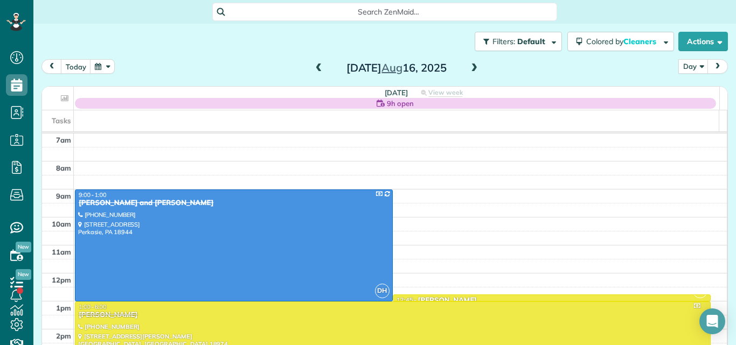
click at [471, 66] on span at bounding box center [474, 69] width 12 height 10
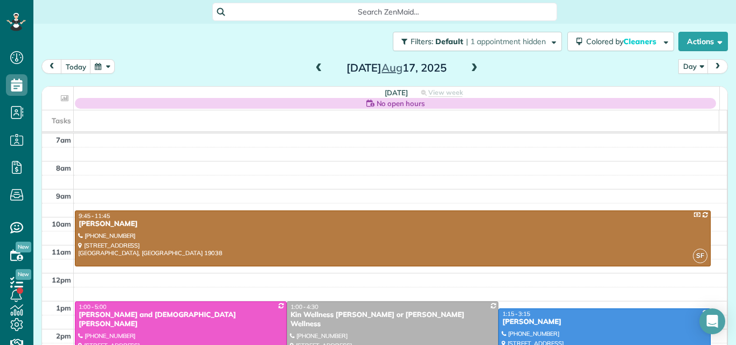
click at [471, 66] on span at bounding box center [474, 69] width 12 height 10
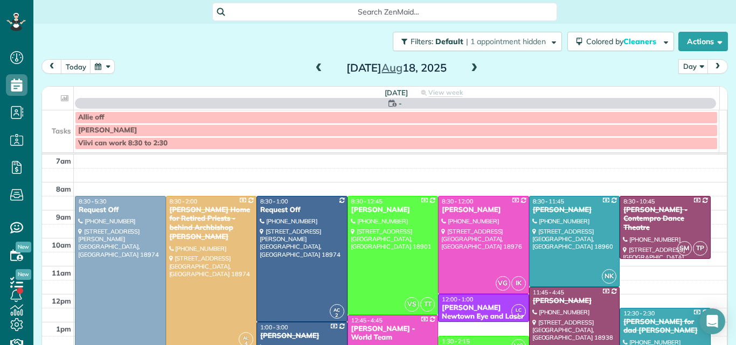
click at [471, 66] on span at bounding box center [474, 69] width 12 height 10
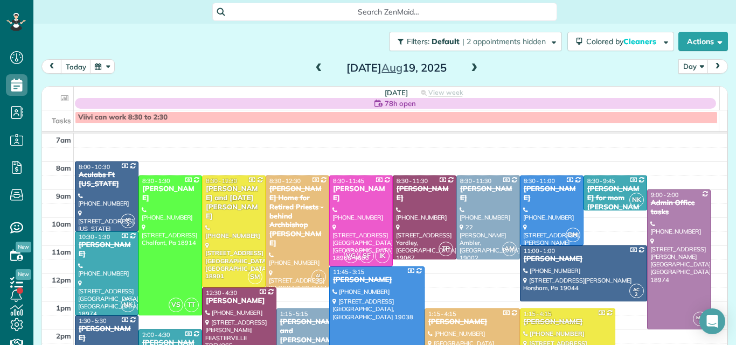
click at [318, 66] on span at bounding box center [319, 69] width 12 height 10
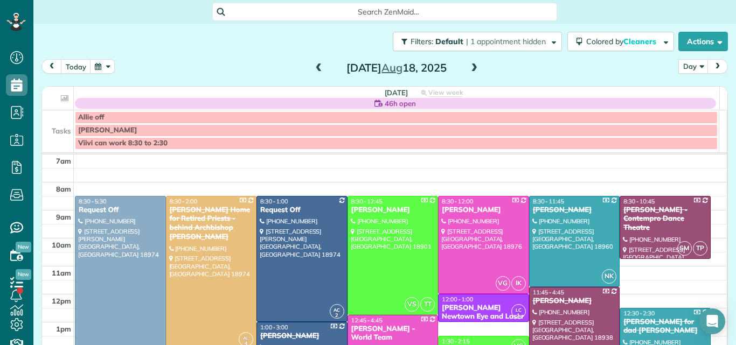
click at [473, 66] on span at bounding box center [474, 69] width 12 height 10
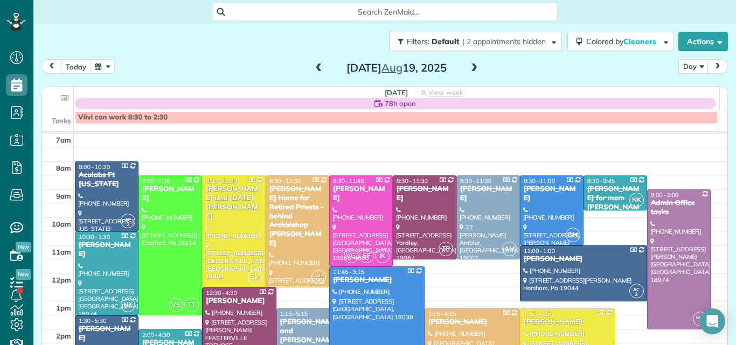
click at [469, 65] on span at bounding box center [474, 69] width 12 height 10
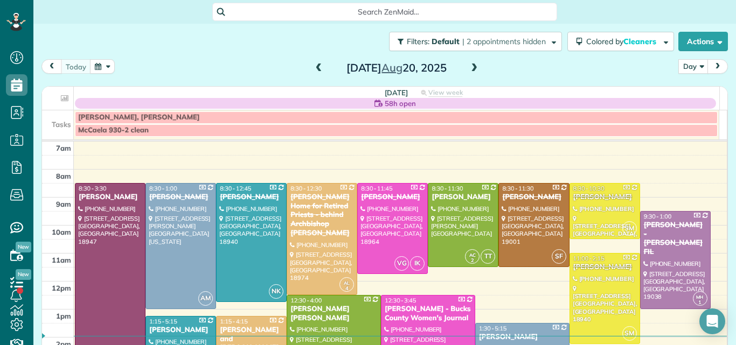
click at [468, 67] on span at bounding box center [474, 69] width 12 height 10
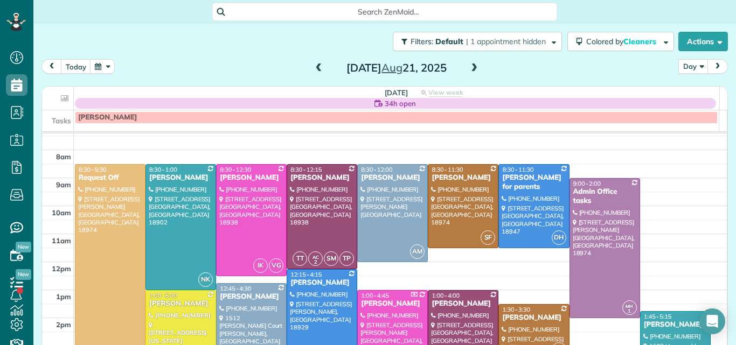
scroll to position [17, 0]
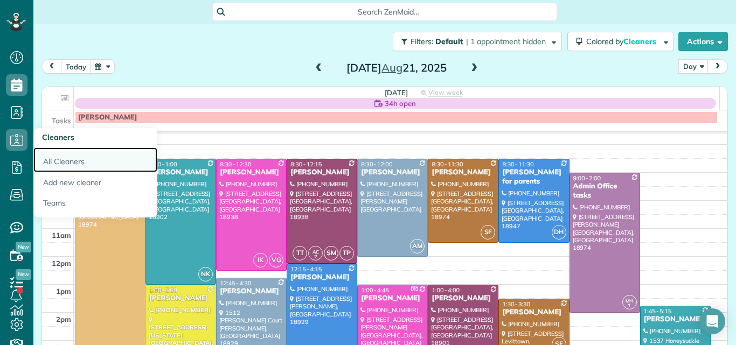
click at [48, 160] on link "All Cleaners" at bounding box center [95, 160] width 124 height 25
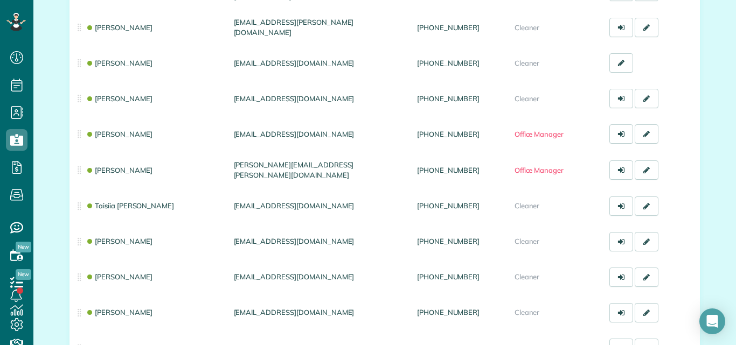
scroll to position [206, 0]
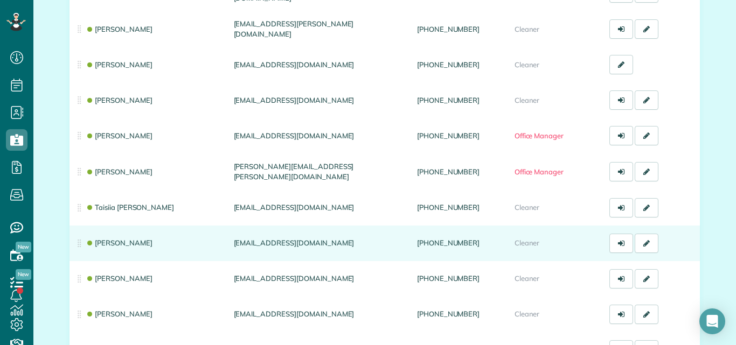
click at [297, 241] on td "[EMAIL_ADDRESS][DOMAIN_NAME]" at bounding box center [320, 244] width 183 height 36
drag, startPoint x: 297, startPoint y: 242, endPoint x: 228, endPoint y: 244, distance: 69.0
click at [229, 244] on td "[EMAIL_ADDRESS][DOMAIN_NAME]" at bounding box center [320, 244] width 183 height 36
copy td "[EMAIL_ADDRESS][DOMAIN_NAME]"
click at [643, 241] on icon at bounding box center [646, 244] width 6 height 8
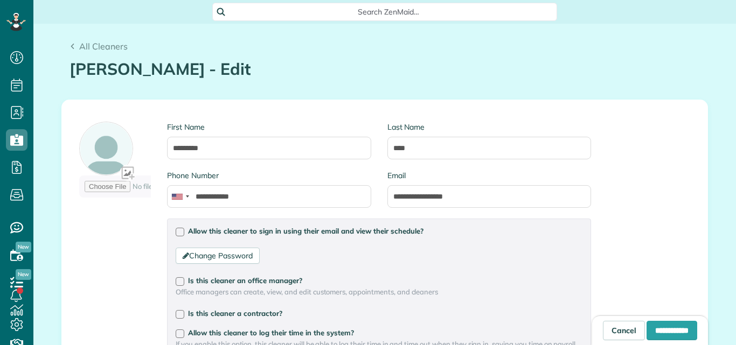
scroll to position [5, 5]
click at [176, 332] on div at bounding box center [180, 334] width 9 height 9
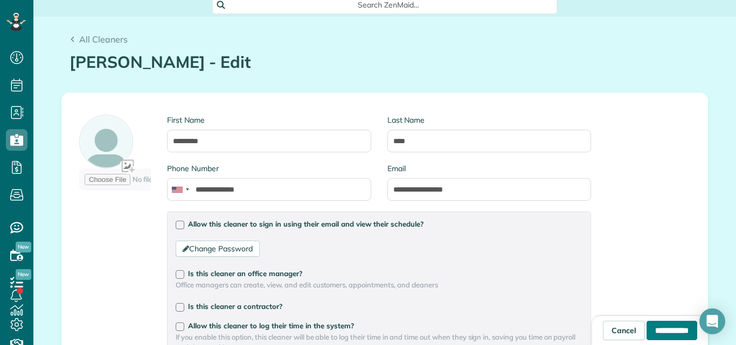
click at [658, 329] on input "**********" at bounding box center [671, 330] width 51 height 19
type input "**********"
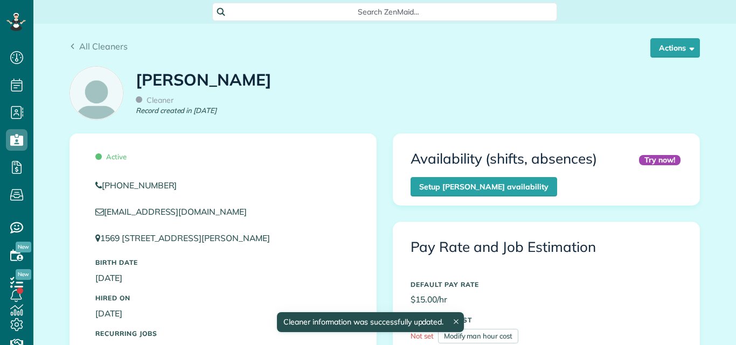
scroll to position [5, 5]
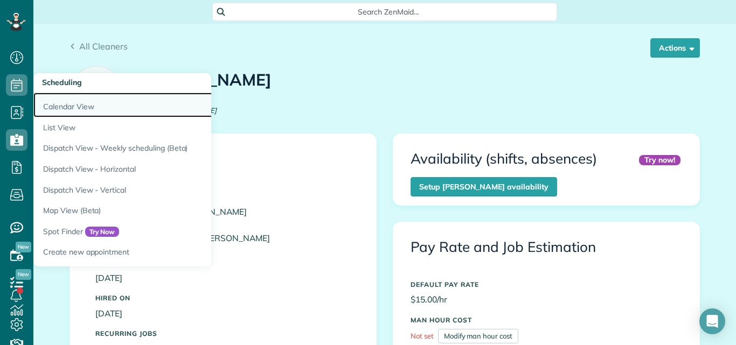
click at [53, 103] on link "Calendar View" at bounding box center [167, 105] width 269 height 25
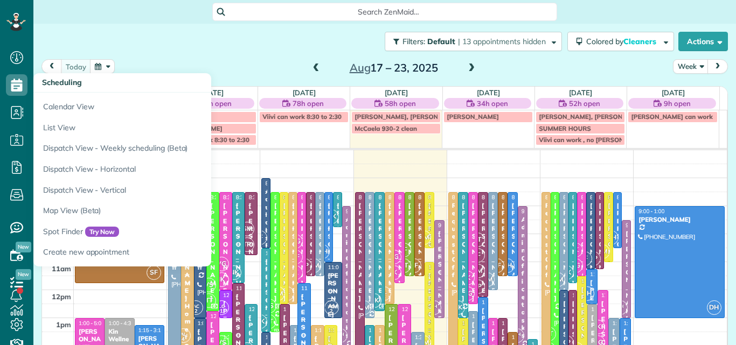
scroll to position [5, 5]
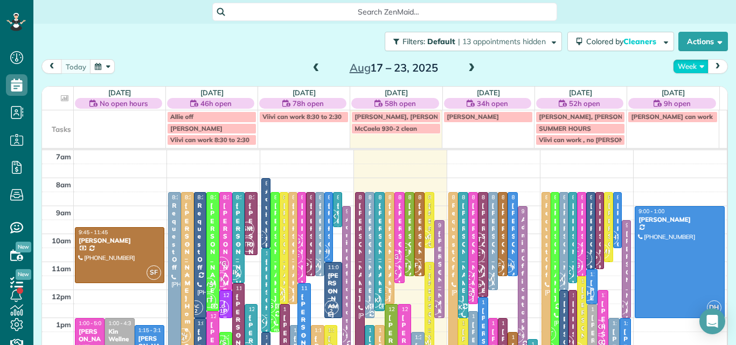
click at [684, 60] on button "Week" at bounding box center [691, 66] width 36 height 15
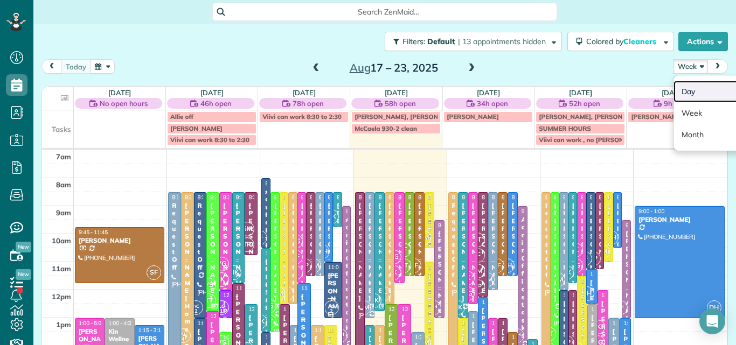
click at [681, 86] on link "Day" at bounding box center [715, 92] width 85 height 22
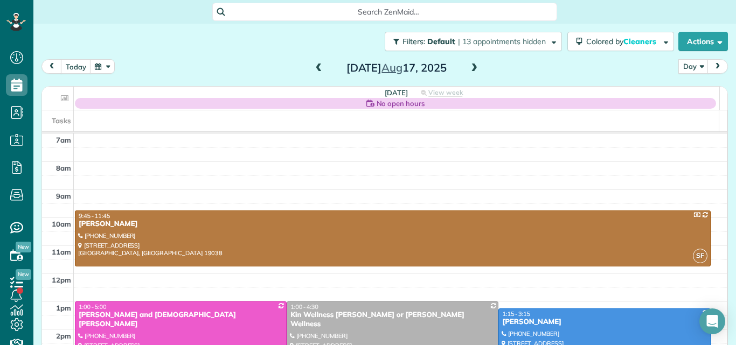
click at [471, 65] on span at bounding box center [474, 69] width 12 height 10
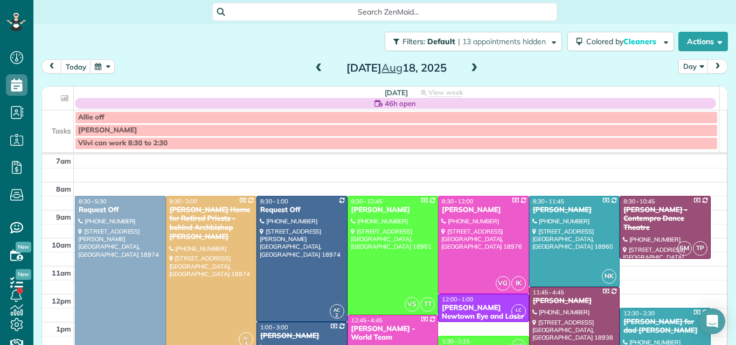
scroll to position [3, 0]
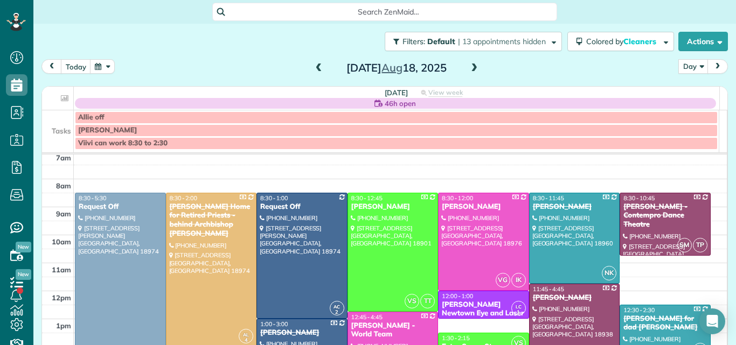
click at [470, 69] on span at bounding box center [474, 69] width 12 height 10
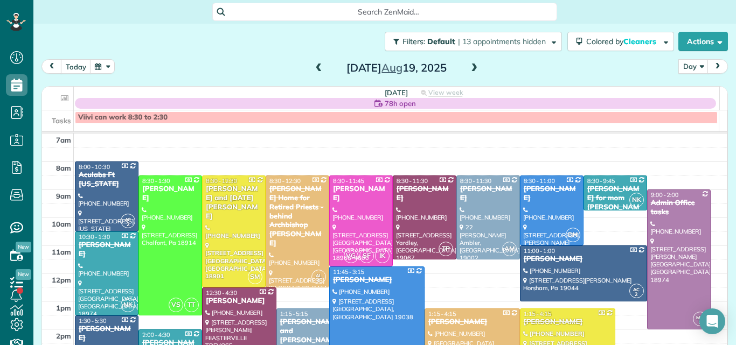
click at [470, 69] on span at bounding box center [474, 69] width 12 height 10
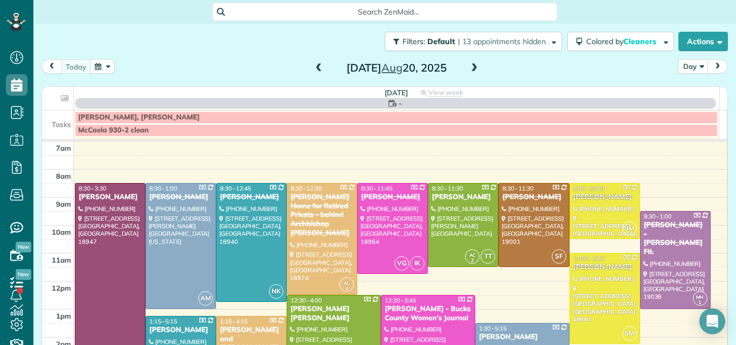
click at [470, 69] on span at bounding box center [474, 69] width 12 height 10
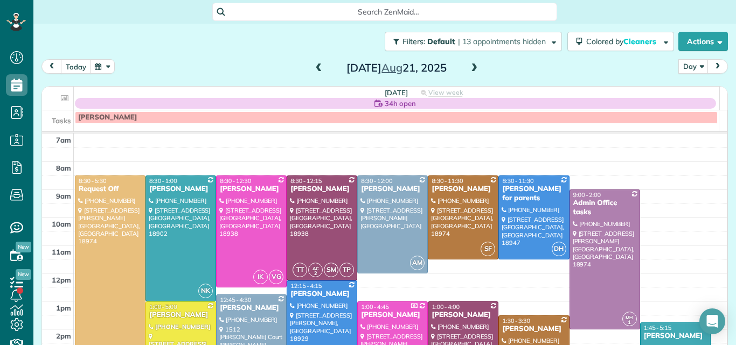
click at [470, 69] on span at bounding box center [474, 69] width 12 height 10
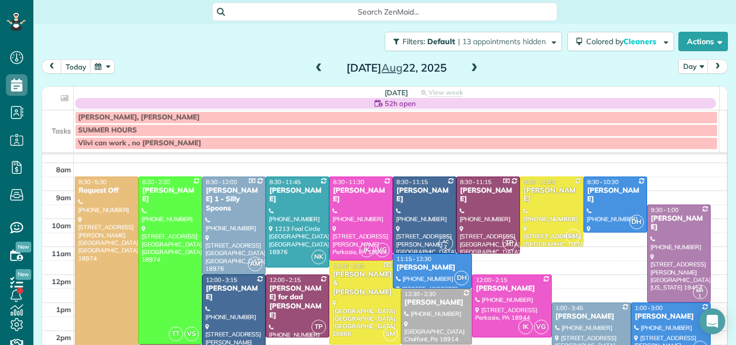
scroll to position [16, 0]
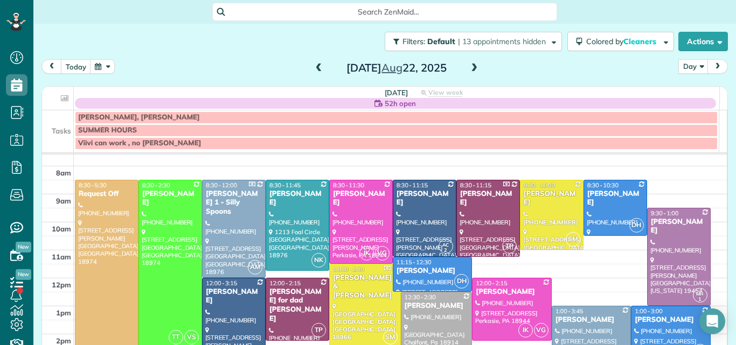
click at [313, 67] on span at bounding box center [319, 69] width 12 height 10
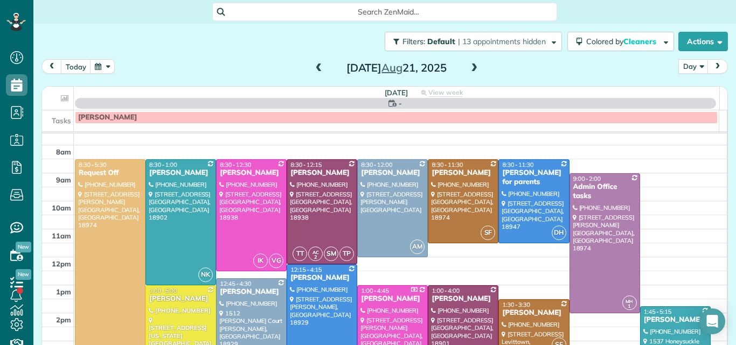
scroll to position [0, 0]
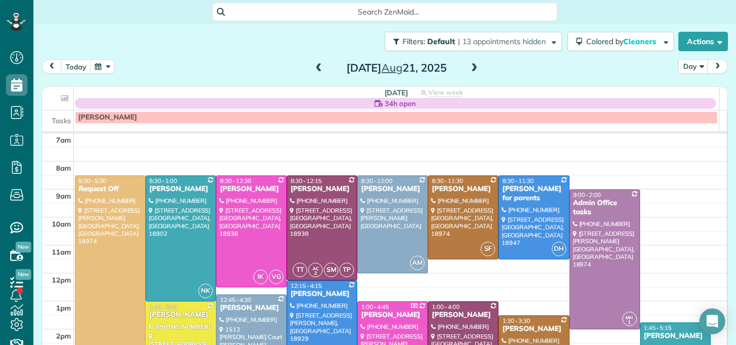
click at [472, 68] on span at bounding box center [474, 69] width 12 height 10
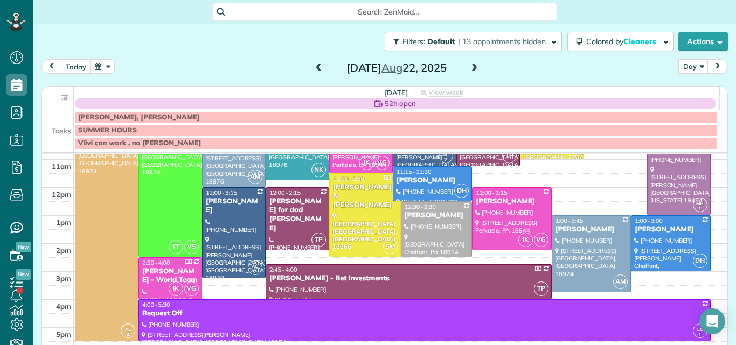
scroll to position [116, 0]
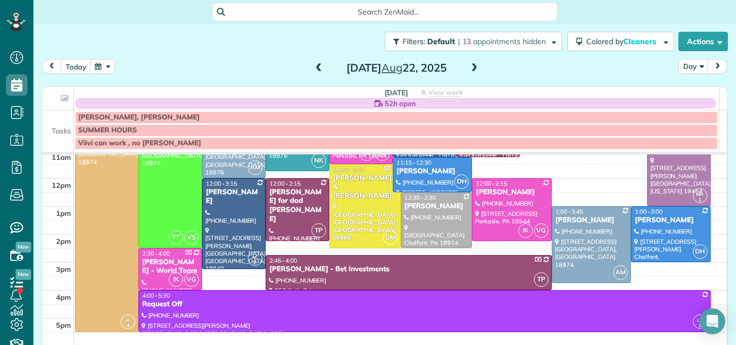
click at [721, 239] on div "Filters: Default | 13 appointments hidden Colored by Cleaners Color by Cleaner …" at bounding box center [384, 174] width 702 height 300
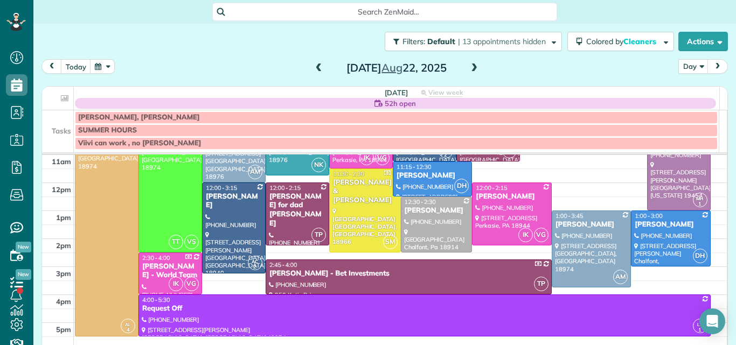
scroll to position [114, 0]
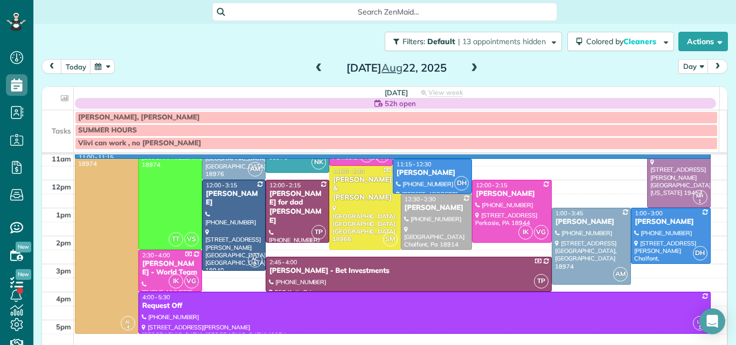
click at [710, 159] on td at bounding box center [400, 159] width 653 height 14
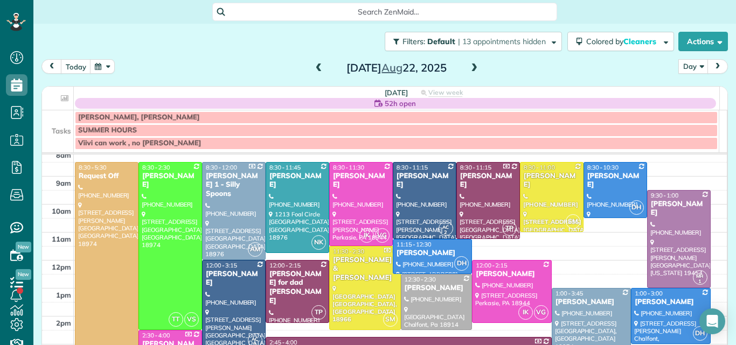
scroll to position [28, 0]
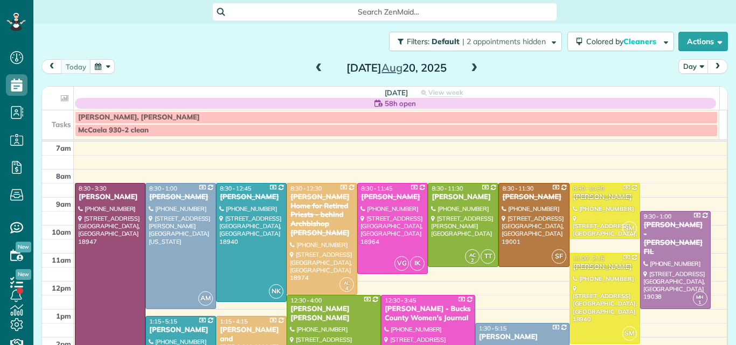
scroll to position [5, 5]
click at [470, 67] on span at bounding box center [474, 69] width 12 height 10
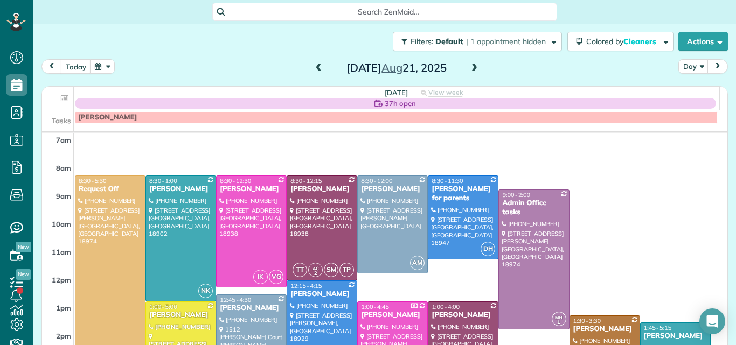
click at [470, 67] on span at bounding box center [474, 69] width 12 height 10
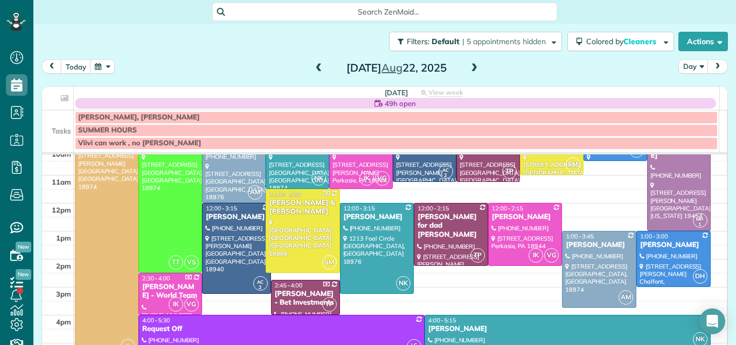
scroll to position [83, 0]
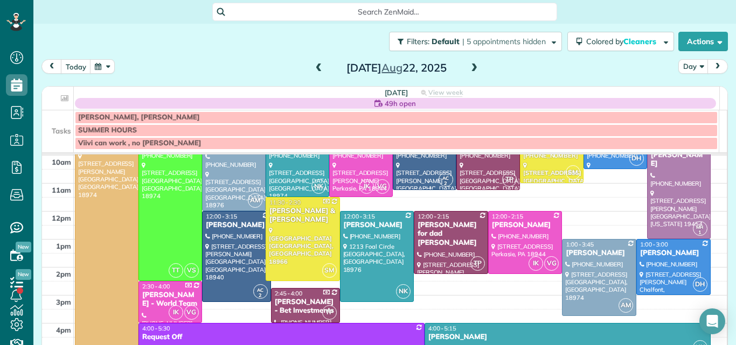
click at [727, 204] on div "Filters: Default | 5 appointments hidden Colored by Cleaners Color by Cleaner C…" at bounding box center [384, 174] width 702 height 300
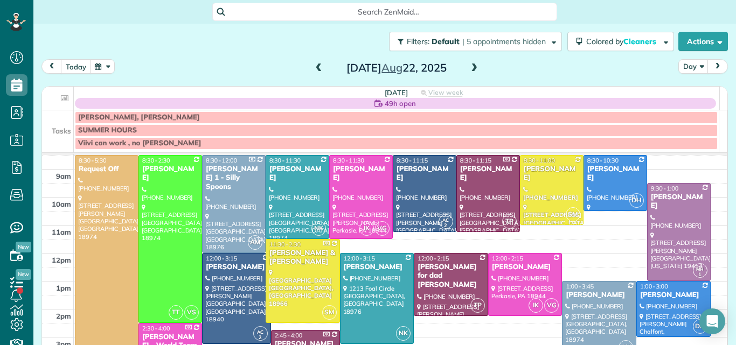
scroll to position [54, 0]
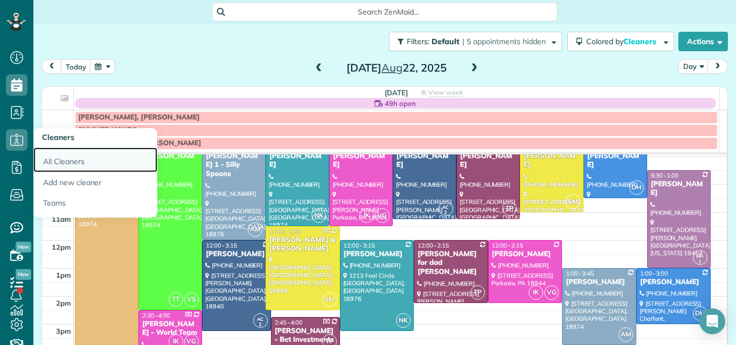
click at [66, 156] on link "All Cleaners" at bounding box center [95, 160] width 124 height 25
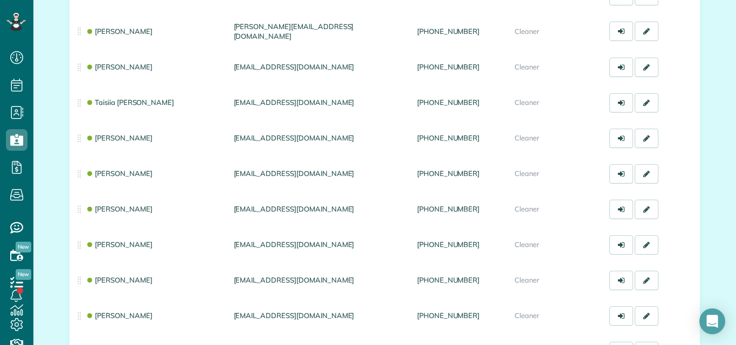
scroll to position [421, 0]
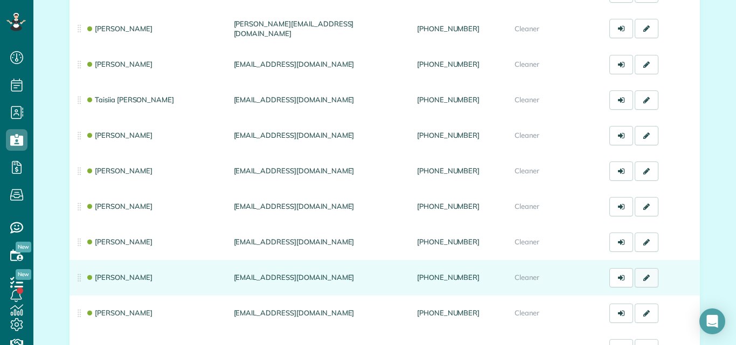
click at [638, 279] on link at bounding box center [647, 277] width 24 height 19
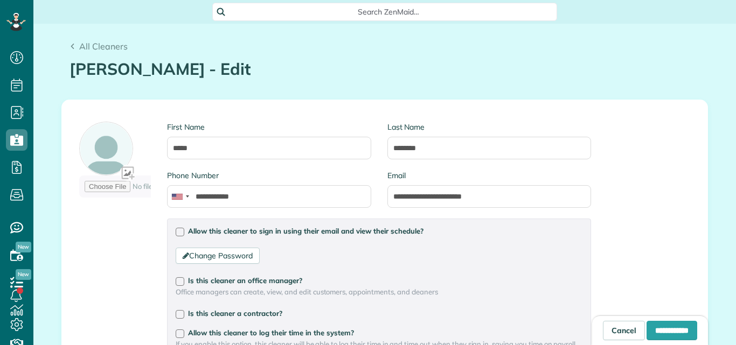
scroll to position [5, 5]
type input "**********"
click at [84, 44] on span "All Cleaners" at bounding box center [103, 46] width 48 height 11
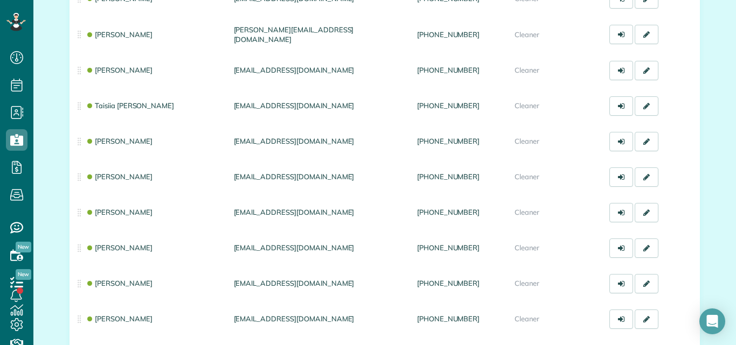
scroll to position [416, 0]
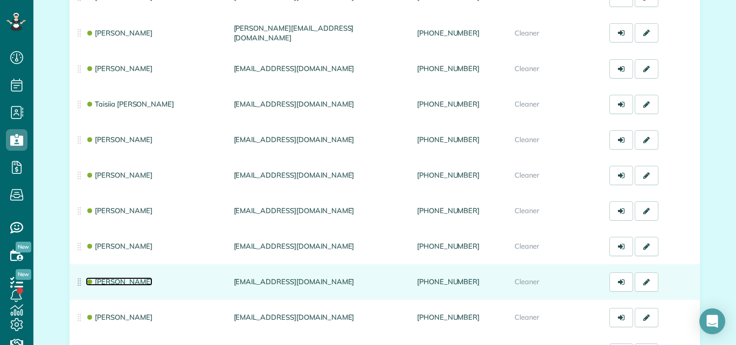
click at [124, 277] on link "[PERSON_NAME]" at bounding box center [119, 281] width 67 height 9
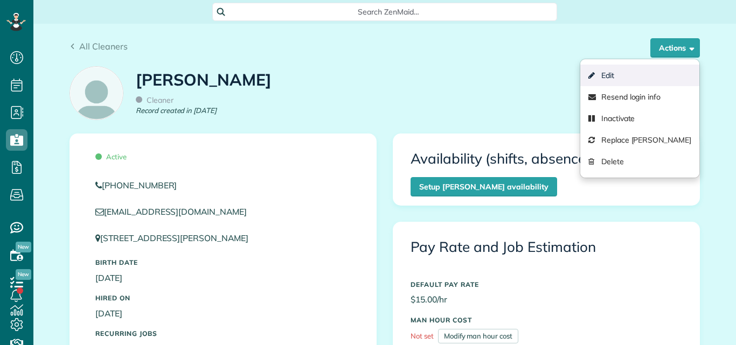
scroll to position [5, 5]
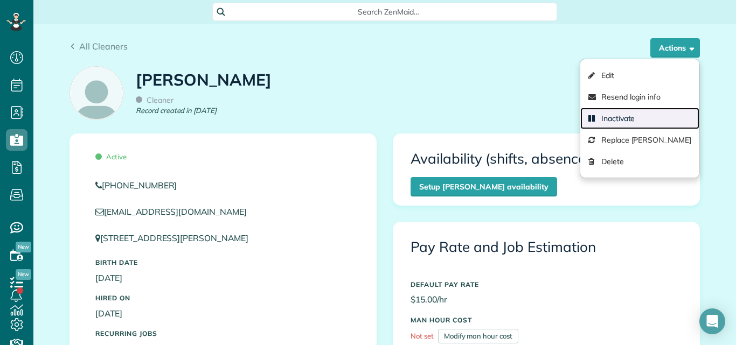
click at [638, 120] on link "Inactivate" at bounding box center [639, 119] width 119 height 22
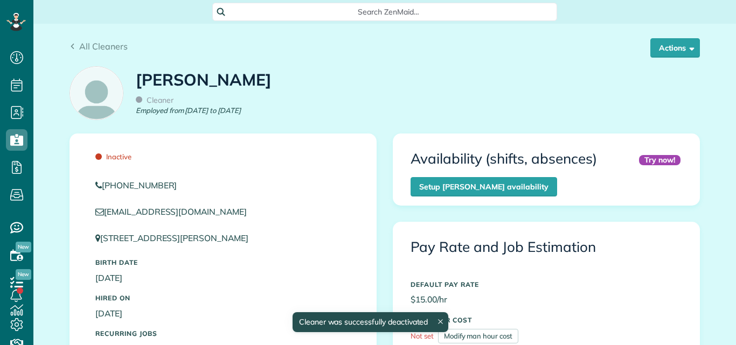
scroll to position [5, 5]
click at [108, 46] on span "All Cleaners" at bounding box center [103, 46] width 48 height 11
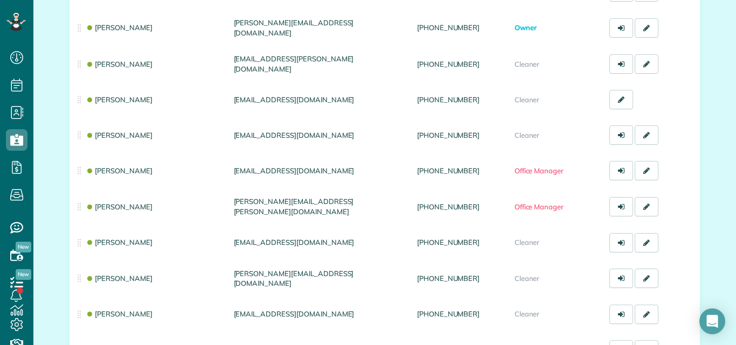
scroll to position [185, 0]
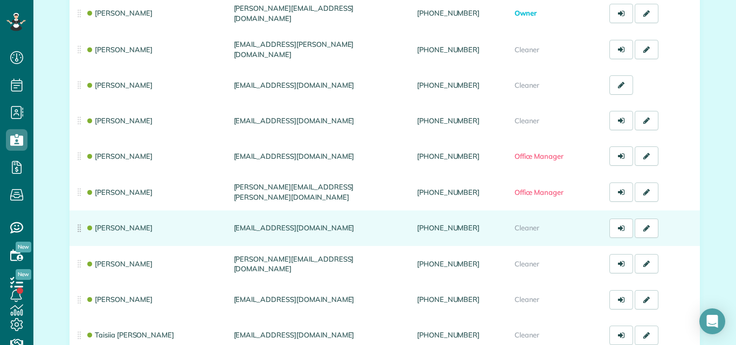
click at [140, 227] on td "[PERSON_NAME]" at bounding box center [149, 229] width 160 height 36
click at [132, 229] on link "[PERSON_NAME]" at bounding box center [119, 228] width 67 height 9
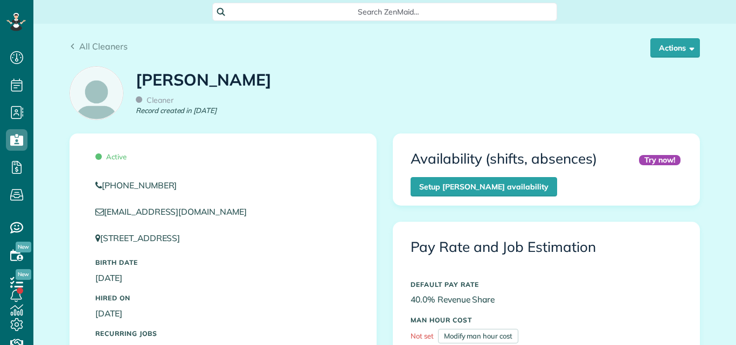
scroll to position [5, 5]
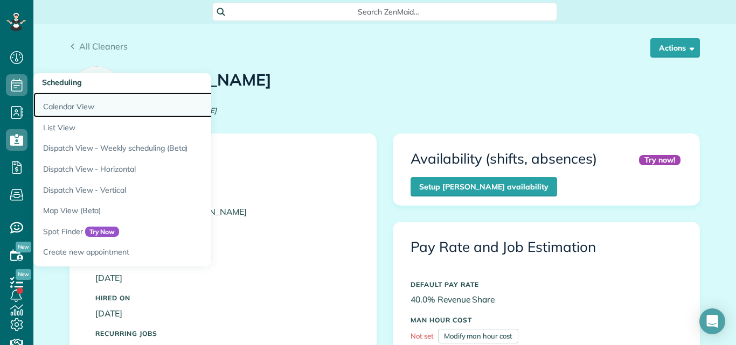
click at [72, 106] on link "Calendar View" at bounding box center [167, 105] width 269 height 25
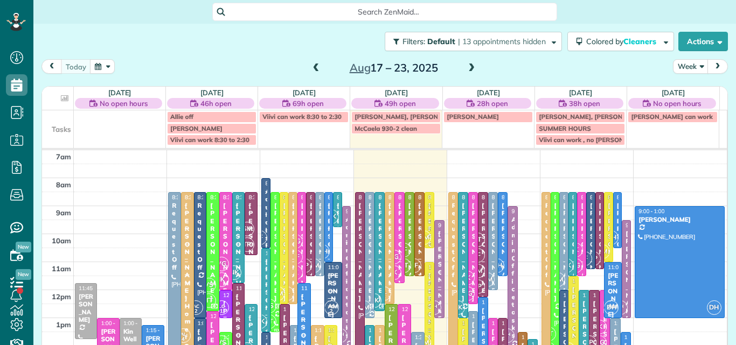
scroll to position [5, 5]
click at [683, 64] on button "Week" at bounding box center [691, 66] width 36 height 15
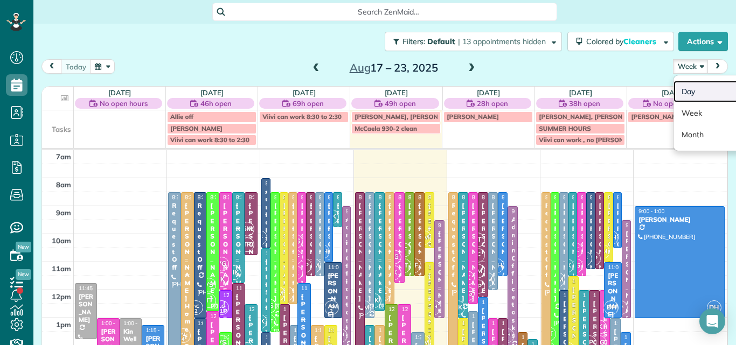
click at [678, 87] on link "Day" at bounding box center [715, 92] width 85 height 22
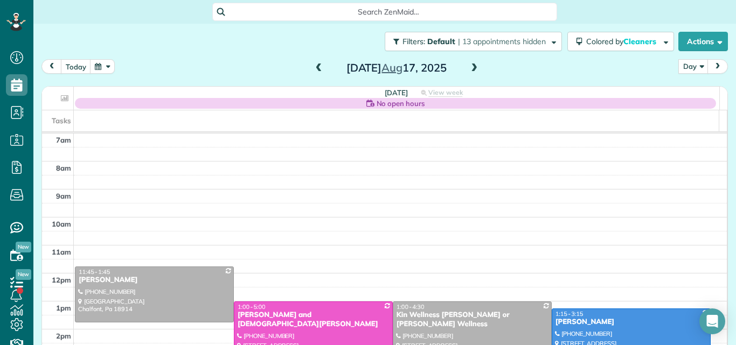
click at [468, 67] on span at bounding box center [474, 69] width 12 height 10
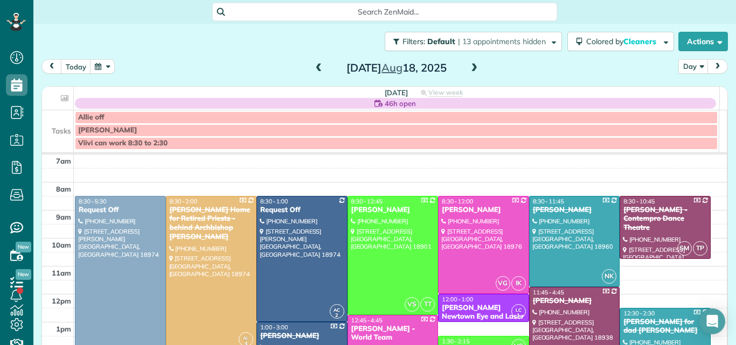
click at [468, 67] on span at bounding box center [474, 69] width 12 height 10
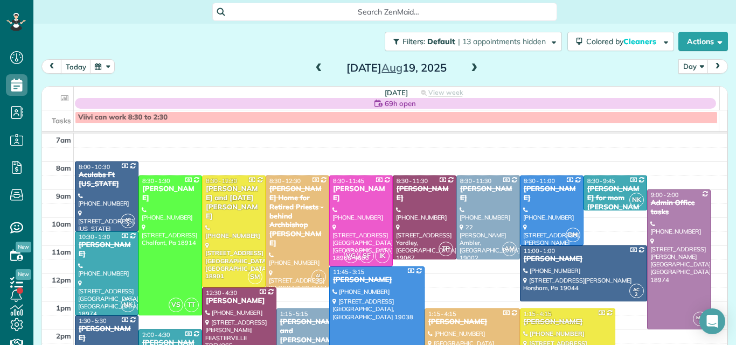
click at [468, 67] on span at bounding box center [474, 69] width 12 height 10
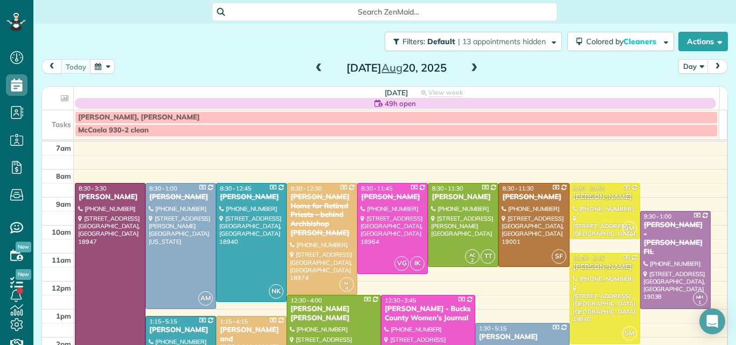
click at [468, 67] on span at bounding box center [474, 69] width 12 height 10
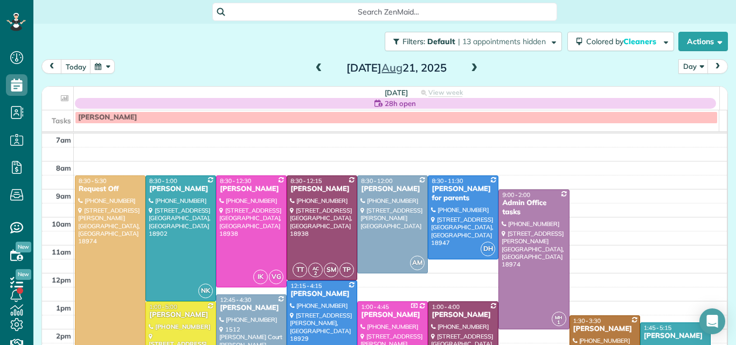
click at [468, 67] on span at bounding box center [474, 69] width 12 height 10
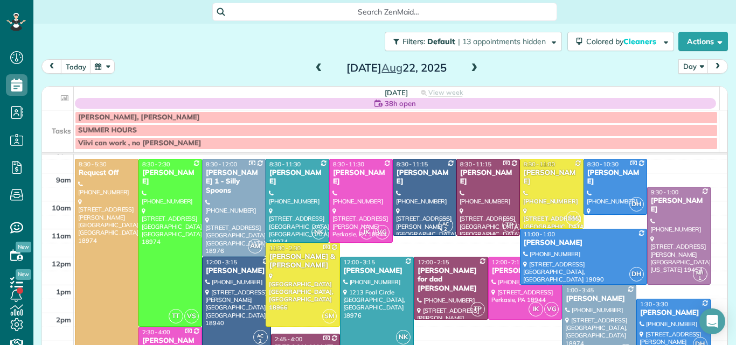
scroll to position [36, 0]
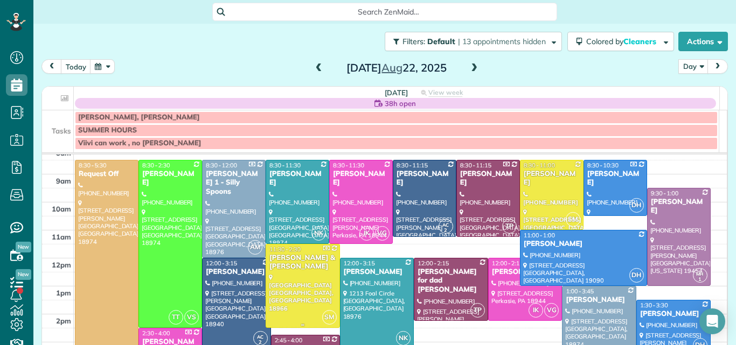
click at [301, 260] on div "[PERSON_NAME] & [PERSON_NAME]" at bounding box center [303, 263] width 68 height 18
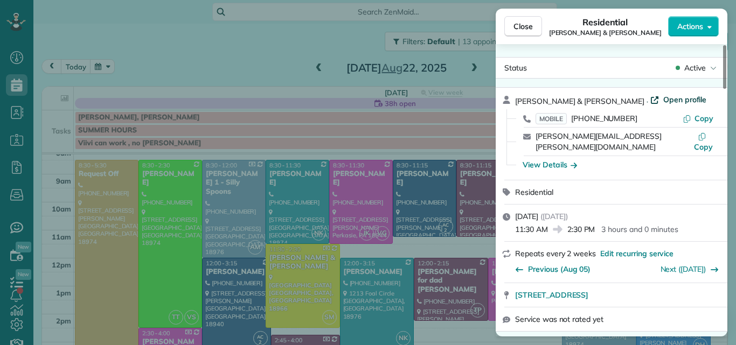
click at [663, 98] on span "Open profile" at bounding box center [685, 99] width 44 height 11
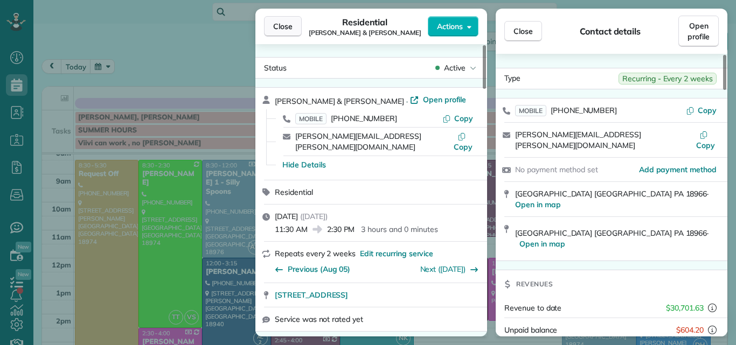
click at [279, 23] on span "Close" at bounding box center [282, 26] width 19 height 11
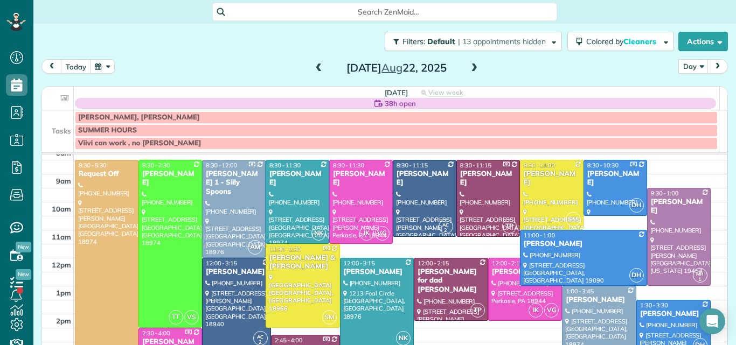
click at [532, 25] on body "Dashboard Scheduling Calendar View List View Dispatch View - Weekly scheduling …" at bounding box center [368, 172] width 736 height 345
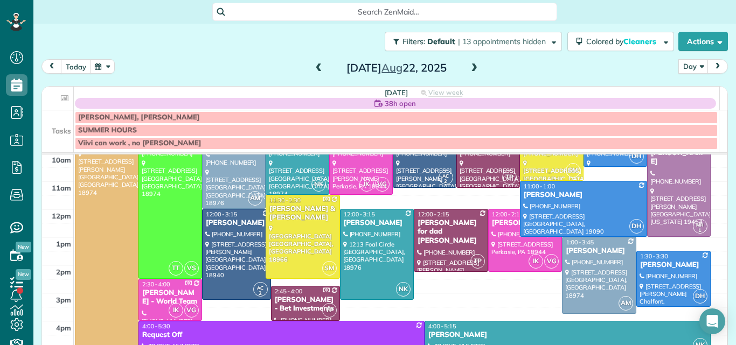
scroll to position [83, 0]
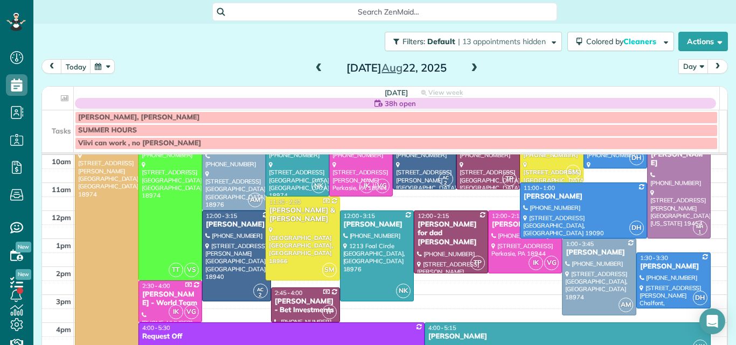
drag, startPoint x: 723, startPoint y: 250, endPoint x: 723, endPoint y: 237, distance: 13.5
click at [723, 237] on div "Filters: Default | 13 appointments hidden Colored by Cleaners Color by Cleaner …" at bounding box center [384, 174] width 702 height 300
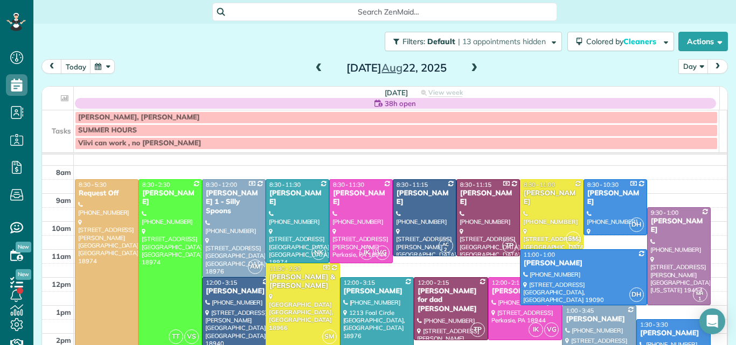
scroll to position [16, 0]
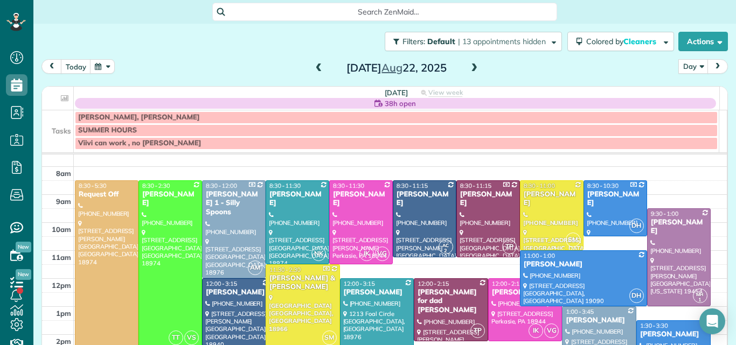
click at [707, 207] on td at bounding box center [400, 201] width 653 height 14
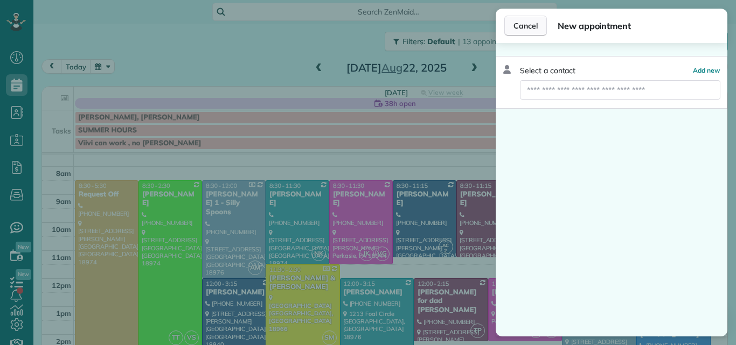
click at [529, 18] on button "Cancel" at bounding box center [525, 26] width 43 height 20
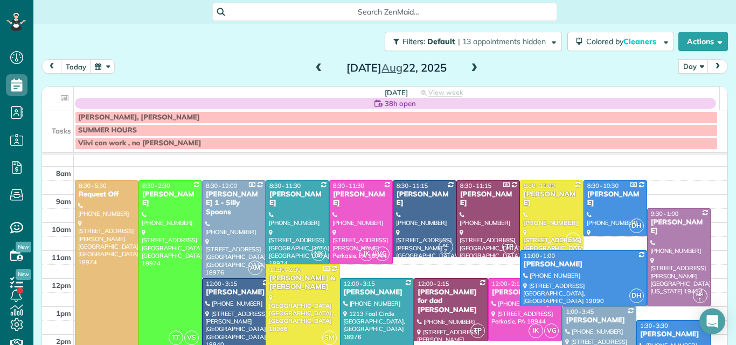
click at [315, 65] on span at bounding box center [319, 69] width 12 height 10
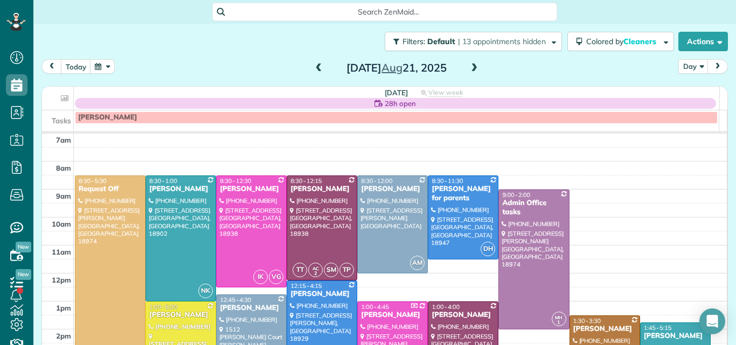
click at [298, 308] on div at bounding box center [321, 336] width 69 height 111
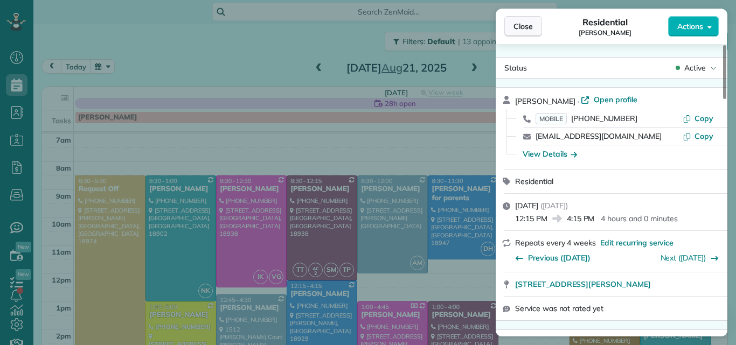
click at [528, 20] on button "Close" at bounding box center [523, 26] width 38 height 20
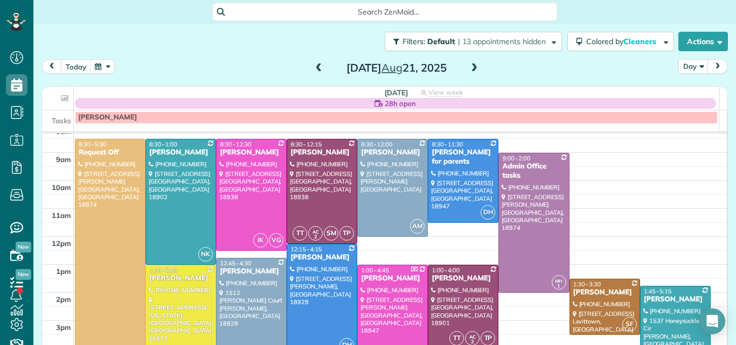
scroll to position [35, 0]
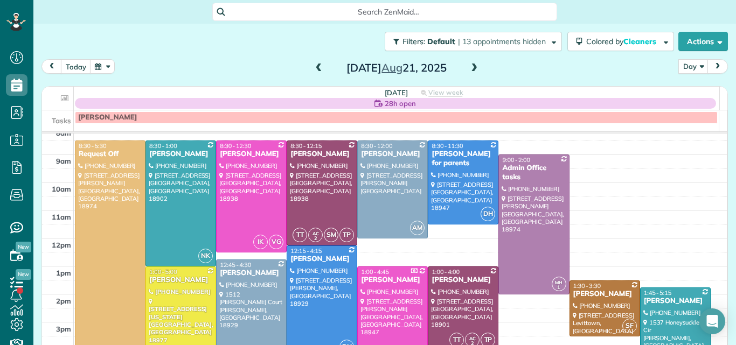
click at [468, 65] on span at bounding box center [474, 69] width 12 height 10
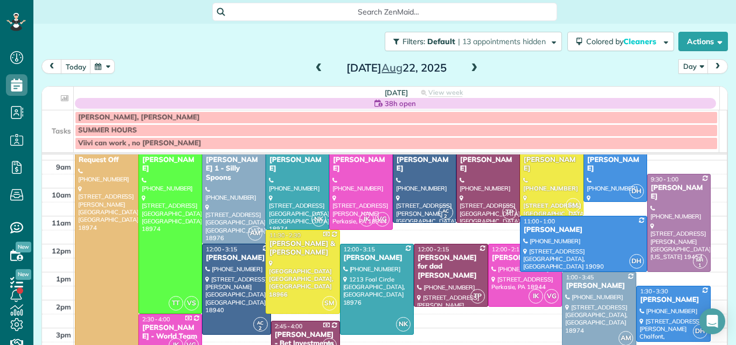
scroll to position [51, 0]
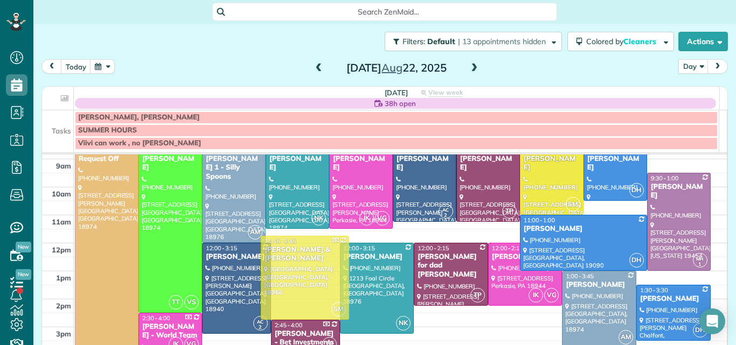
drag, startPoint x: 321, startPoint y: 261, endPoint x: 321, endPoint y: 269, distance: 8.1
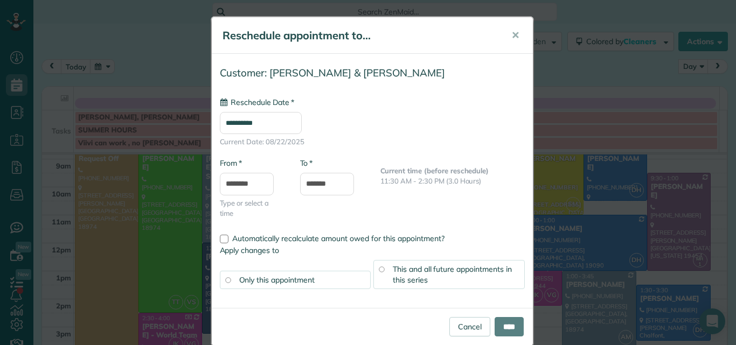
type input "**********"
click at [497, 317] on input "****" at bounding box center [509, 326] width 29 height 19
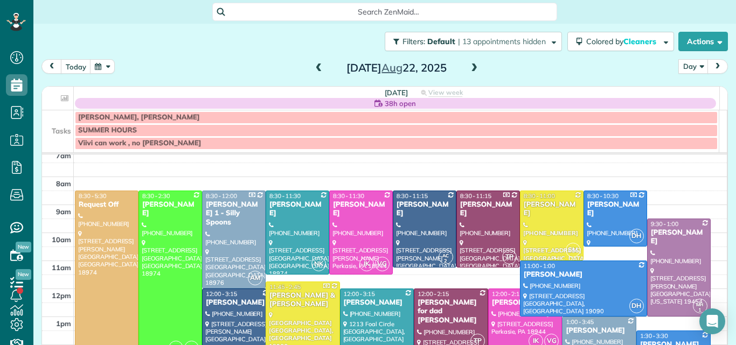
scroll to position [6, 0]
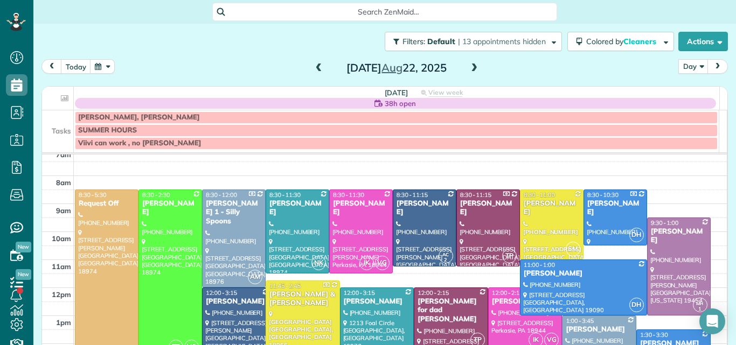
click at [735, 198] on main "Search ZenMaid… Filters: Default | 13 appointments hidden Colored by Cleaners C…" at bounding box center [384, 172] width 702 height 345
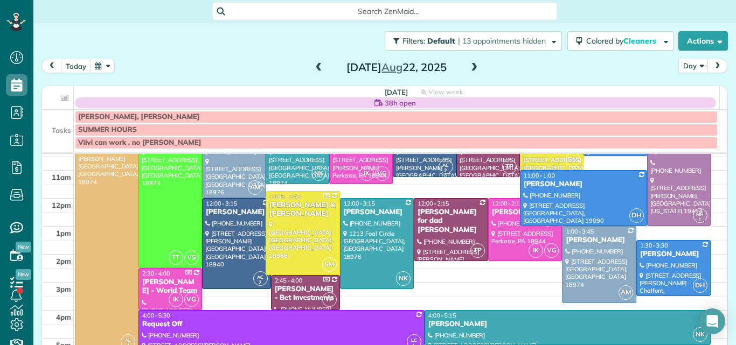
scroll to position [106, 0]
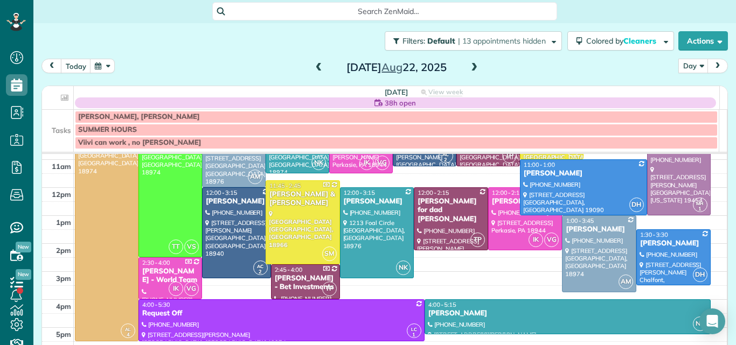
click at [472, 66] on span at bounding box center [474, 68] width 12 height 10
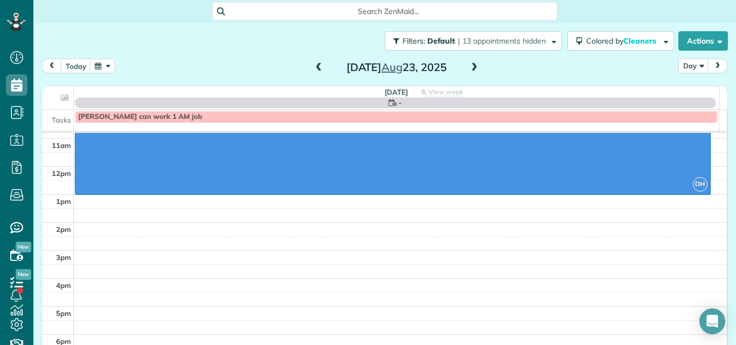
scroll to position [0, 0]
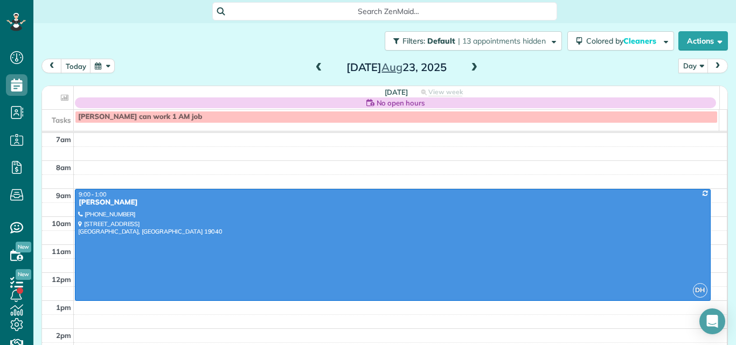
click at [472, 66] on span at bounding box center [474, 68] width 12 height 10
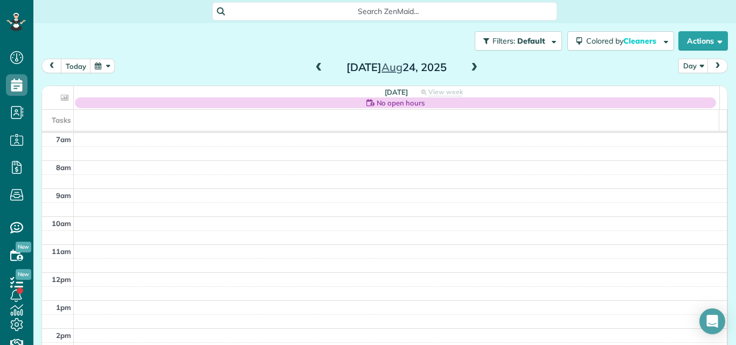
click at [472, 66] on span at bounding box center [474, 68] width 12 height 10
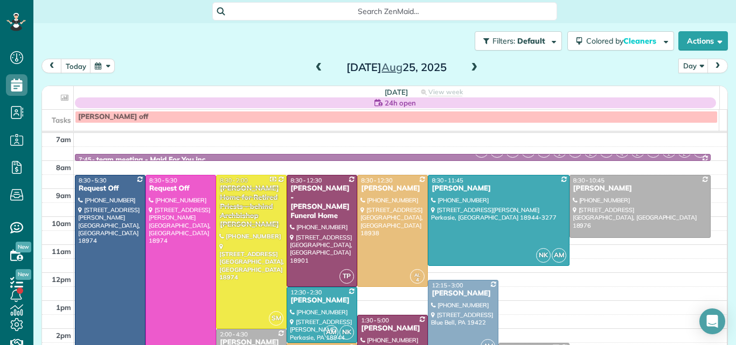
click at [305, 69] on div "today Day Day Week Month Monday Aug 25, 2025" at bounding box center [384, 69] width 686 height 20
click at [314, 67] on span at bounding box center [319, 68] width 12 height 10
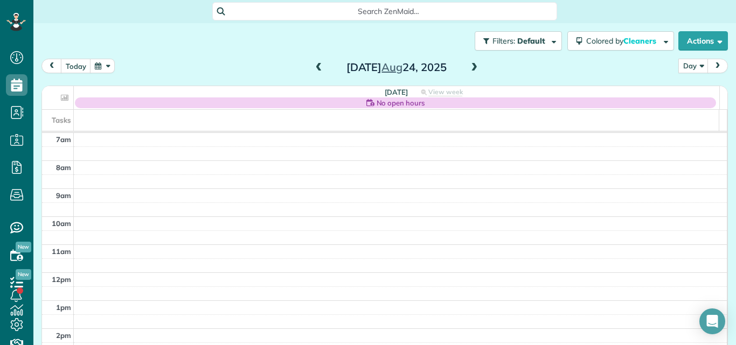
click at [314, 67] on span at bounding box center [319, 68] width 12 height 10
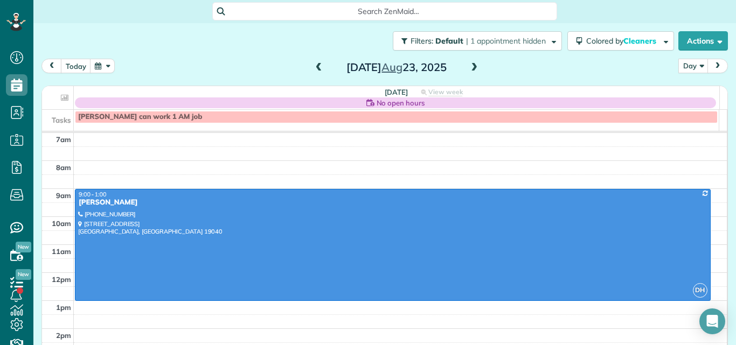
click at [468, 67] on span at bounding box center [474, 68] width 12 height 10
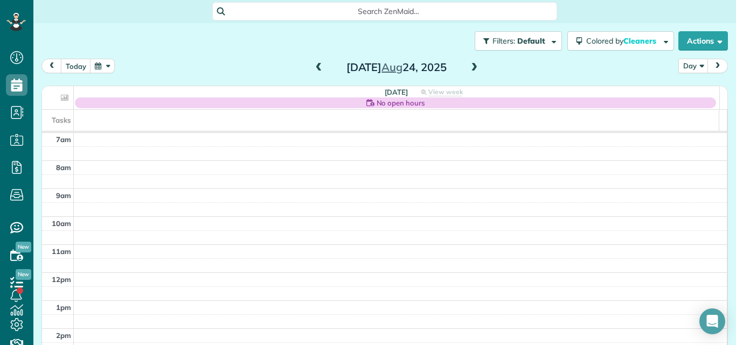
click at [468, 67] on span at bounding box center [474, 68] width 12 height 10
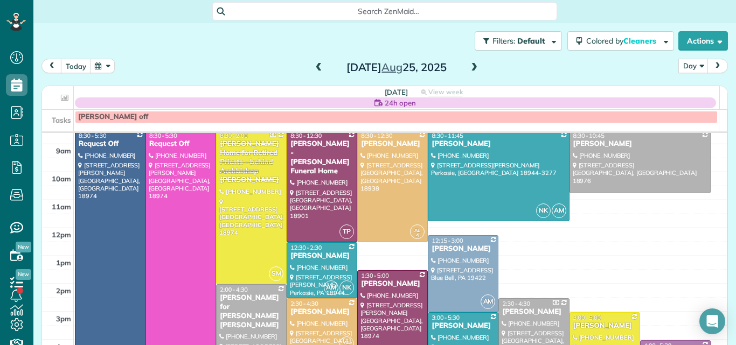
scroll to position [23, 0]
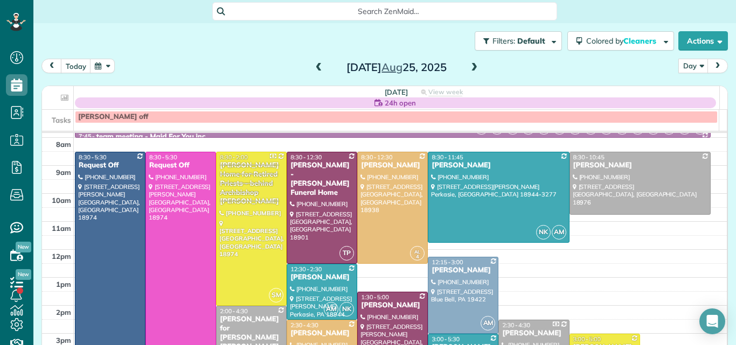
click at [470, 67] on span at bounding box center [474, 68] width 12 height 10
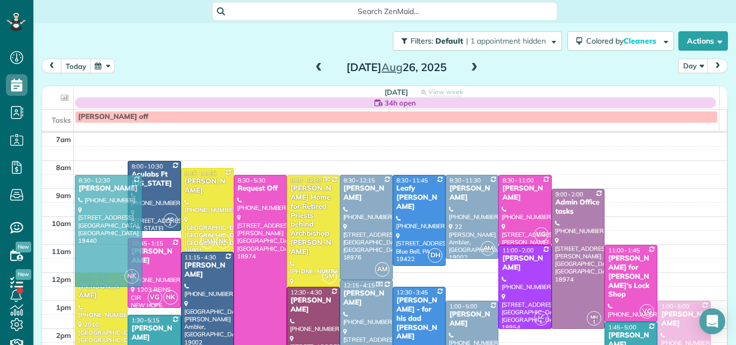
drag, startPoint x: 111, startPoint y: 177, endPoint x: 113, endPoint y: 189, distance: 12.0
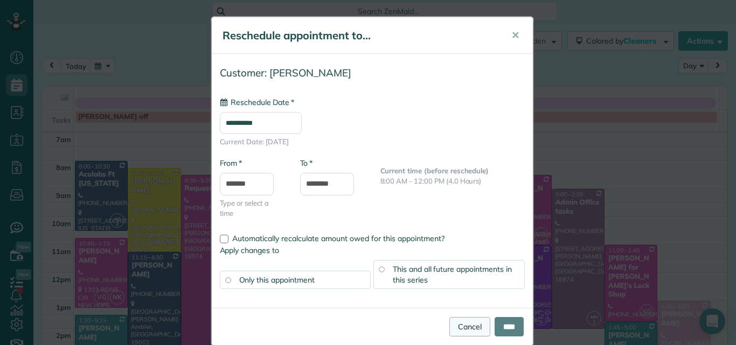
type input "**********"
click at [510, 323] on input "****" at bounding box center [509, 326] width 29 height 19
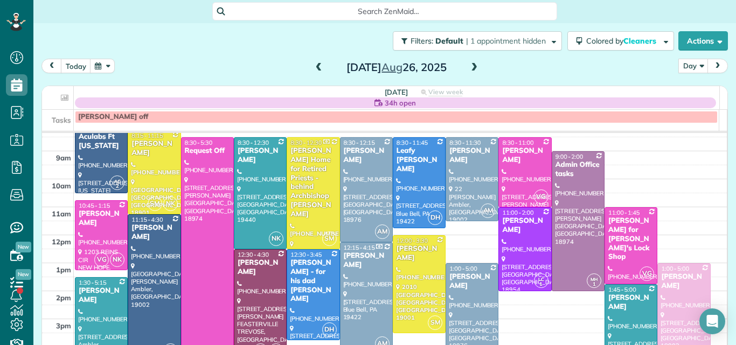
scroll to position [39, 0]
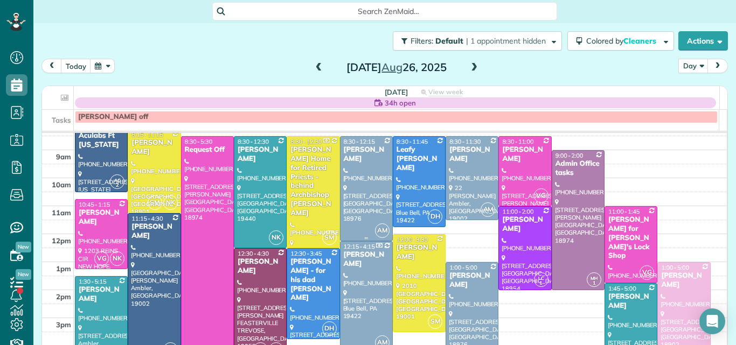
click at [363, 171] on div at bounding box center [366, 189] width 52 height 104
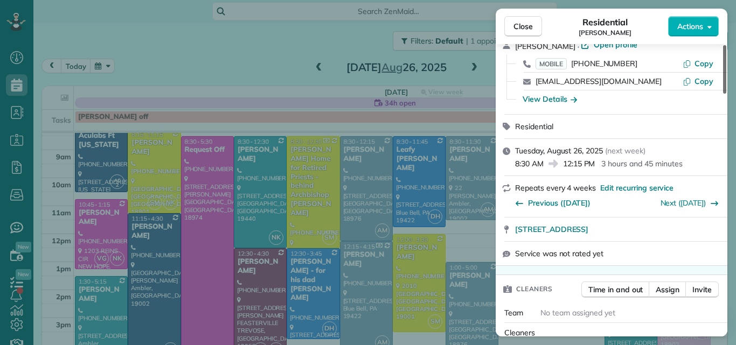
scroll to position [16, 0]
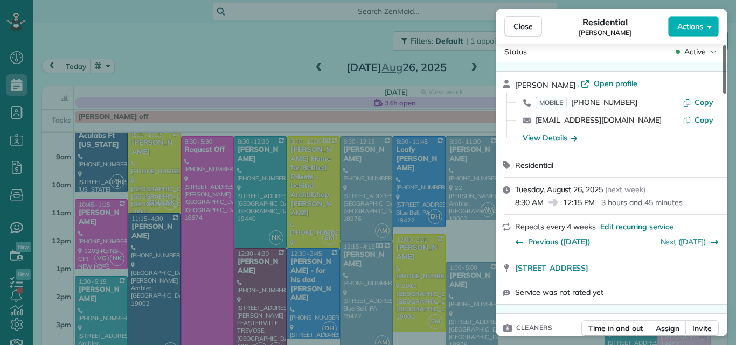
drag, startPoint x: 724, startPoint y: 80, endPoint x: 732, endPoint y: 83, distance: 8.5
click at [726, 83] on div at bounding box center [724, 69] width 3 height 48
click at [520, 23] on span "Close" at bounding box center [522, 26] width 19 height 11
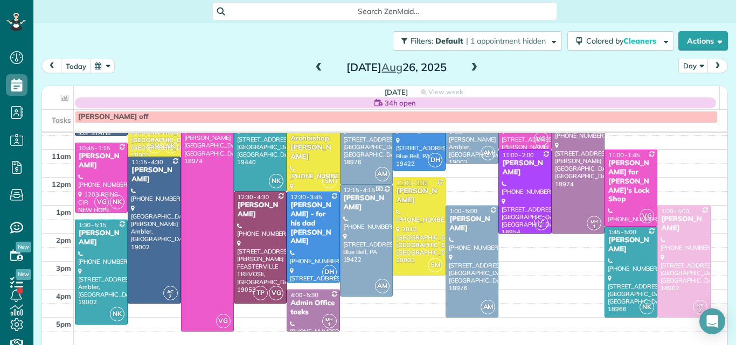
scroll to position [96, 0]
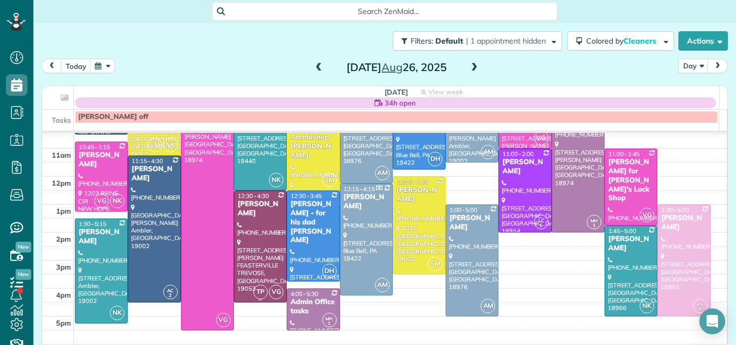
click at [270, 241] on div at bounding box center [260, 246] width 52 height 111
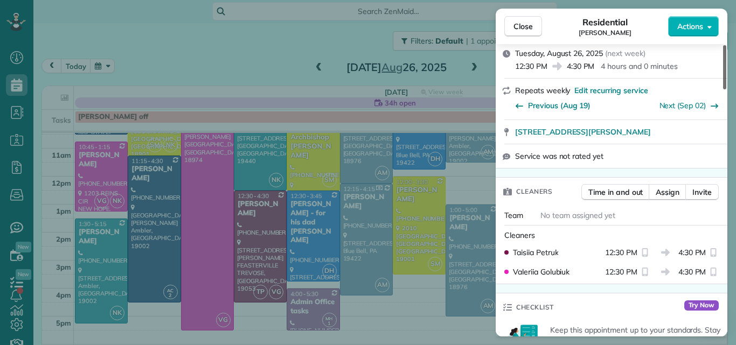
scroll to position [173, 0]
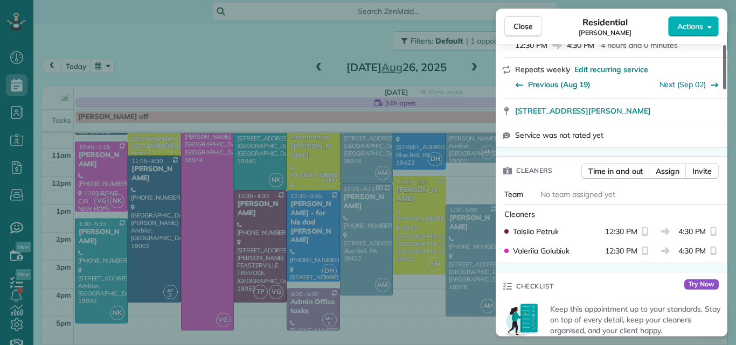
drag, startPoint x: 724, startPoint y: 69, endPoint x: 723, endPoint y: 95, distance: 26.4
click at [723, 89] on div at bounding box center [724, 67] width 3 height 44
click at [666, 177] on span "Assign" at bounding box center [668, 171] width 24 height 11
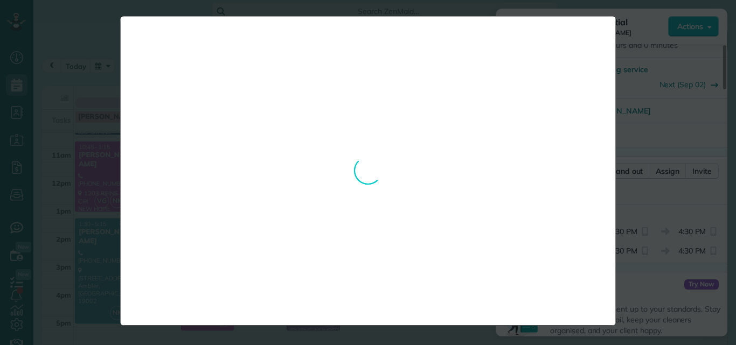
click at [512, 6] on div "**********" at bounding box center [368, 172] width 736 height 345
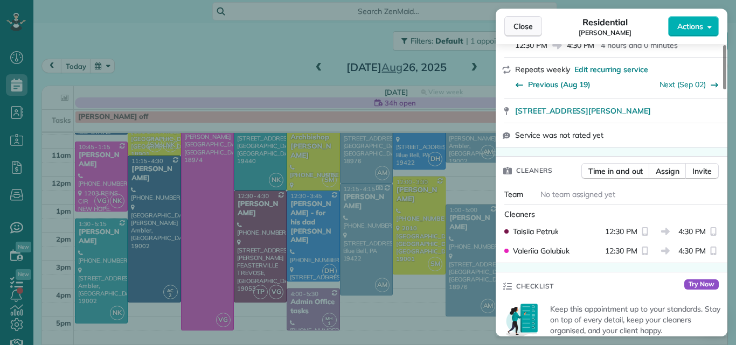
click at [522, 23] on span "Close" at bounding box center [522, 26] width 19 height 11
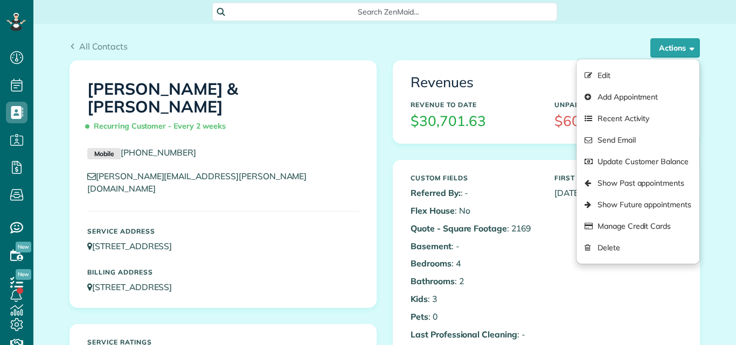
scroll to position [5, 5]
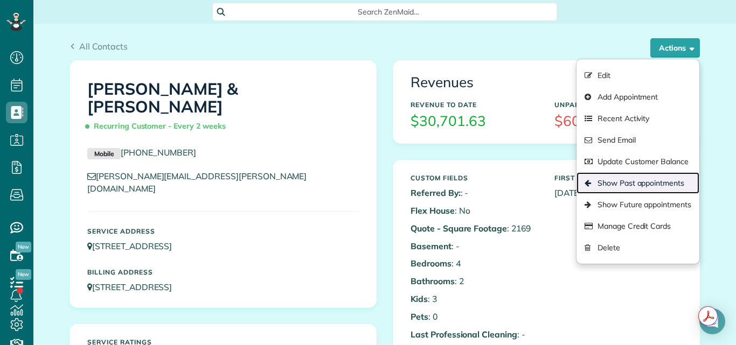
click at [609, 185] on link "Show Past appointments" at bounding box center [637, 183] width 123 height 22
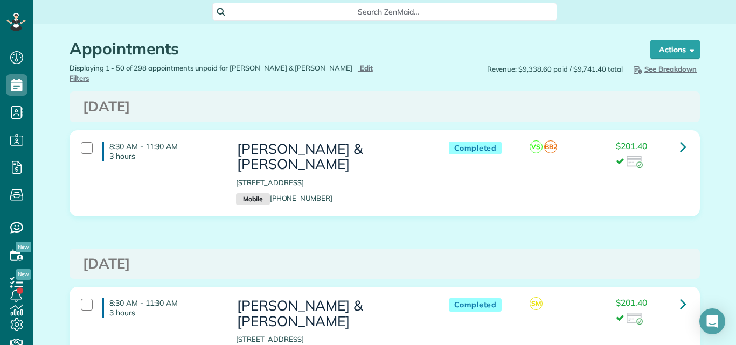
click at [160, 21] on div "Search ZenMaid…" at bounding box center [384, 12] width 702 height 24
